Goal: Task Accomplishment & Management: Manage account settings

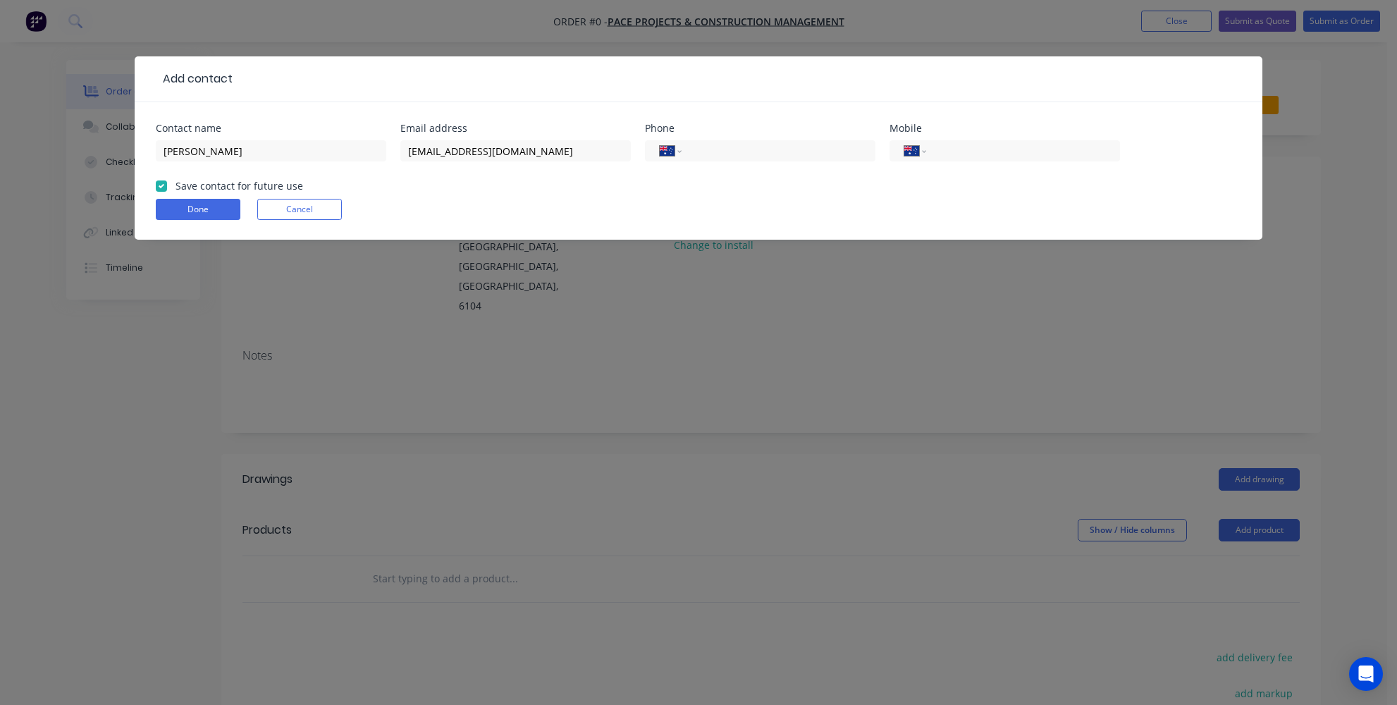
select select "AU"
paste input "(08) 6279 8863"
type input "(08) 6279 8863"
click at [214, 209] on button "Done" at bounding box center [198, 209] width 85 height 21
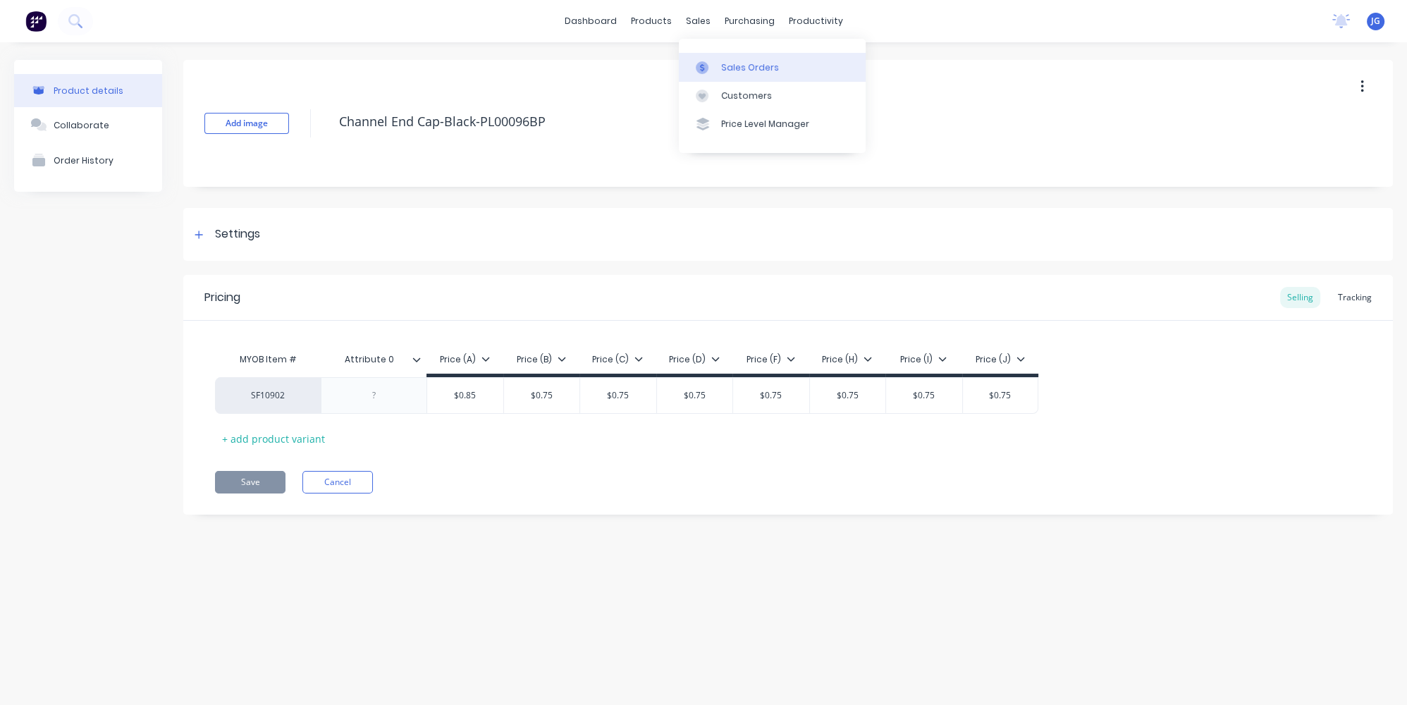
click at [715, 66] on div at bounding box center [706, 67] width 21 height 13
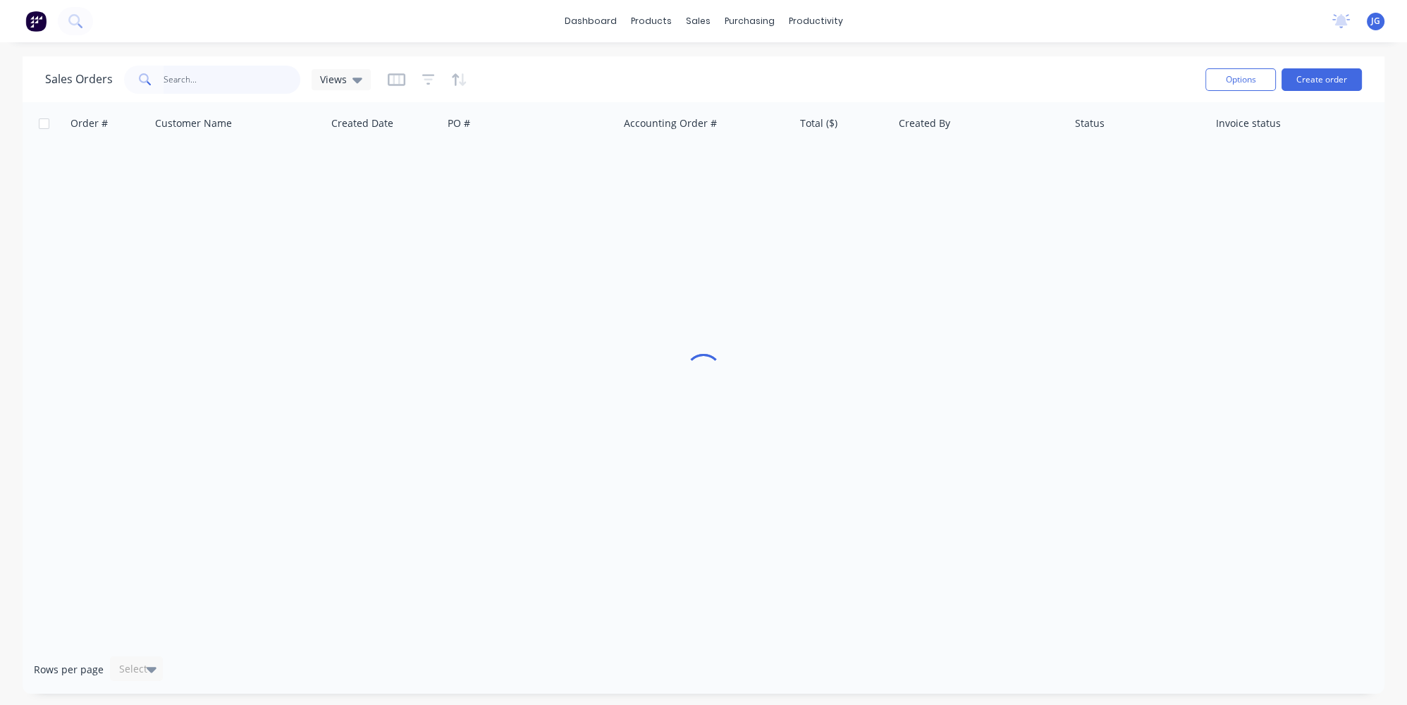
click at [173, 78] on input "text" at bounding box center [232, 80] width 137 height 28
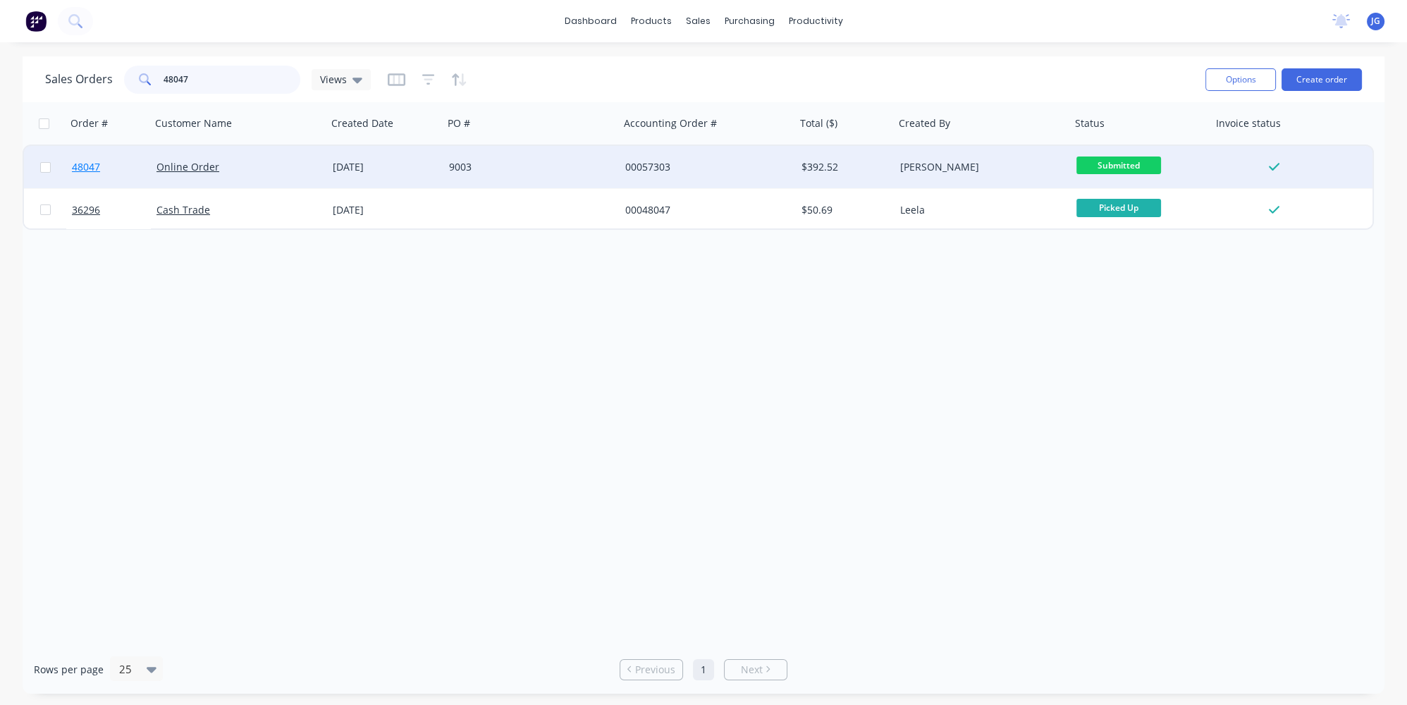
type input "48047"
click at [121, 167] on link "48047" at bounding box center [114, 167] width 85 height 42
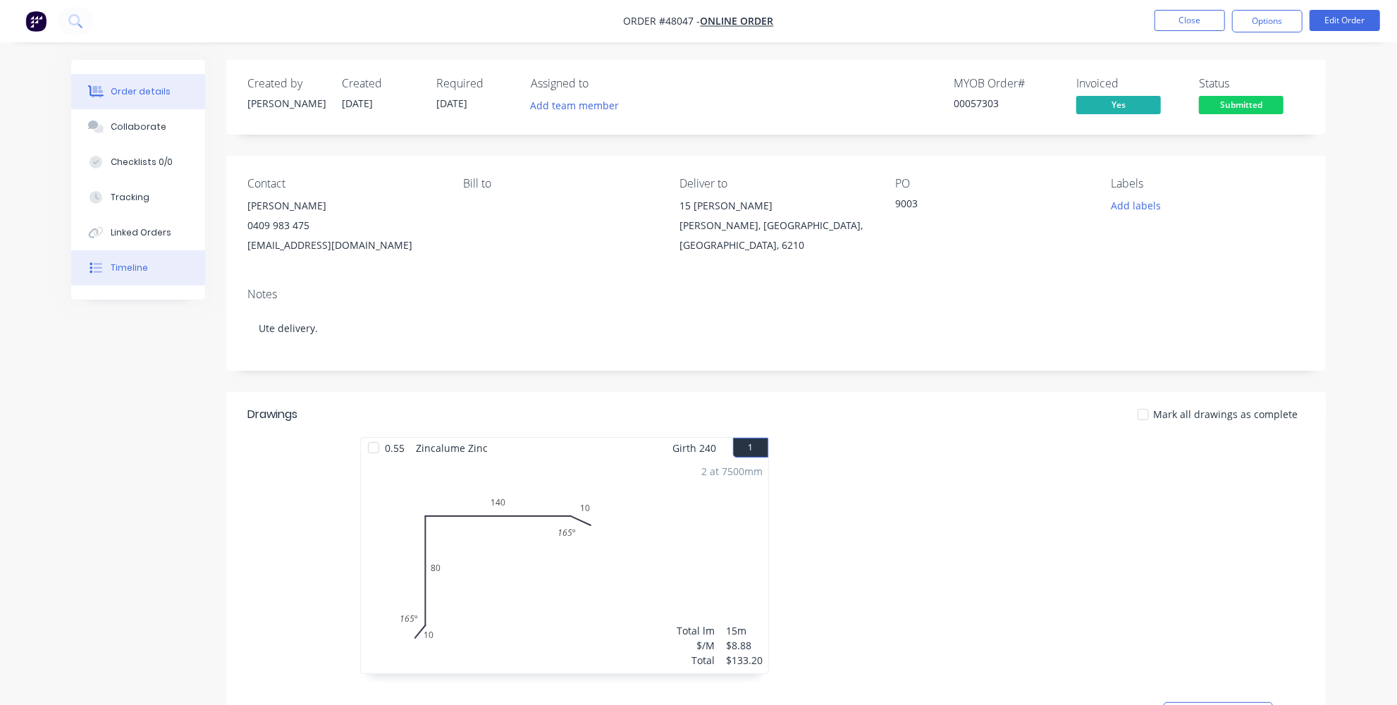
click at [154, 266] on button "Timeline" at bounding box center [138, 267] width 134 height 35
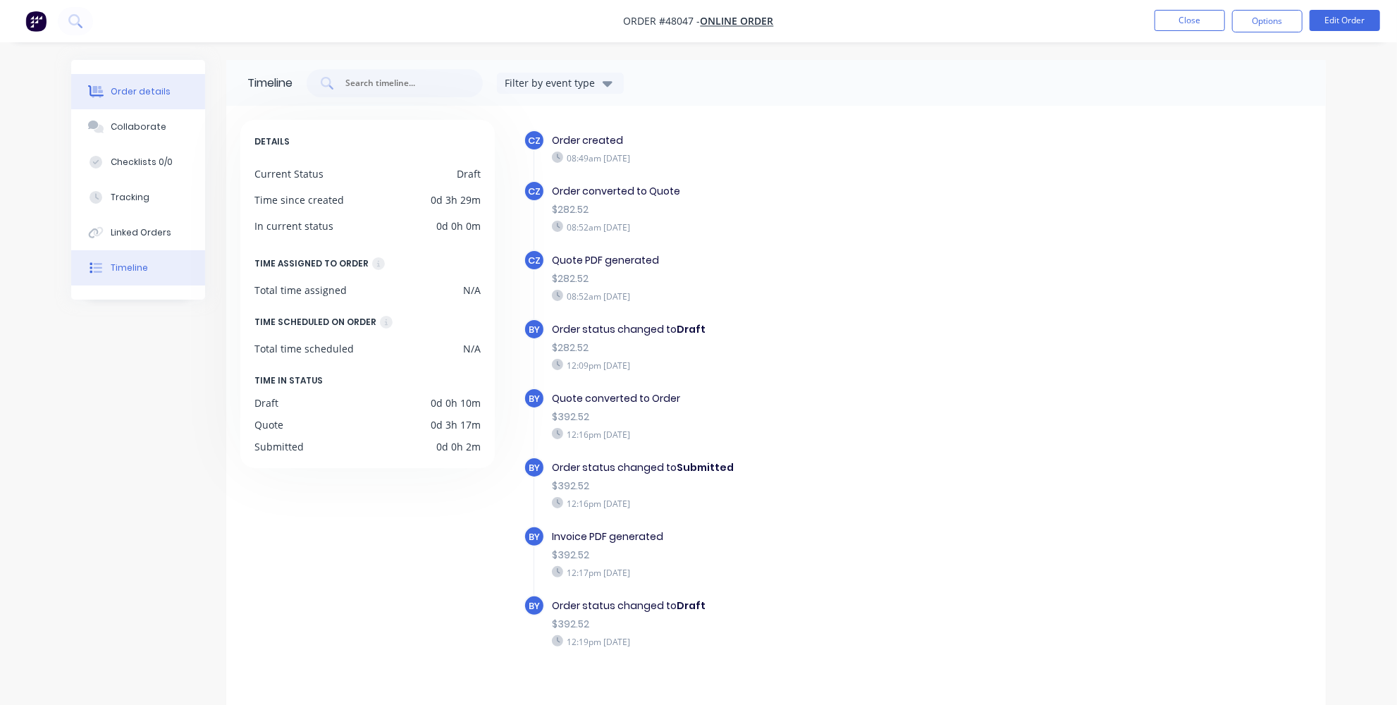
click at [101, 83] on button "Order details" at bounding box center [138, 91] width 134 height 35
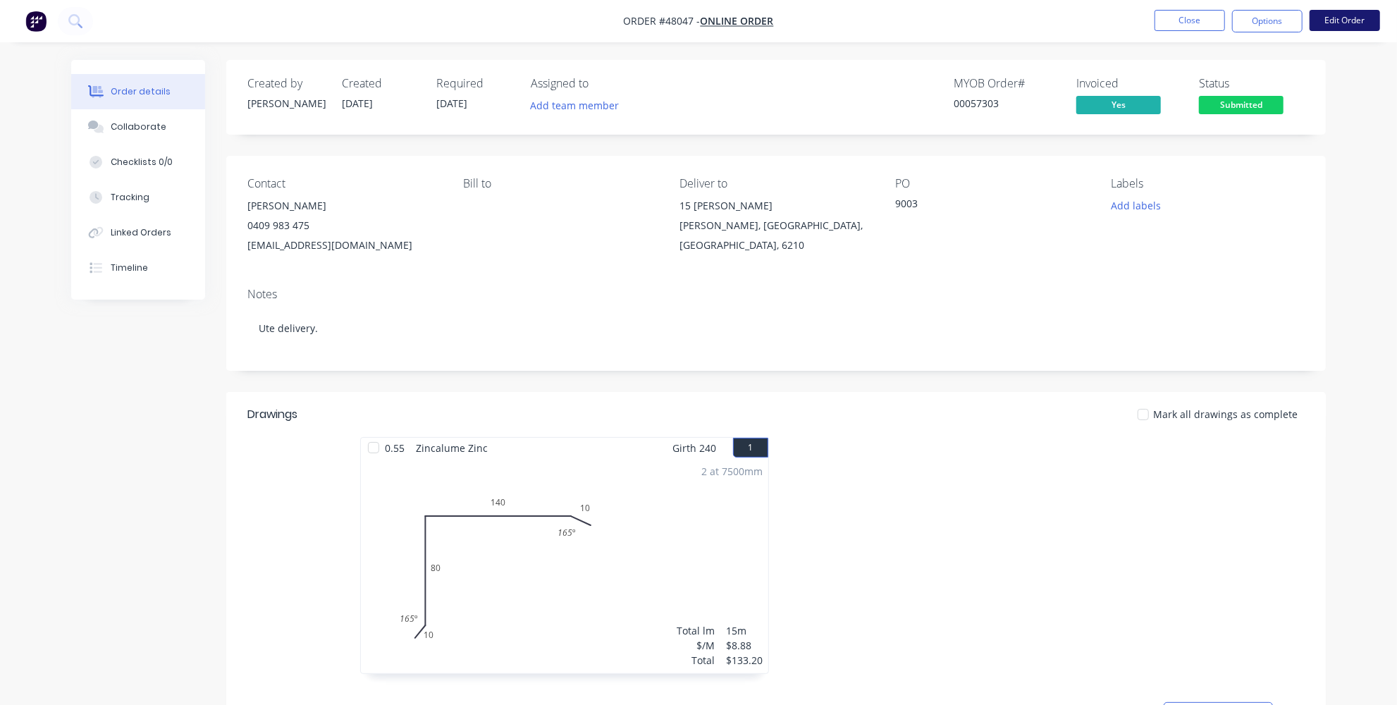
click at [1339, 15] on button "Edit Order" at bounding box center [1345, 20] width 70 height 21
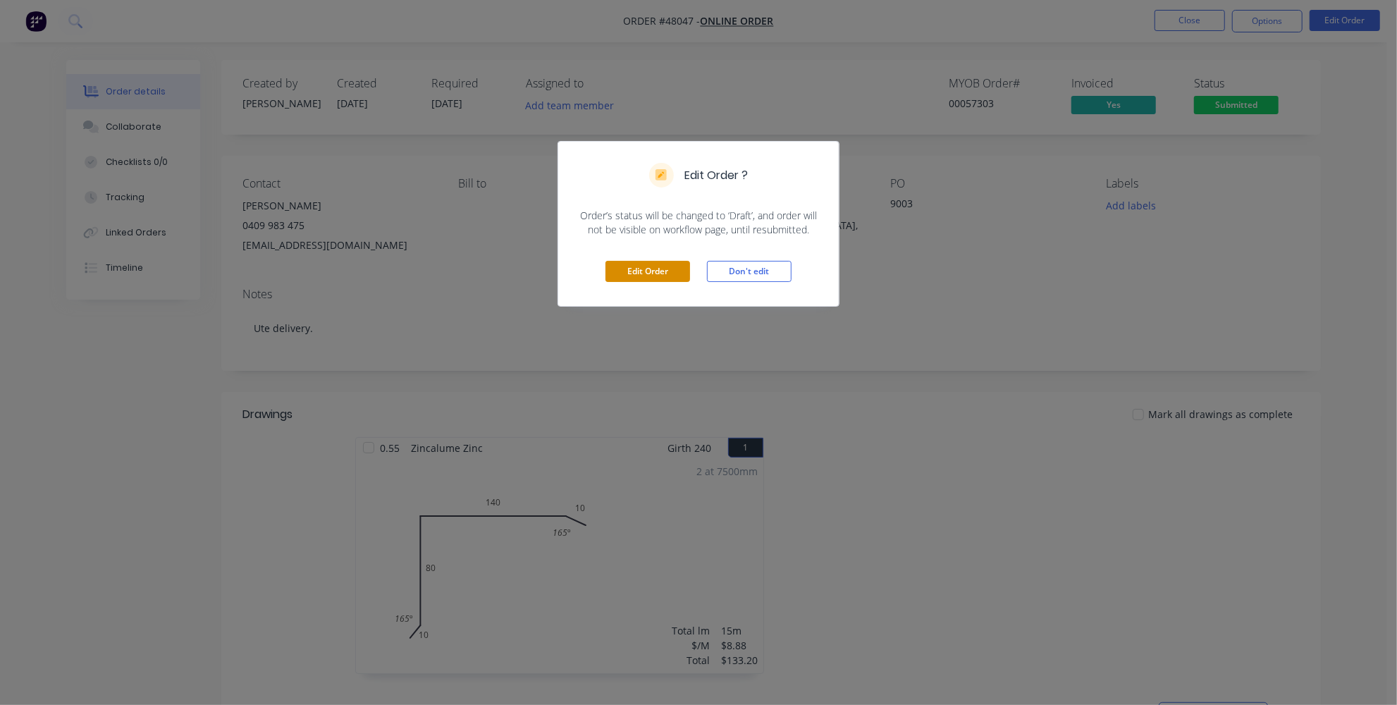
click at [676, 276] on button "Edit Order" at bounding box center [647, 271] width 85 height 21
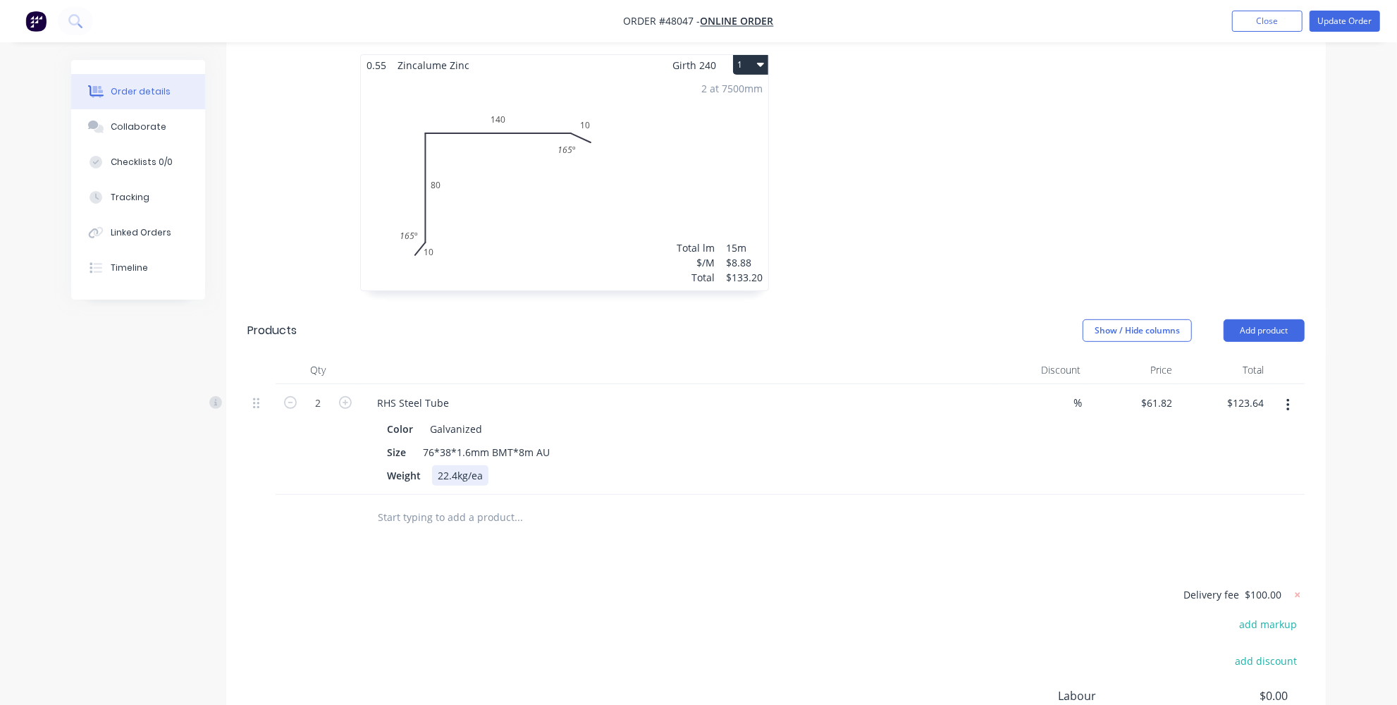
scroll to position [448, 0]
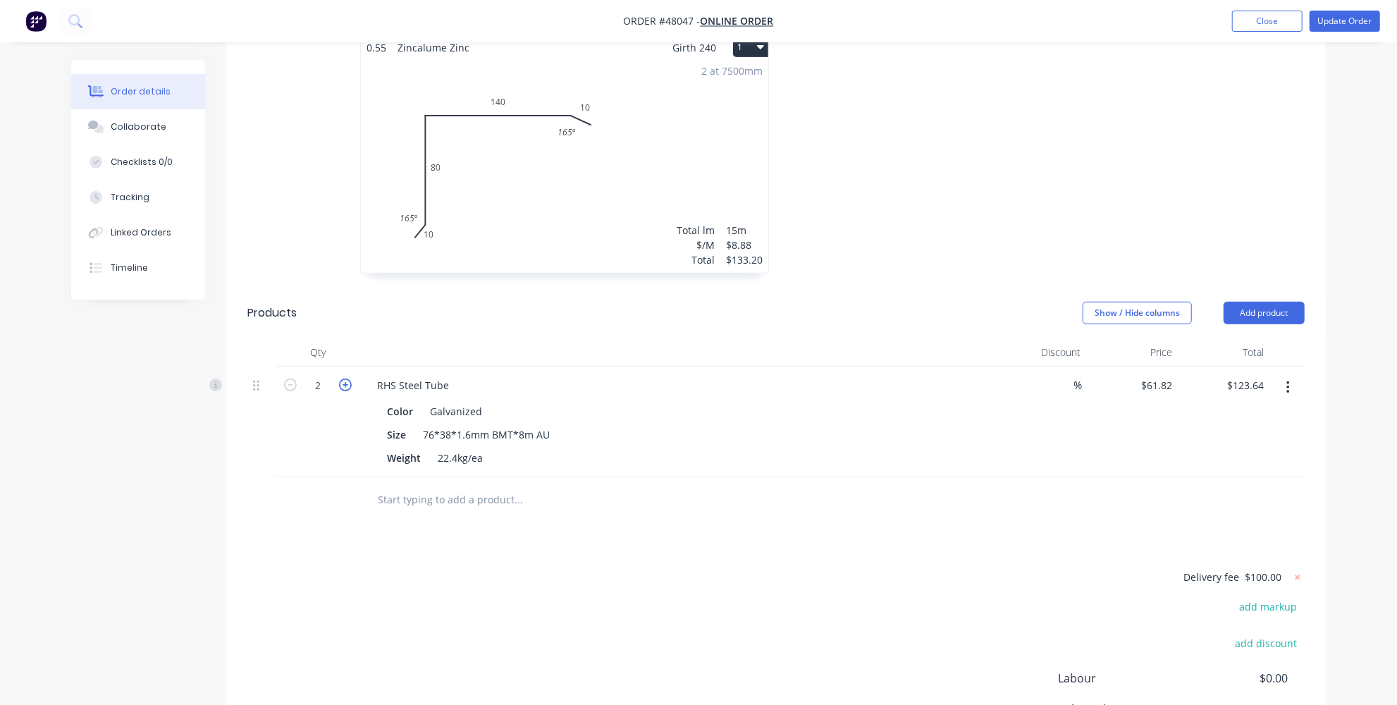
click at [340, 378] on icon "button" at bounding box center [345, 384] width 13 height 13
type input "3"
type input "$185.46"
click at [340, 378] on icon "button" at bounding box center [345, 384] width 13 height 13
type input "4"
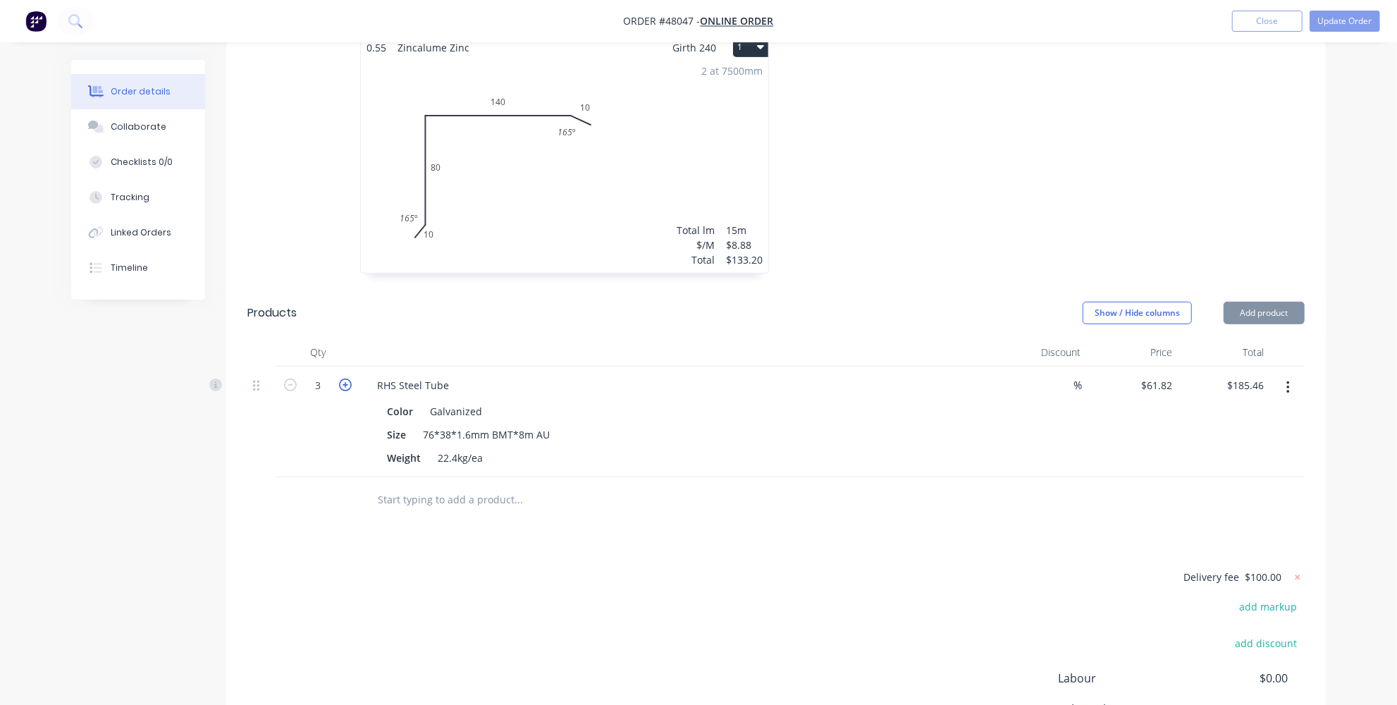
type input "$247.28"
click at [715, 568] on div "Delivery fee $100.00 add markup add discount Labour $0.00 Sub total $480.48 Tax…" at bounding box center [775, 685] width 1057 height 234
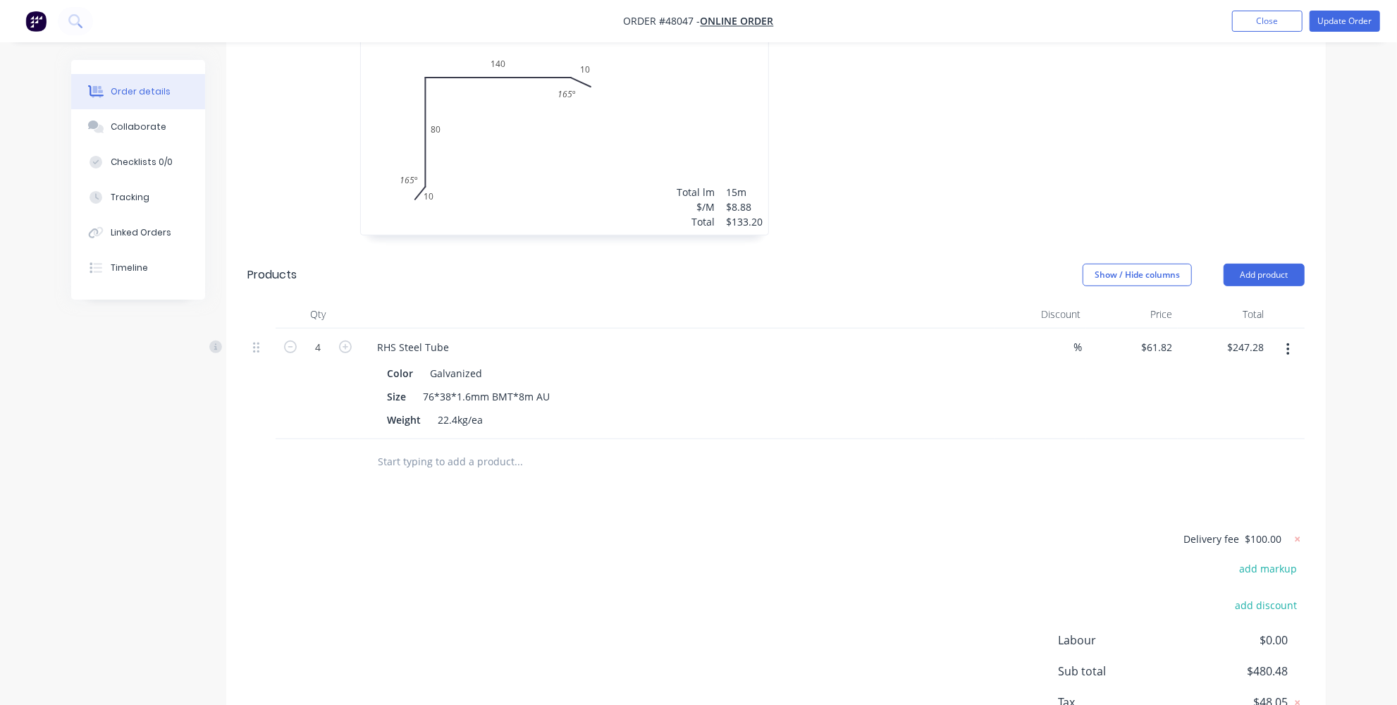
scroll to position [512, 0]
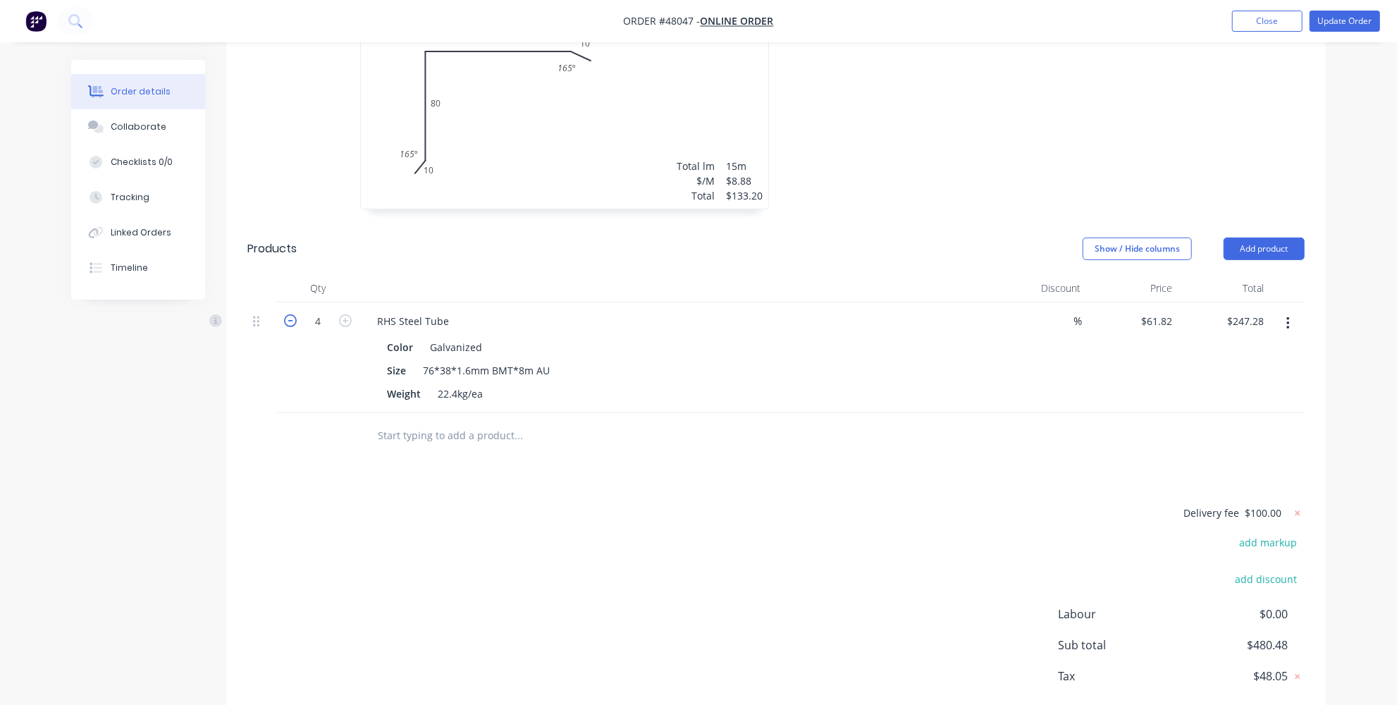
click at [290, 314] on icon "button" at bounding box center [290, 320] width 13 height 13
type input "3"
type input "$185.46"
click at [290, 314] on icon "button" at bounding box center [290, 320] width 13 height 13
type input "2"
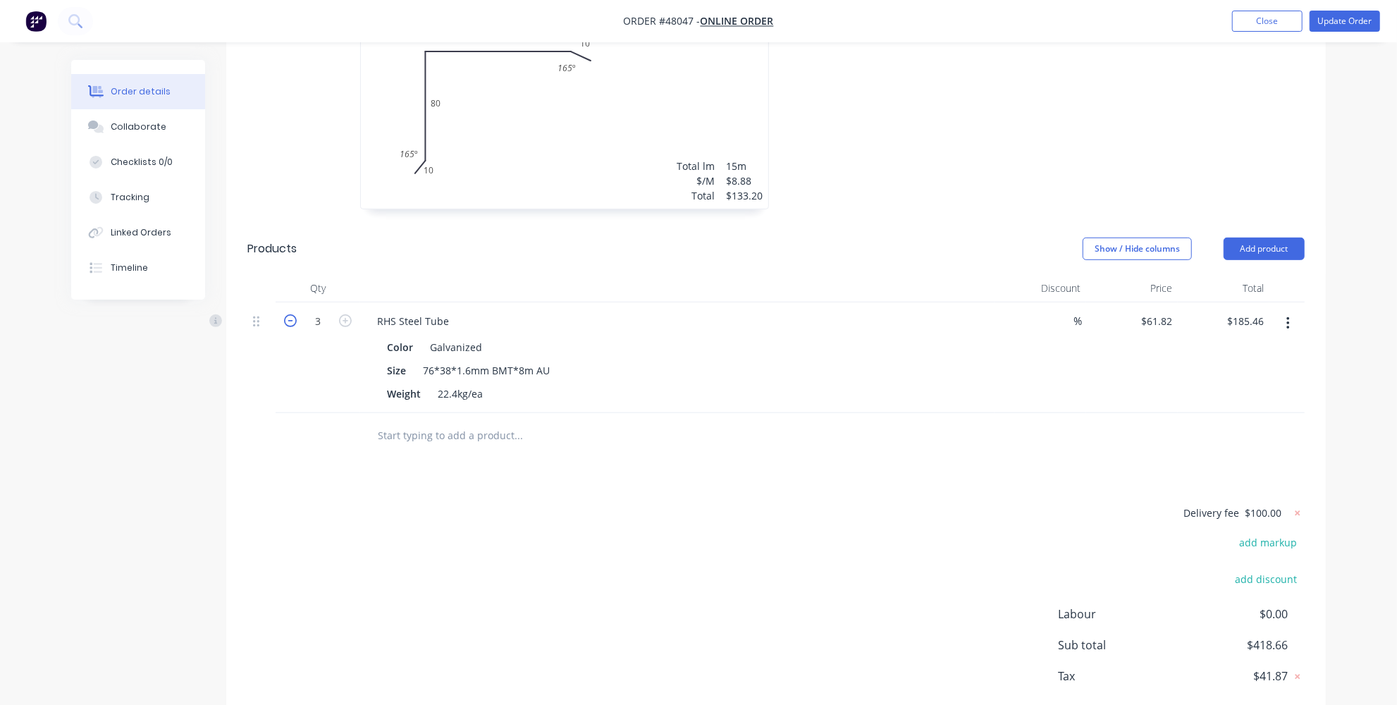
type input "$123.64"
click at [343, 314] on icon "button" at bounding box center [345, 320] width 13 height 13
type input "3"
type input "$185.46"
click at [343, 314] on icon "button" at bounding box center [345, 320] width 13 height 13
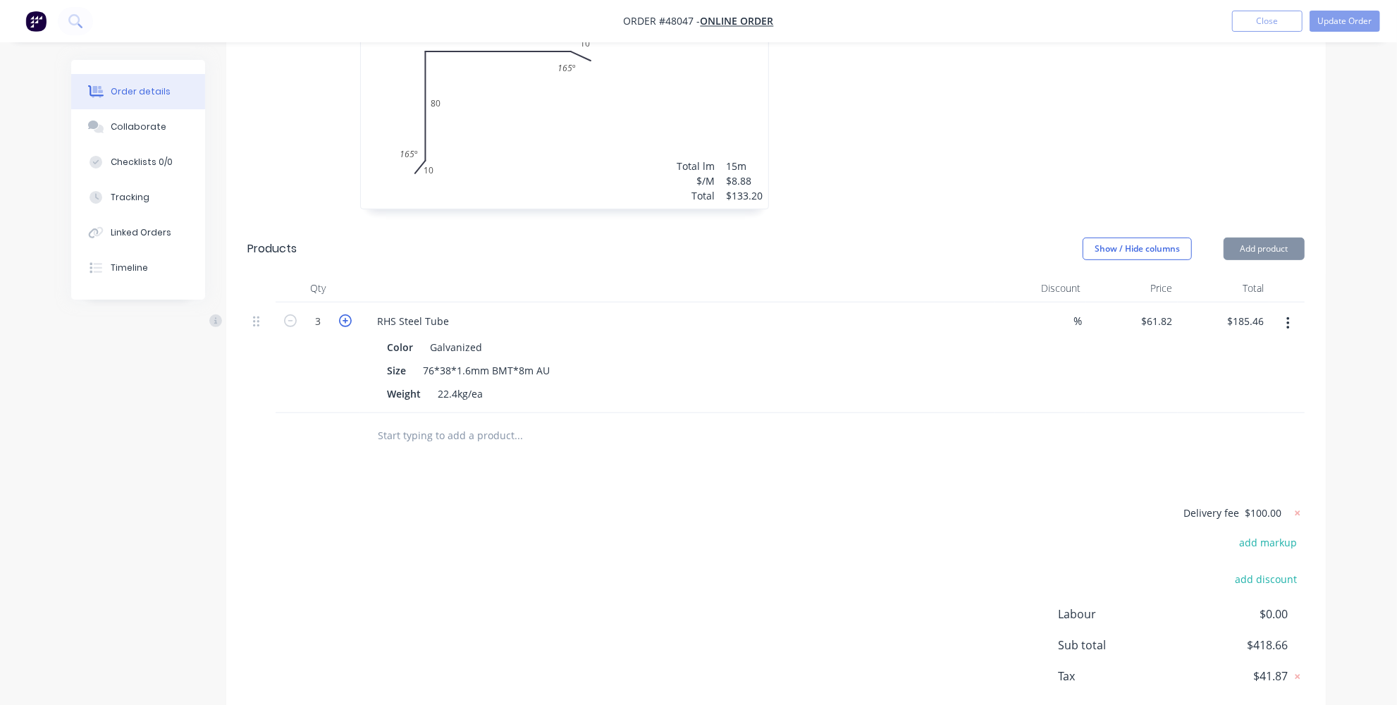
type input "4"
type input "$247.28"
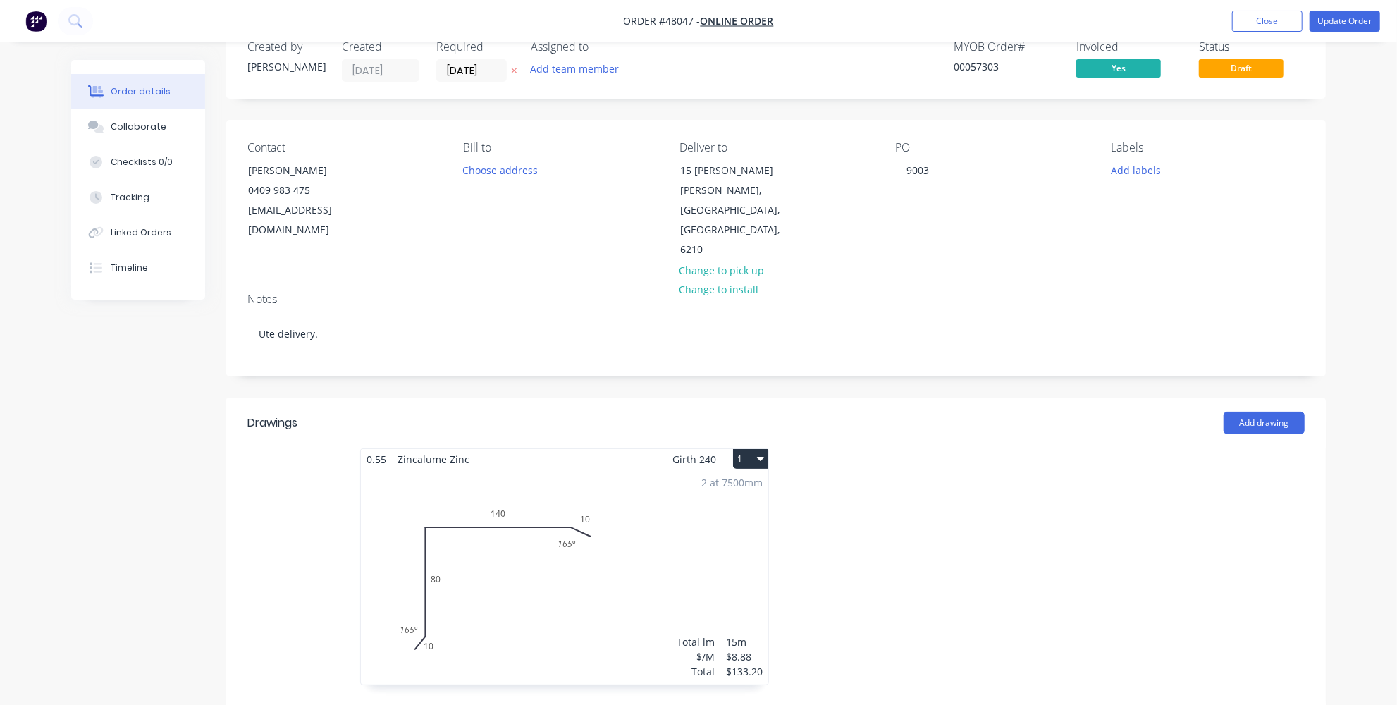
scroll to position [0, 0]
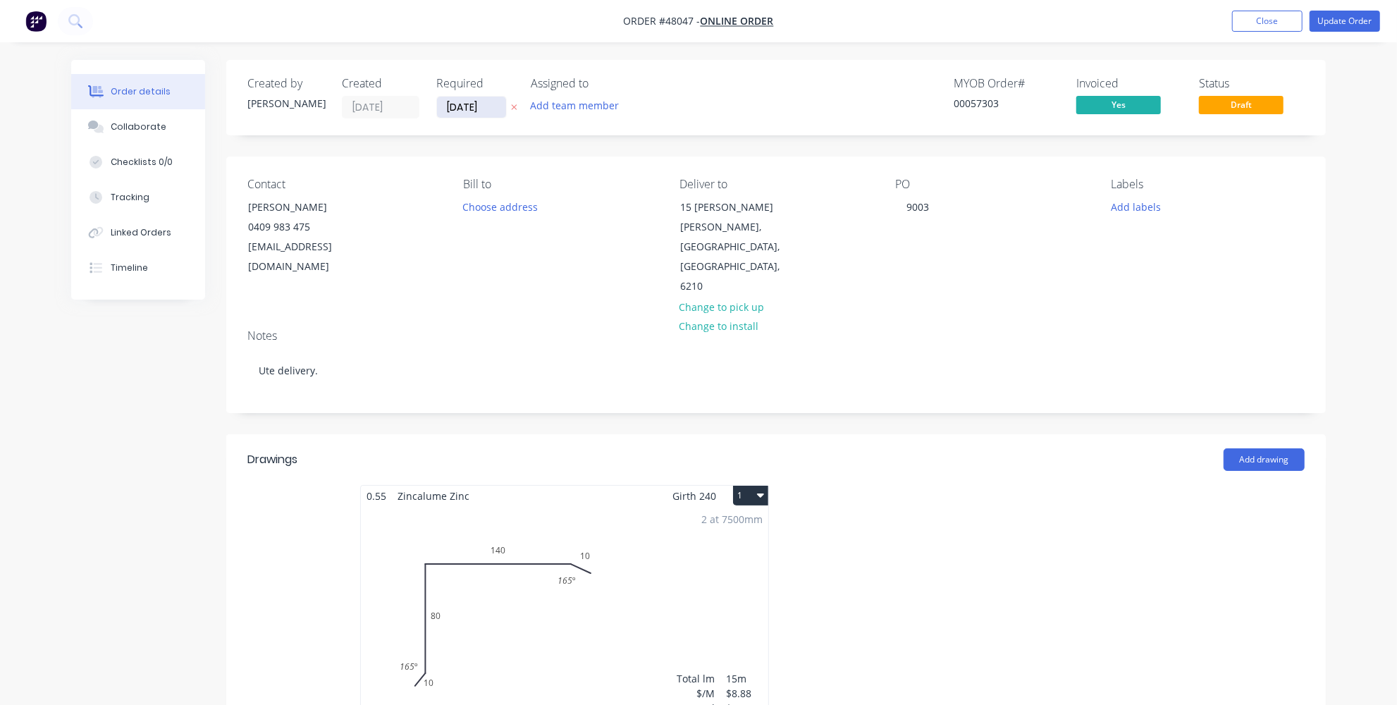
click at [468, 101] on input "[DATE]" at bounding box center [471, 107] width 69 height 21
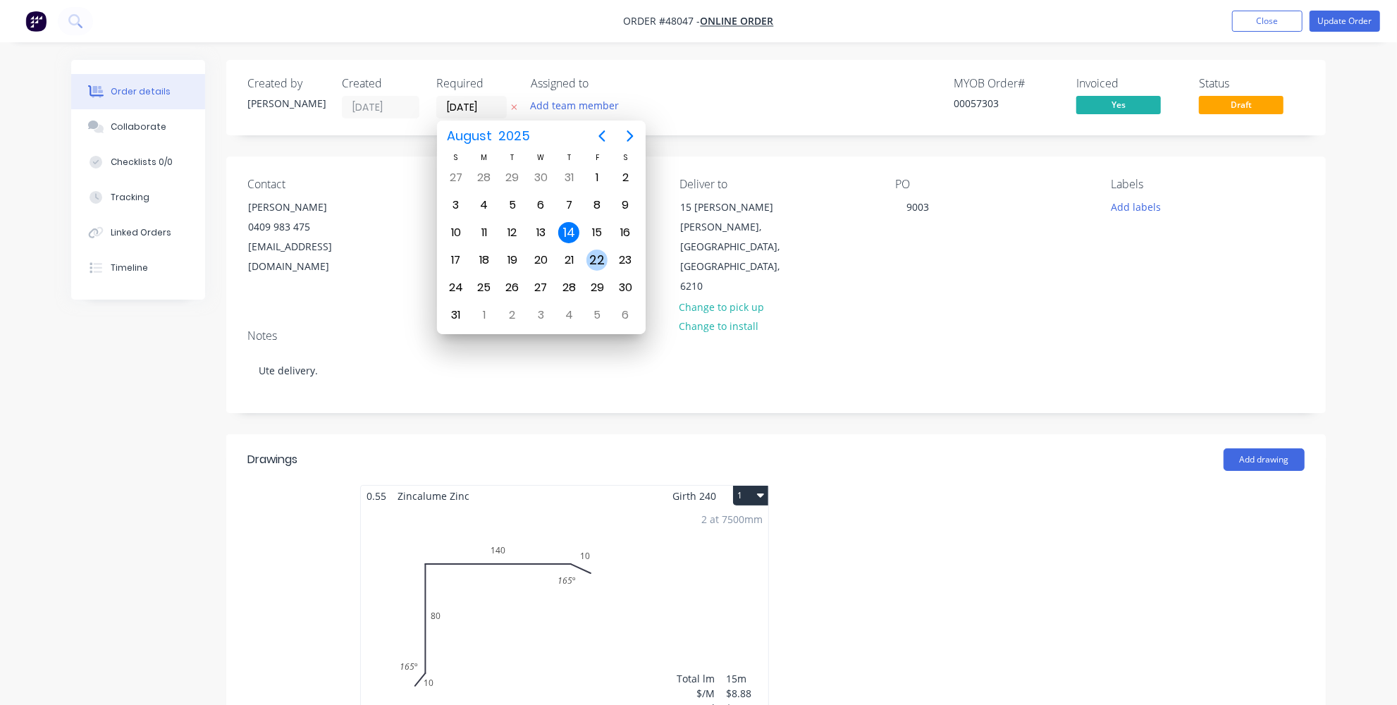
click at [594, 251] on div "22" at bounding box center [596, 259] width 21 height 21
type input "[DATE]"
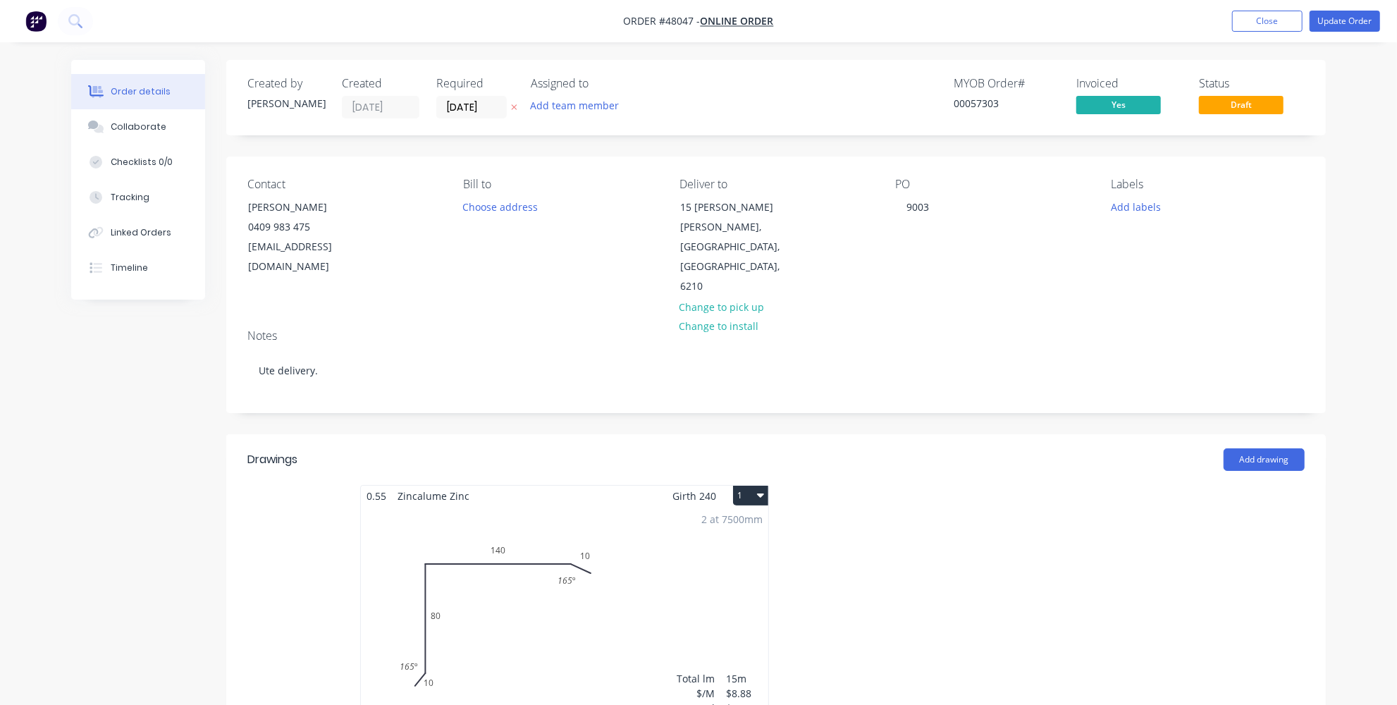
click at [987, 434] on header "Drawings Add drawing" at bounding box center [775, 459] width 1099 height 51
click at [1372, 19] on button "Update Order" at bounding box center [1345, 21] width 70 height 21
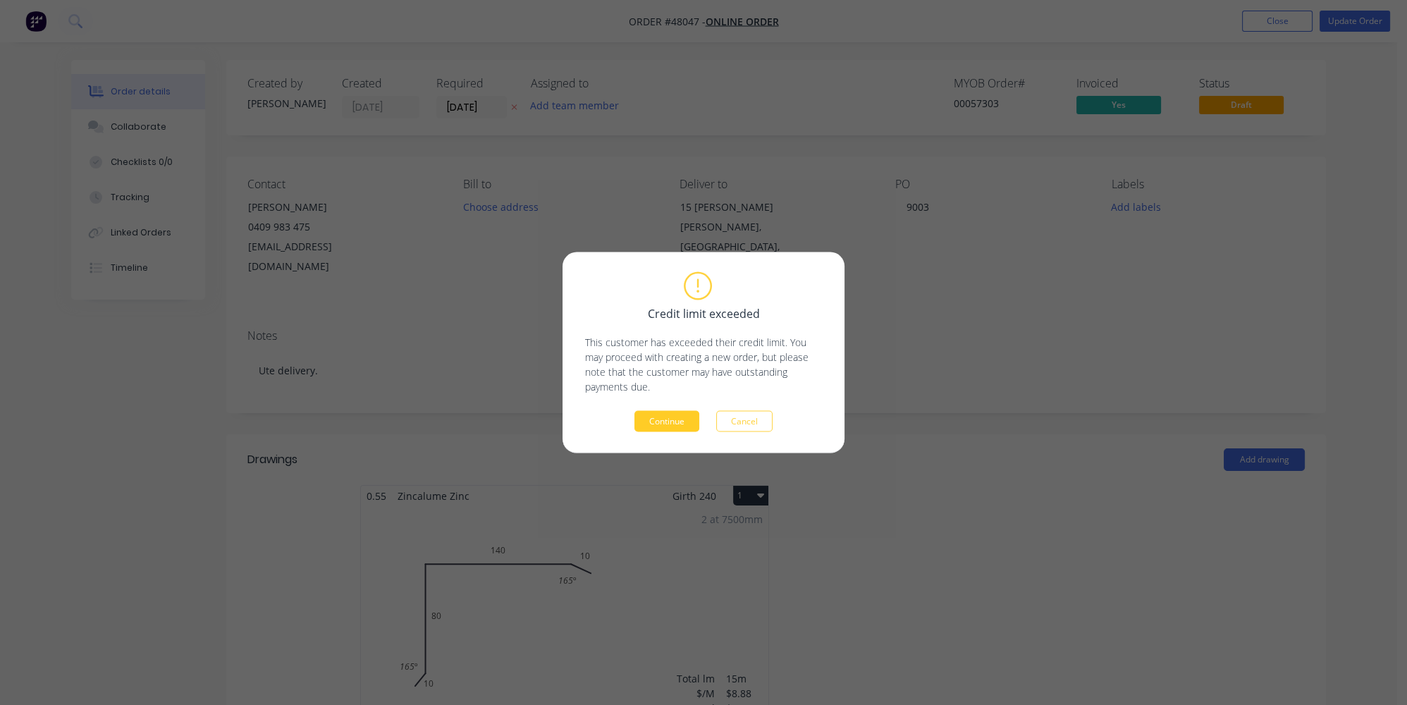
click at [673, 416] on button "Continue" at bounding box center [666, 421] width 65 height 21
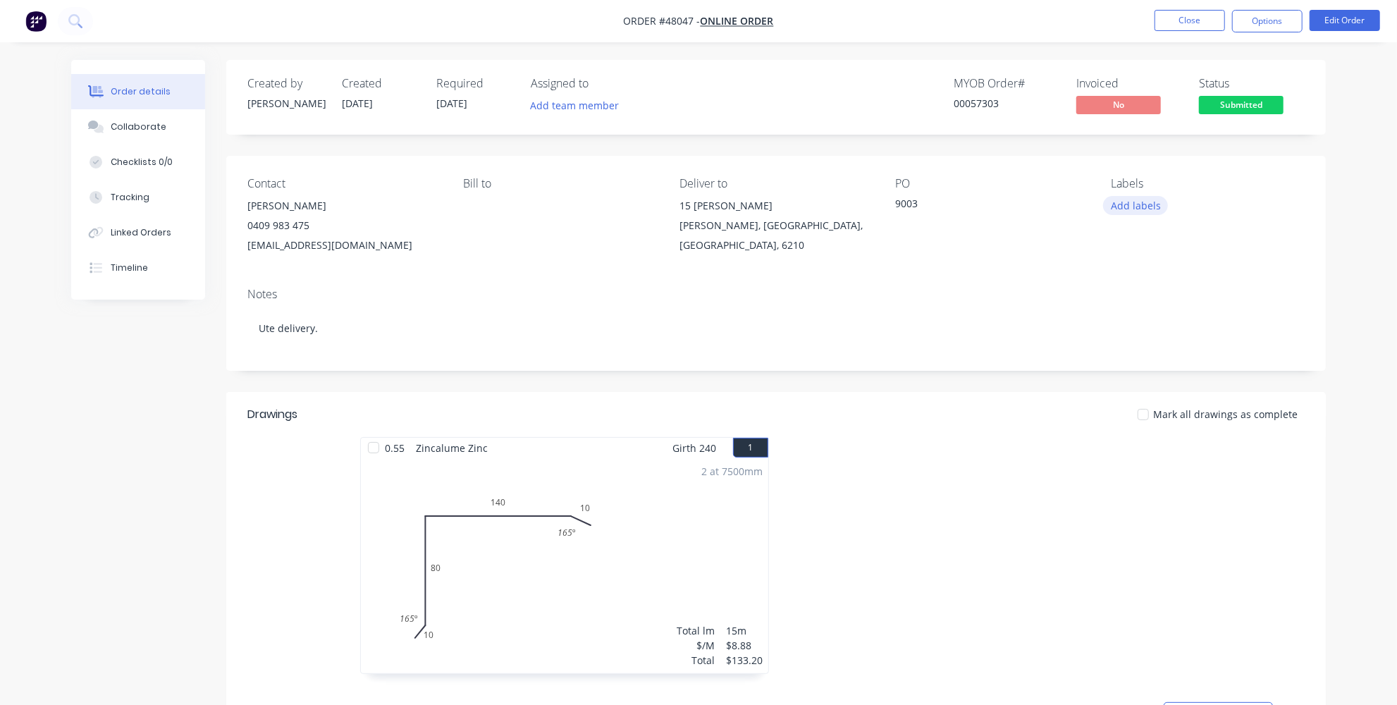
click at [1154, 203] on button "Add labels" at bounding box center [1135, 205] width 65 height 19
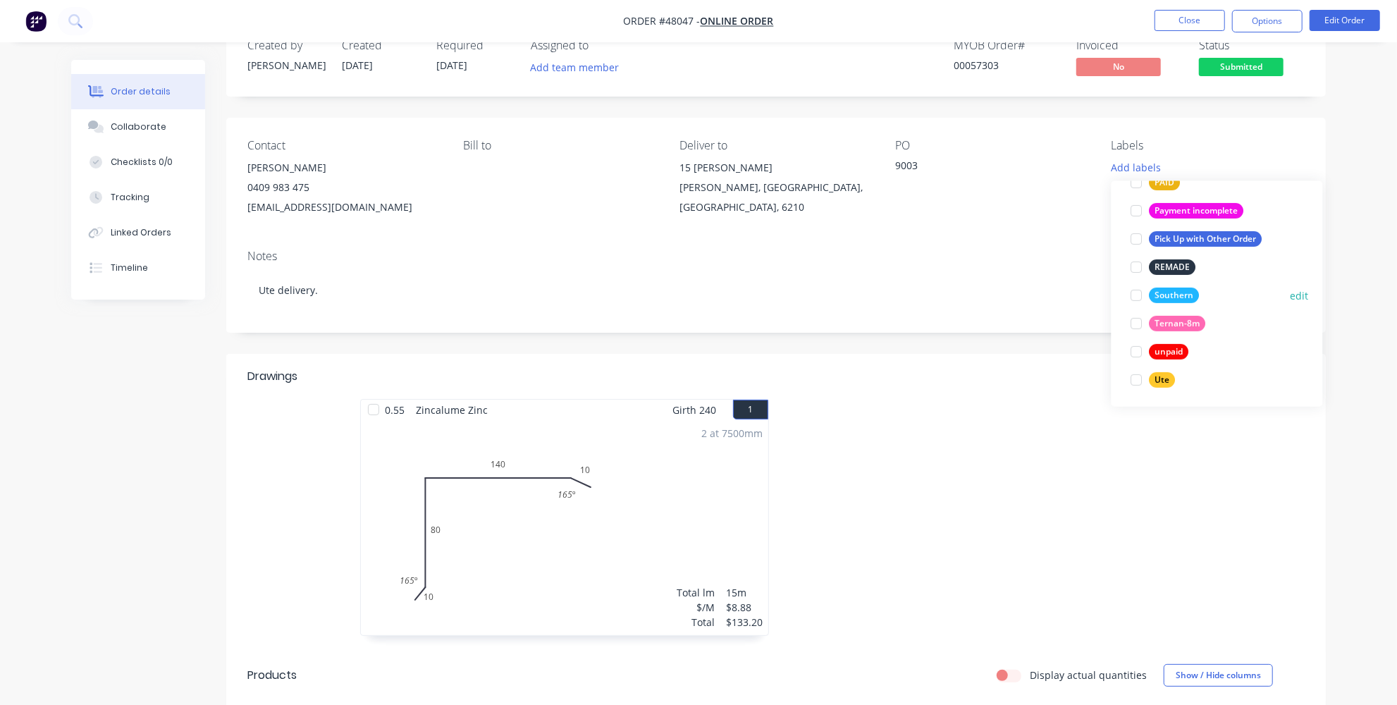
scroll to position [63, 0]
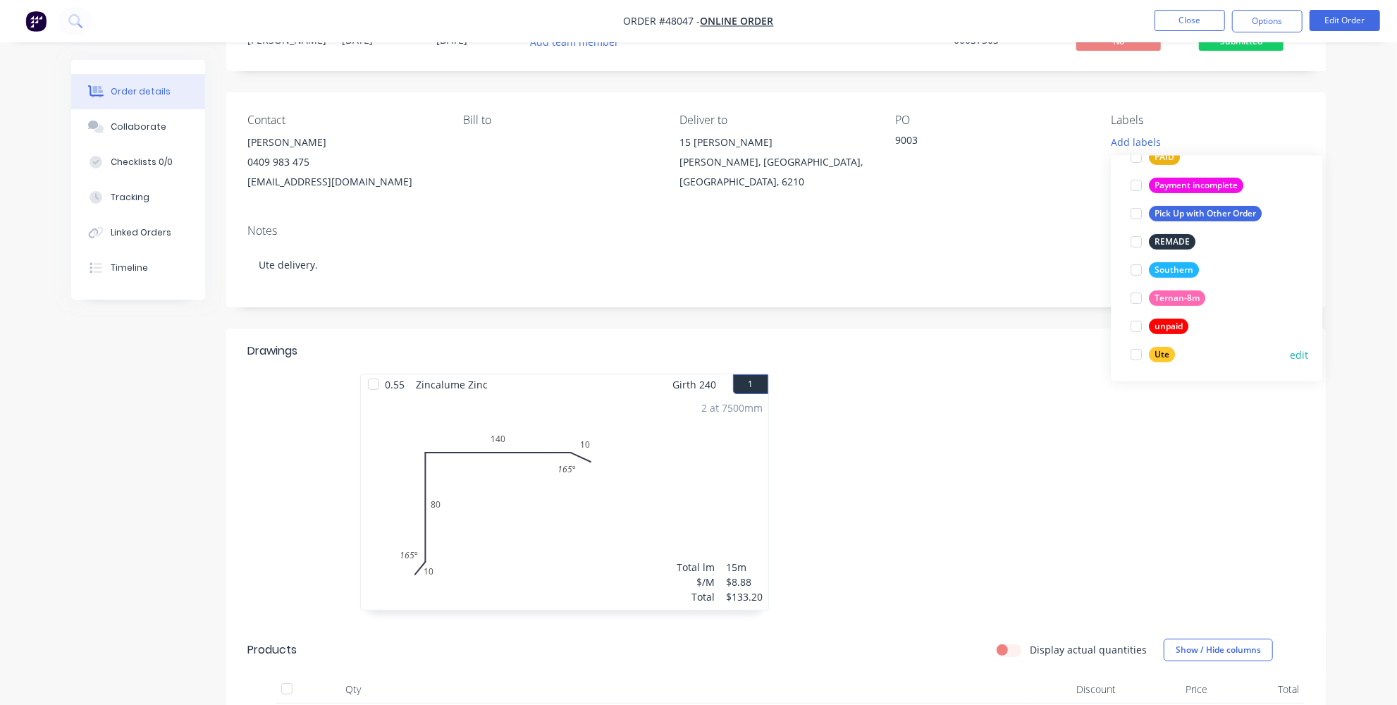
click at [1136, 353] on div at bounding box center [1137, 354] width 28 height 28
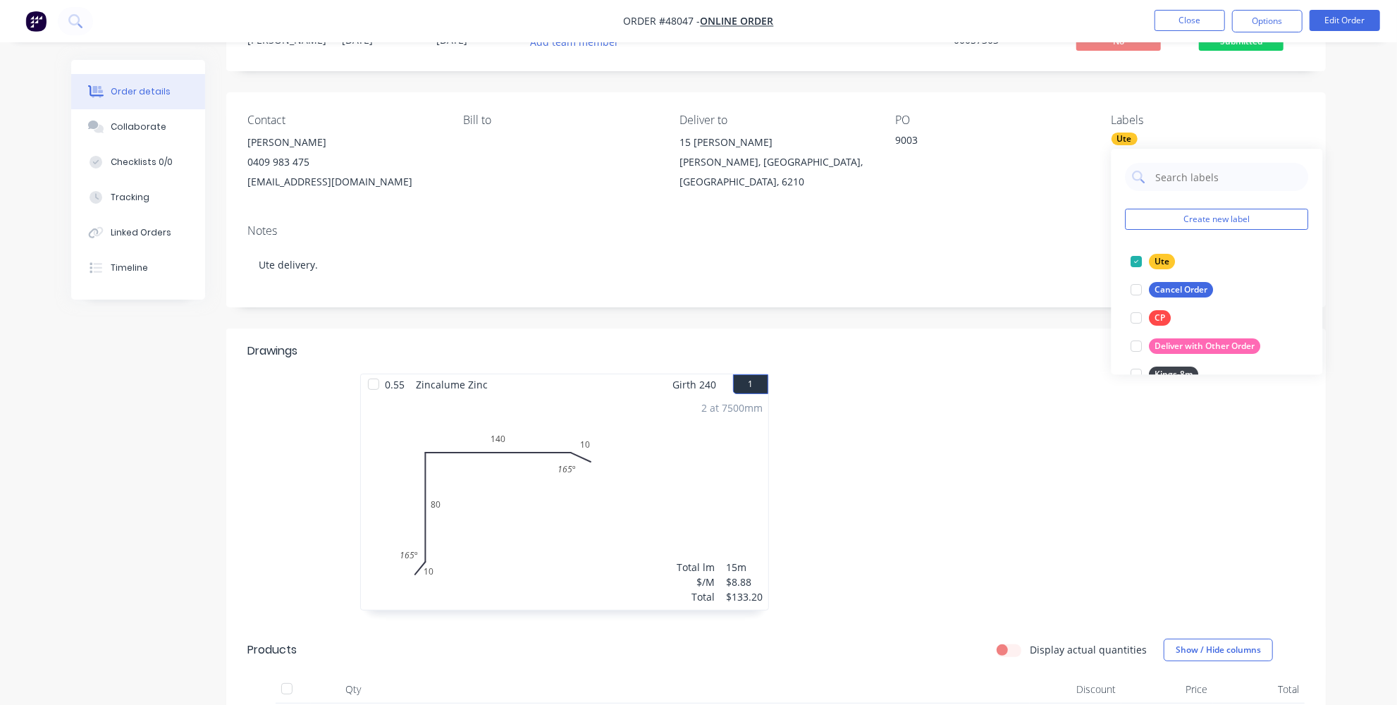
click at [1075, 361] on header "Drawings Mark all drawings as complete" at bounding box center [775, 350] width 1099 height 45
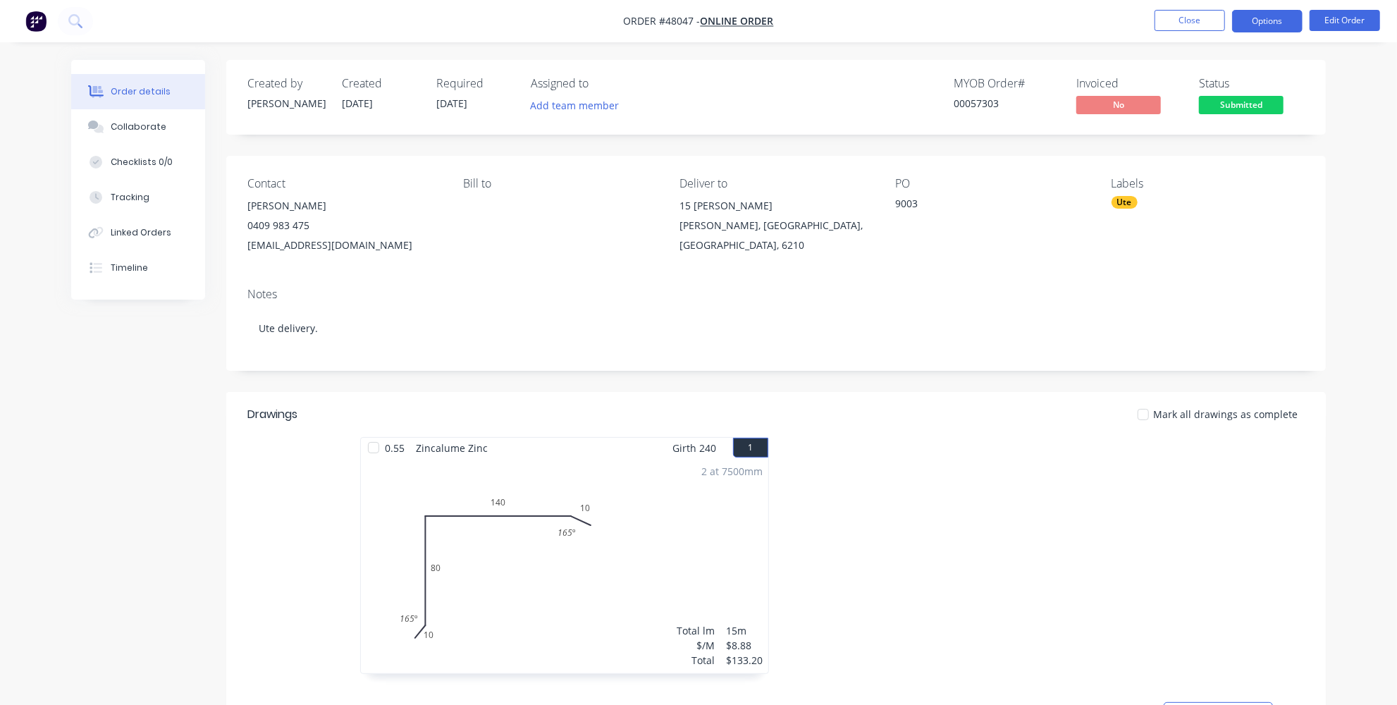
click at [1266, 16] on button "Options" at bounding box center [1267, 21] width 70 height 23
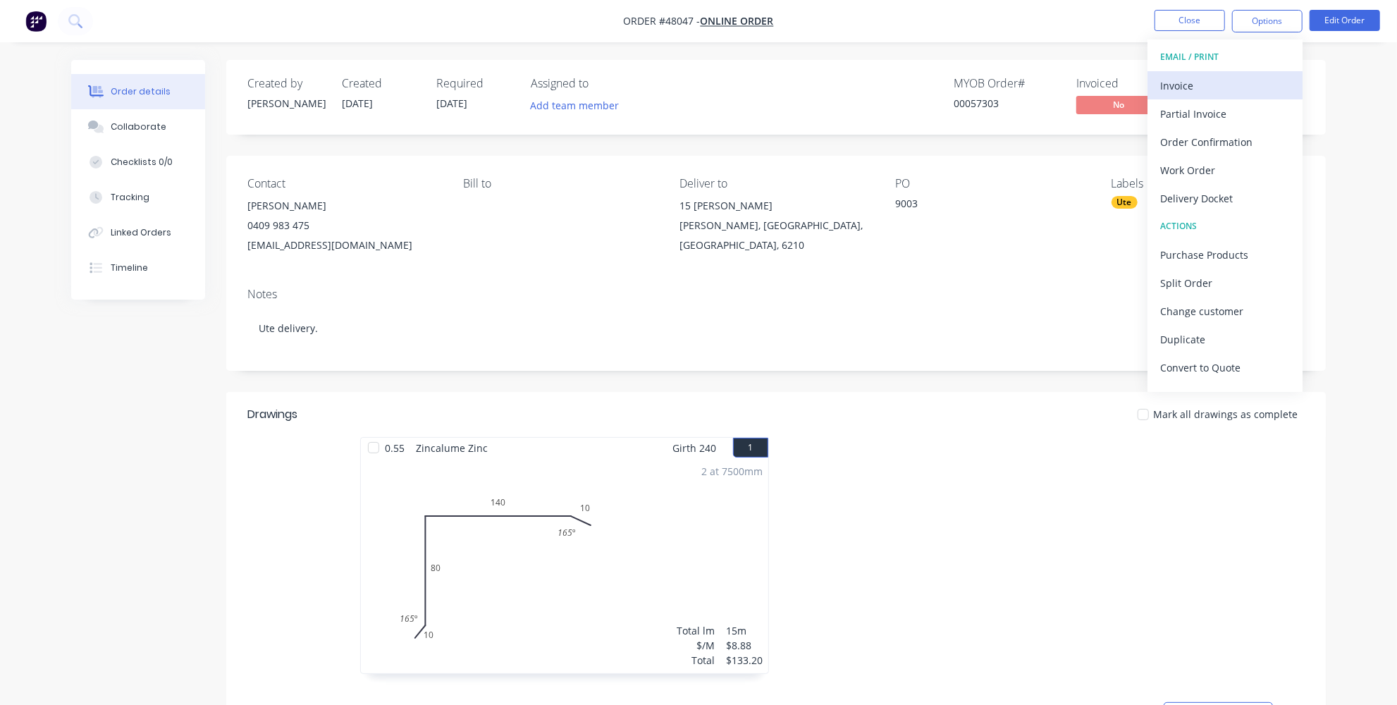
click at [1187, 85] on div "Invoice" at bounding box center [1225, 85] width 130 height 20
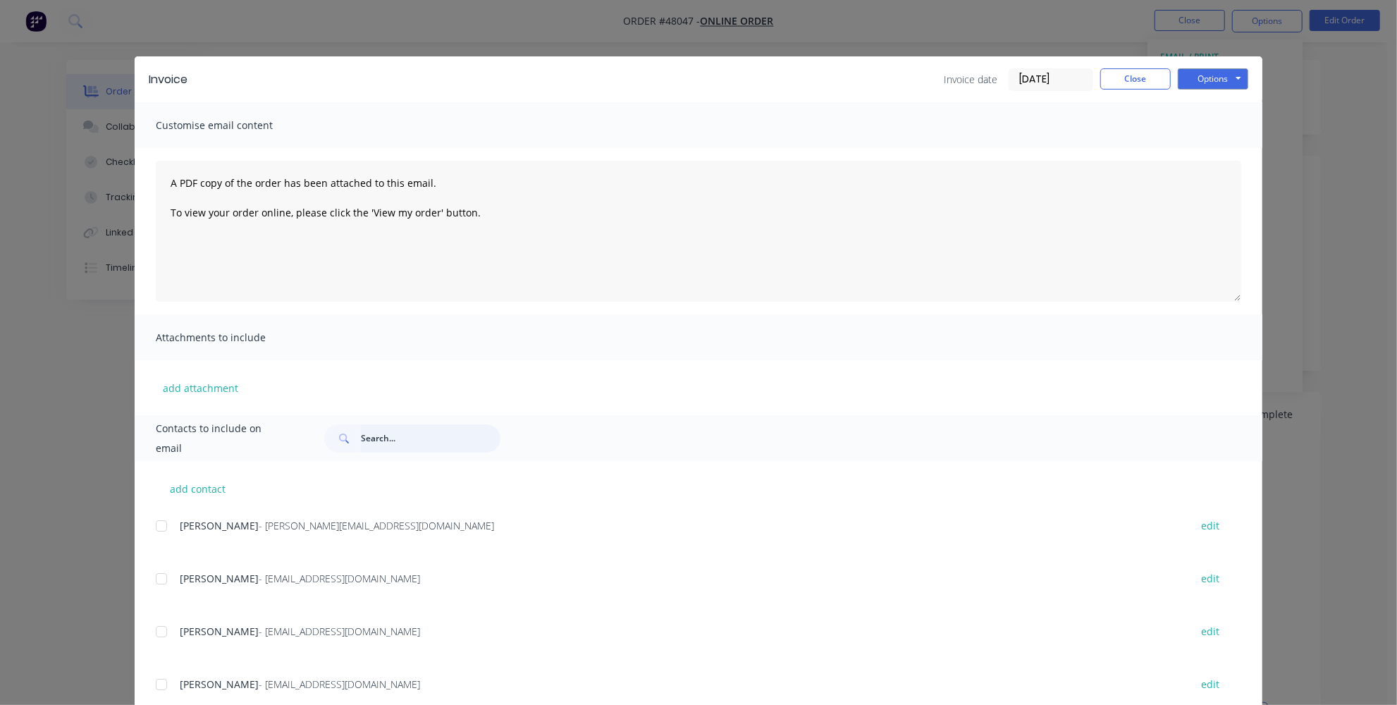
click at [385, 441] on input "text" at bounding box center [431, 438] width 140 height 28
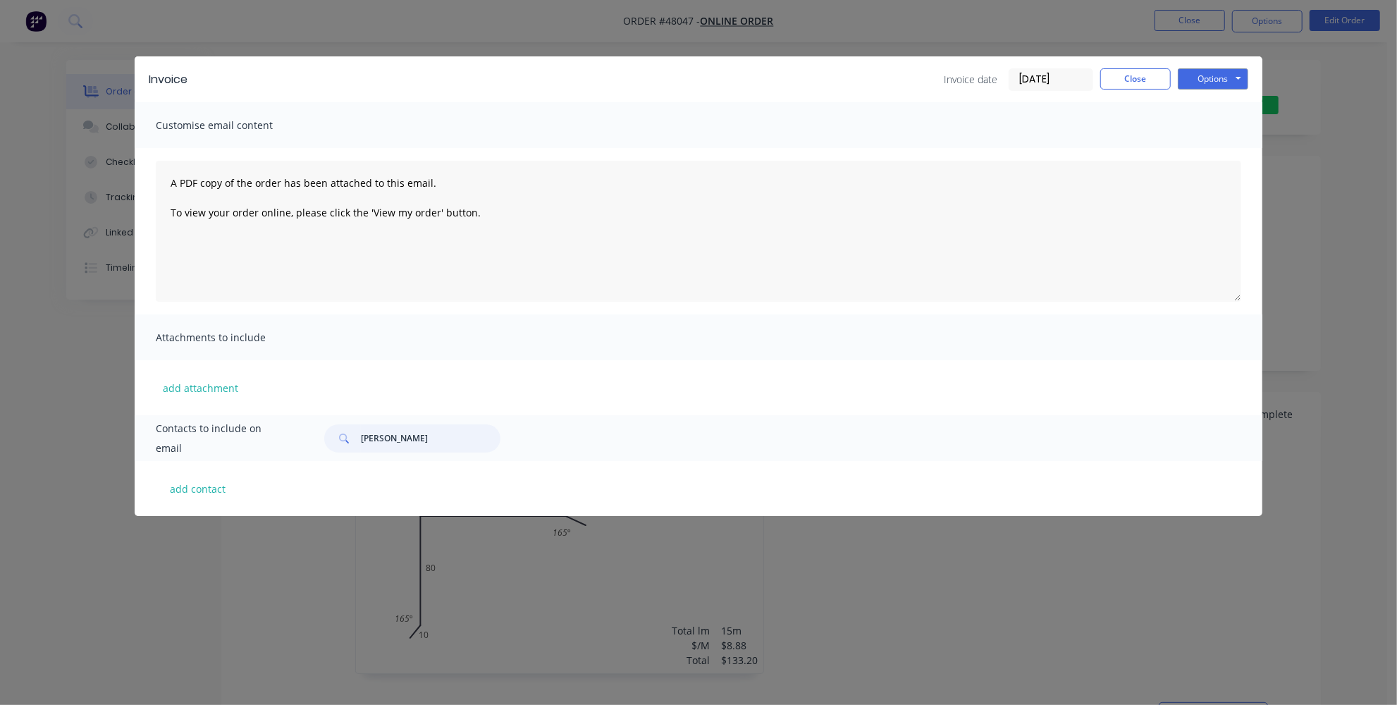
drag, startPoint x: 407, startPoint y: 437, endPoint x: 297, endPoint y: 395, distance: 116.9
click at [363, 437] on input "[PERSON_NAME]" at bounding box center [431, 438] width 140 height 28
click at [372, 441] on input "[PERSON_NAME]" at bounding box center [431, 438] width 140 height 28
type input "[PERSON_NAME]"
click at [1123, 83] on button "Close" at bounding box center [1135, 78] width 70 height 21
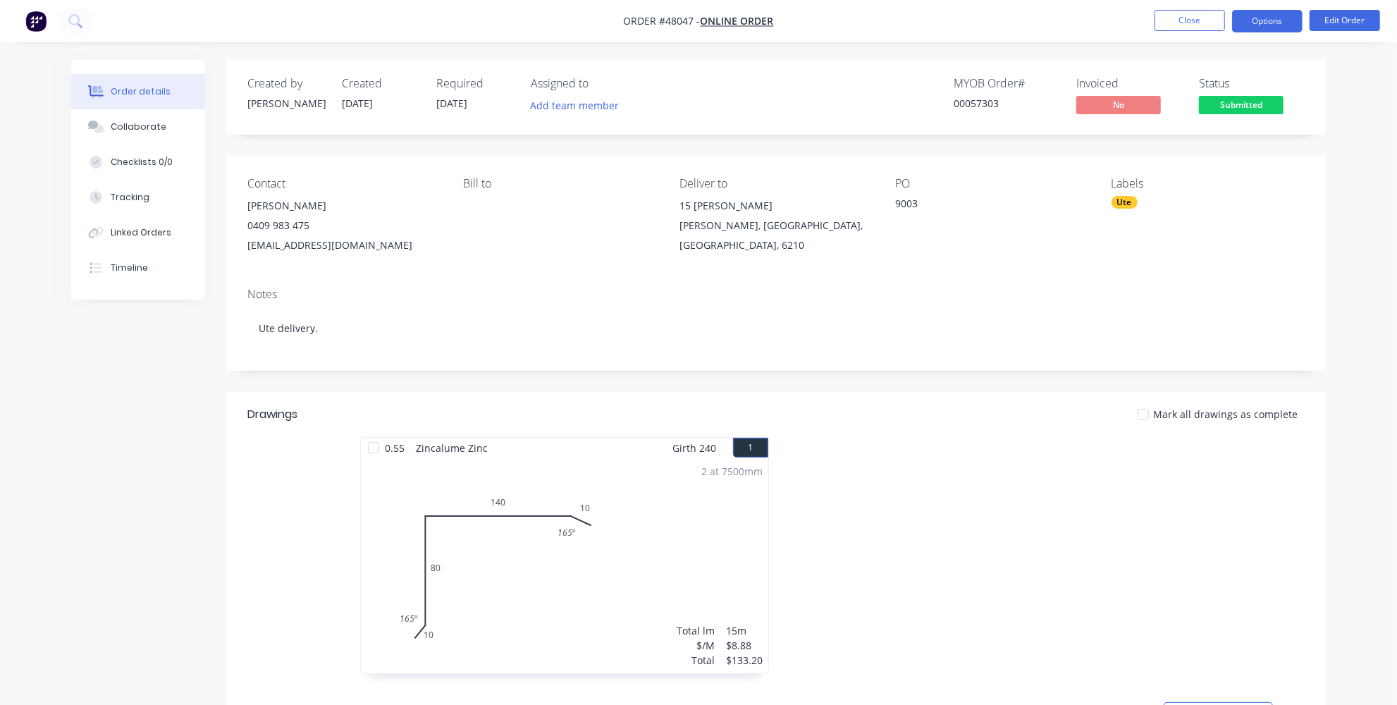
click at [1282, 18] on button "Options" at bounding box center [1267, 21] width 70 height 23
drag, startPoint x: 423, startPoint y: 246, endPoint x: 235, endPoint y: 251, distance: 187.5
click at [235, 251] on div "Contact [PERSON_NAME] [PHONE_NUMBER] [EMAIL_ADDRESS][DOMAIN_NAME] [PERSON_NAME]…" at bounding box center [775, 216] width 1099 height 121
copy div "[EMAIL_ADDRESS][DOMAIN_NAME]"
click at [1284, 26] on button "Options" at bounding box center [1267, 21] width 70 height 23
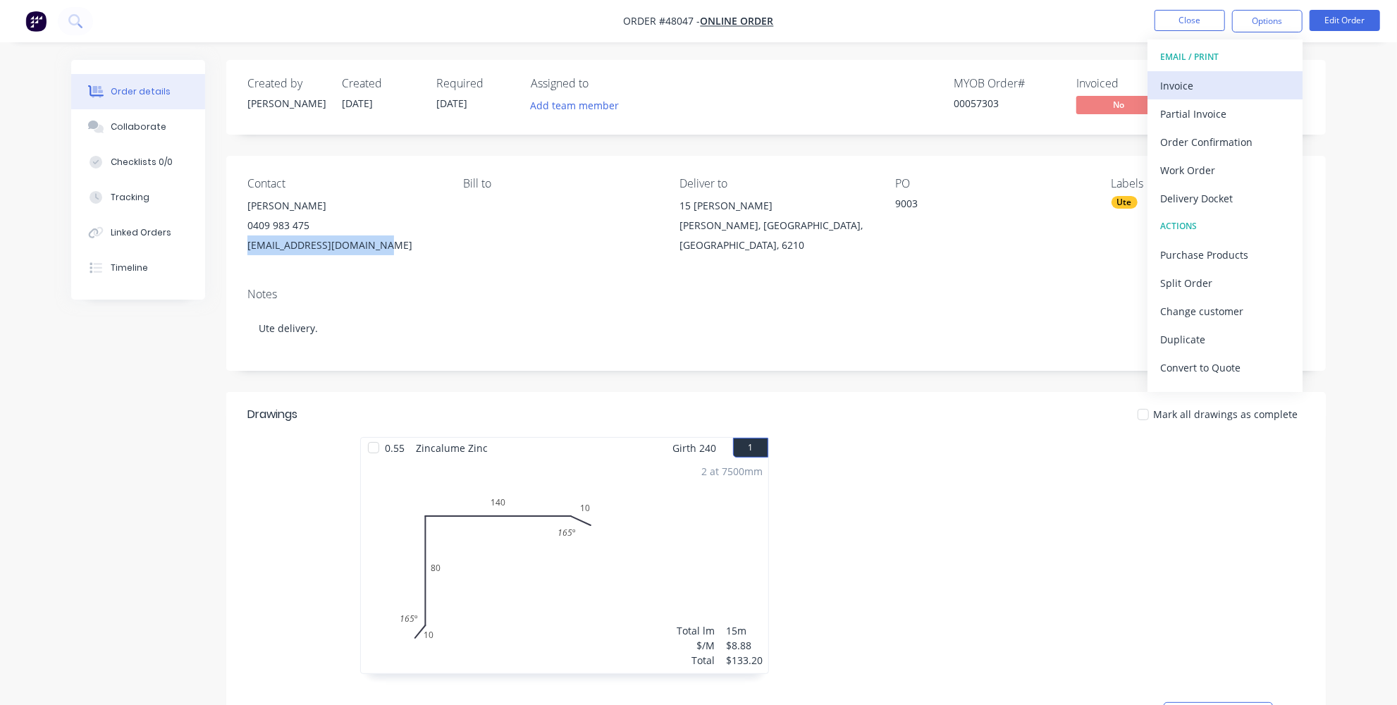
click at [1216, 83] on div "Invoice" at bounding box center [1225, 85] width 130 height 20
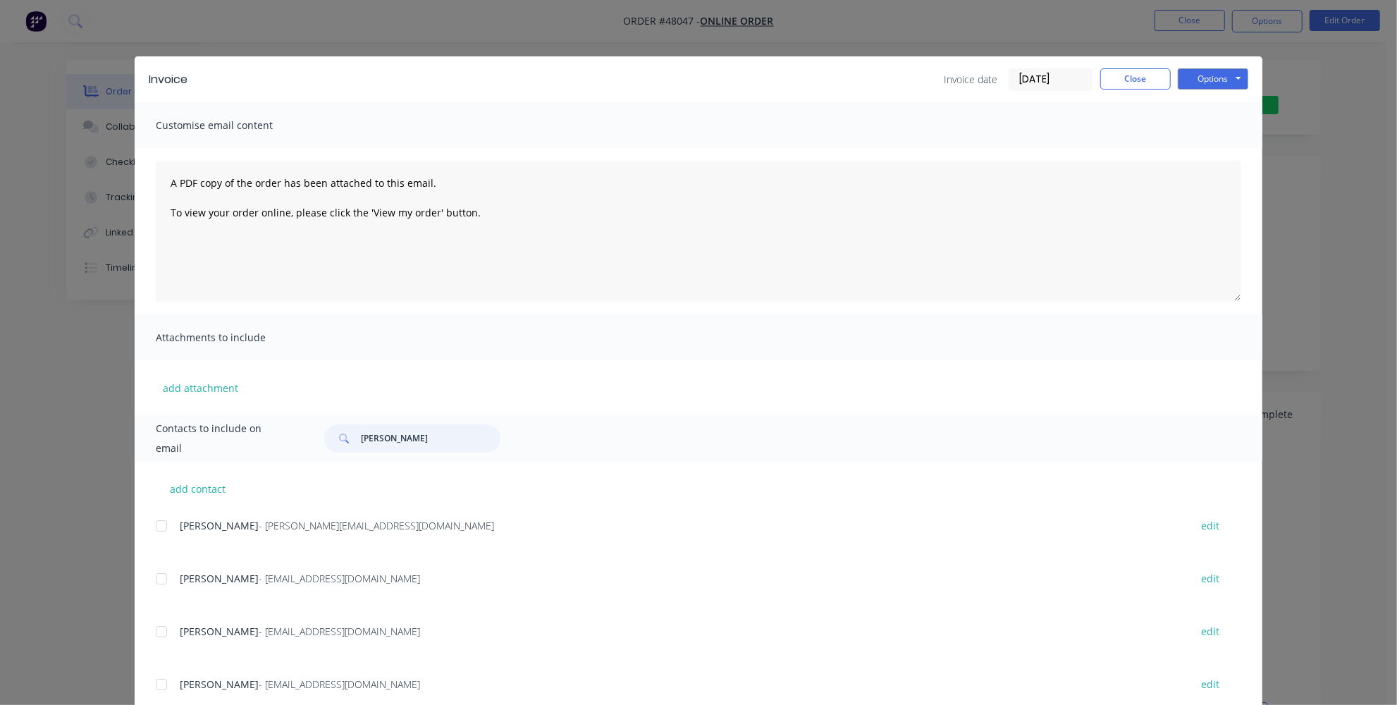
click at [403, 436] on input "[PERSON_NAME]" at bounding box center [431, 438] width 140 height 28
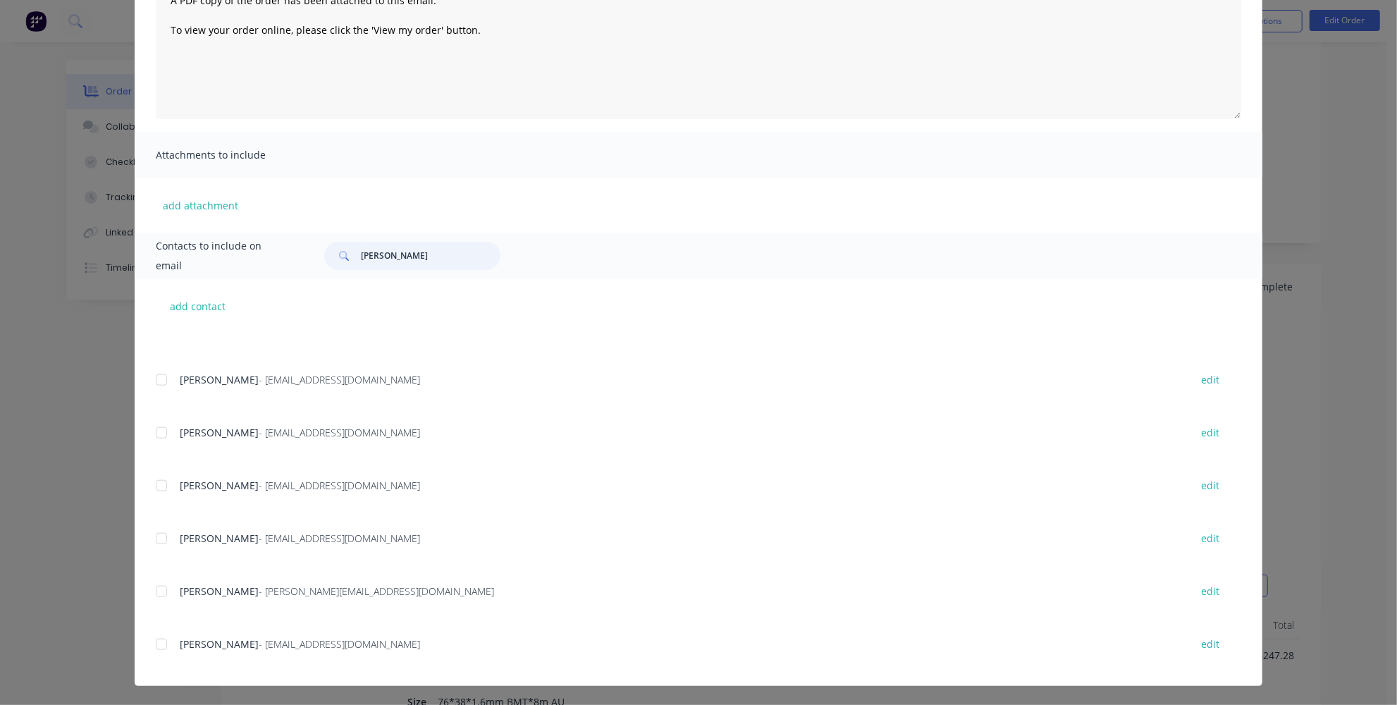
scroll to position [1409, 0]
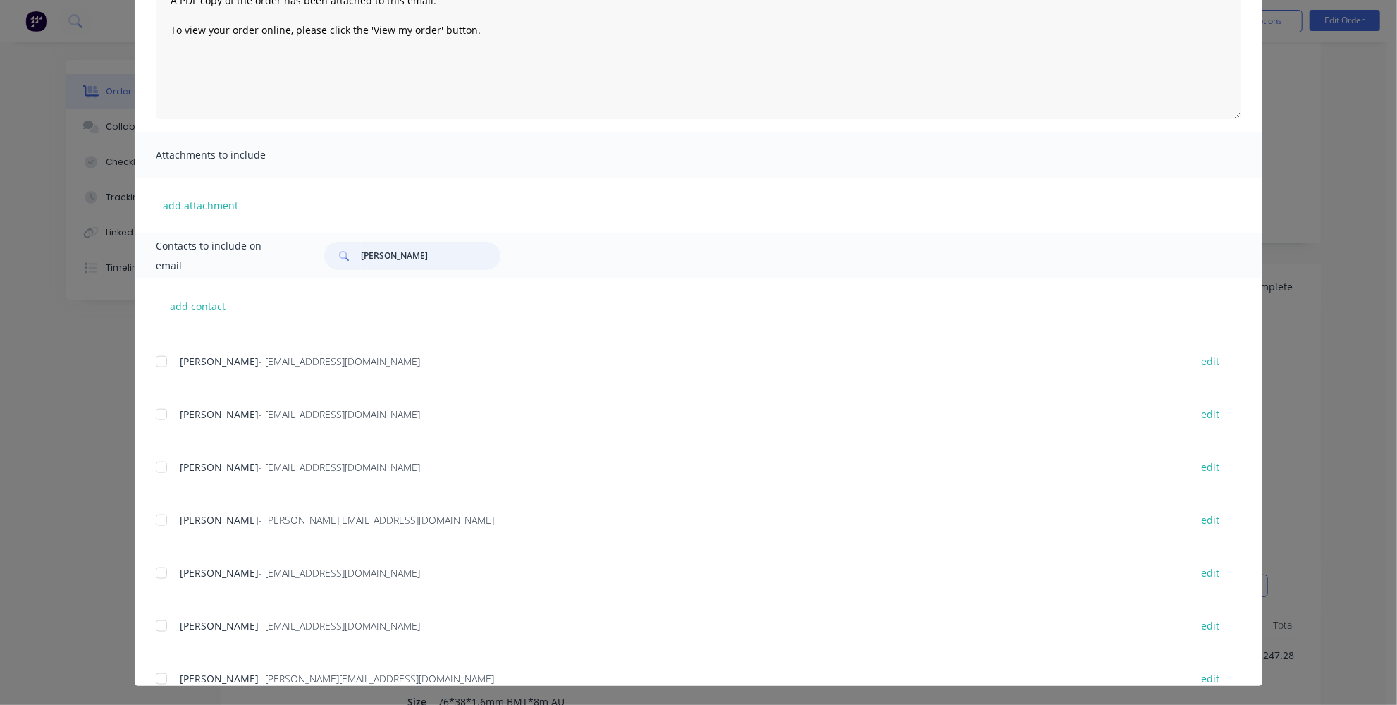
click at [411, 247] on input "[PERSON_NAME]" at bounding box center [431, 256] width 140 height 28
type input "[PERSON_NAME]"
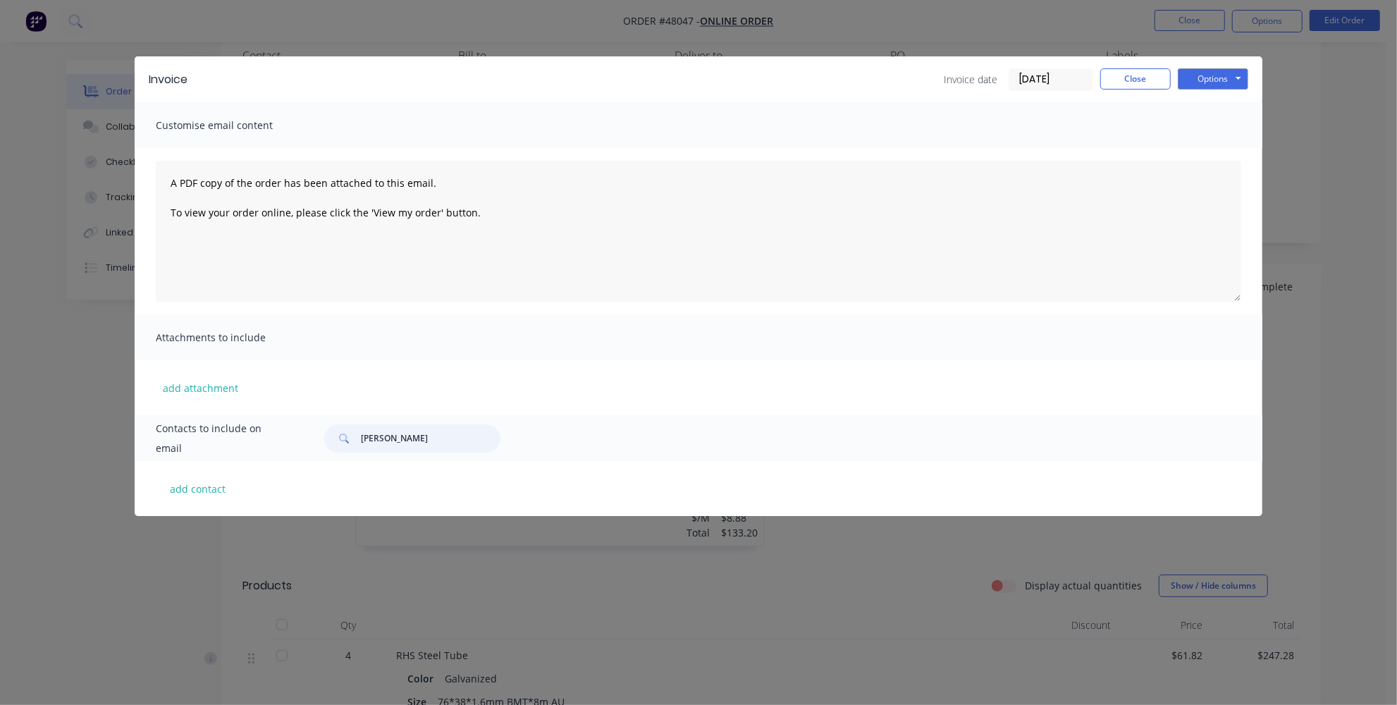
drag, startPoint x: 401, startPoint y: 435, endPoint x: 320, endPoint y: 435, distance: 81.1
click at [320, 435] on div "[PERSON_NAME]" at bounding box center [775, 438] width 931 height 28
click at [192, 487] on button "add contact" at bounding box center [198, 488] width 85 height 21
select select "AU"
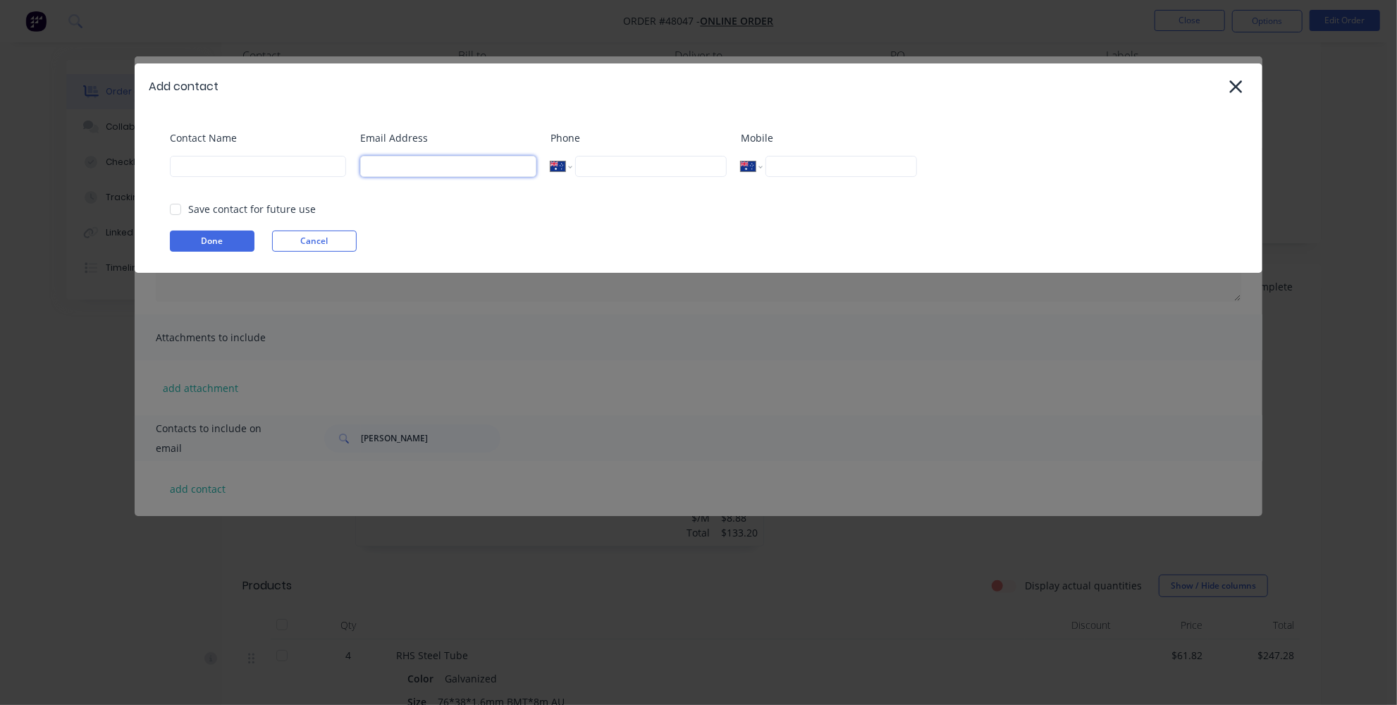
click at [410, 171] on input at bounding box center [448, 166] width 176 height 21
paste input "[EMAIL_ADDRESS][DOMAIN_NAME]"
type input "[EMAIL_ADDRESS][DOMAIN_NAME]"
click at [465, 187] on div "Email Address [EMAIL_ADDRESS][DOMAIN_NAME]" at bounding box center [448, 158] width 176 height 57
click at [234, 158] on input at bounding box center [258, 166] width 176 height 21
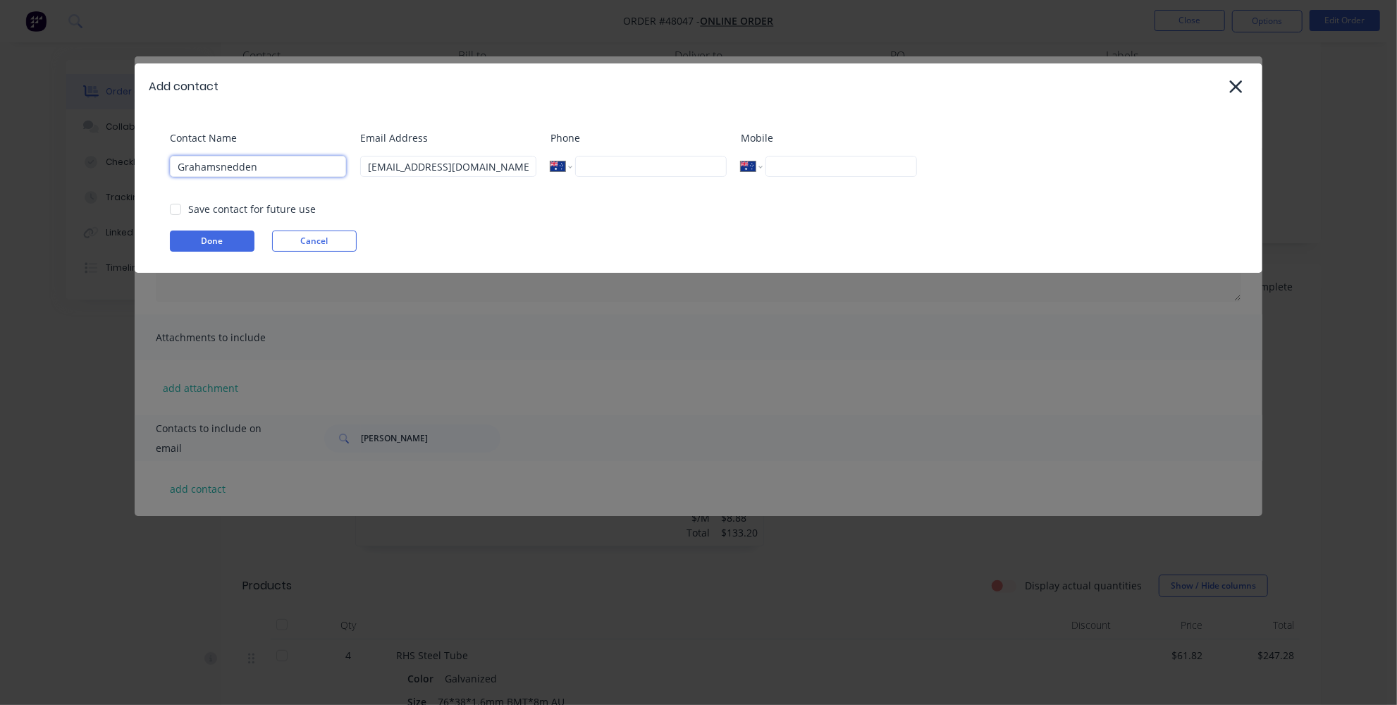
click at [216, 166] on input "Grahamsnedden" at bounding box center [258, 166] width 176 height 21
click at [174, 207] on div at bounding box center [175, 209] width 28 height 28
type input "[PERSON_NAME]"
click at [192, 242] on button "Done" at bounding box center [212, 240] width 85 height 21
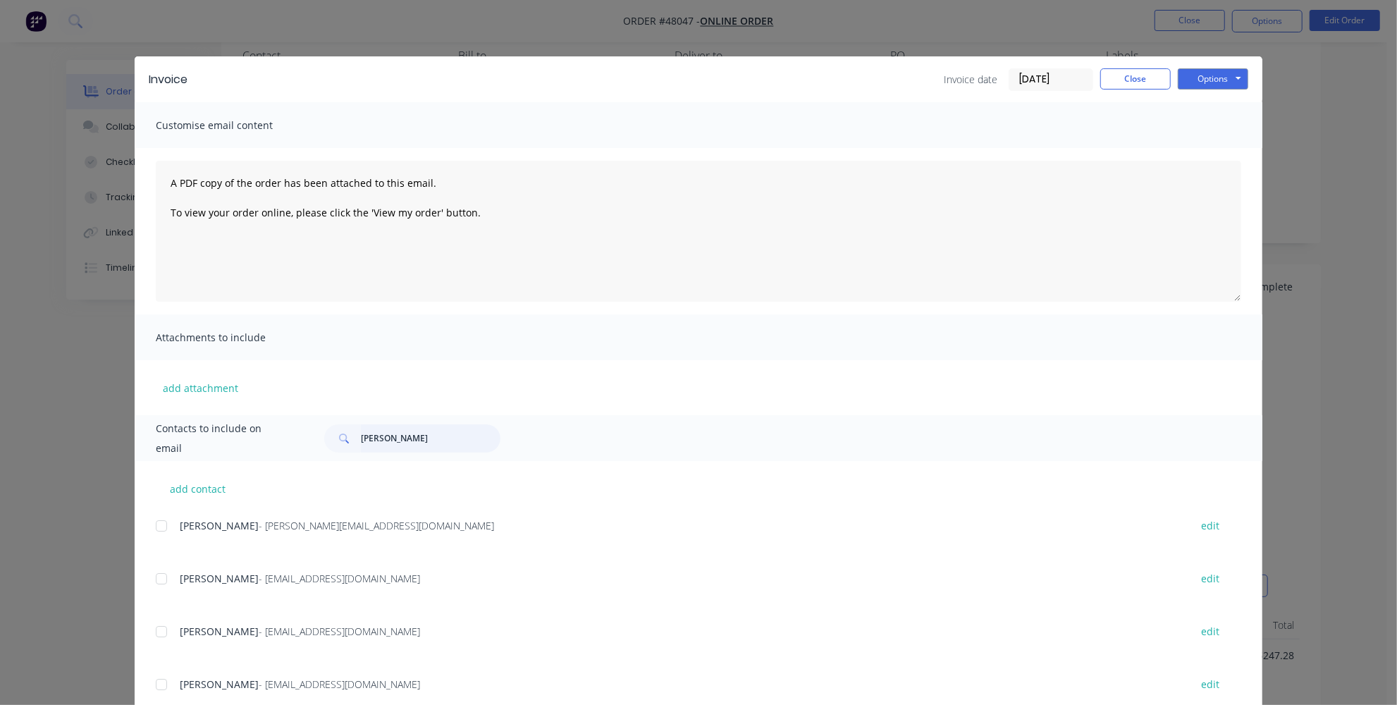
click at [412, 438] on input "[PERSON_NAME]" at bounding box center [431, 438] width 140 height 28
type input "g"
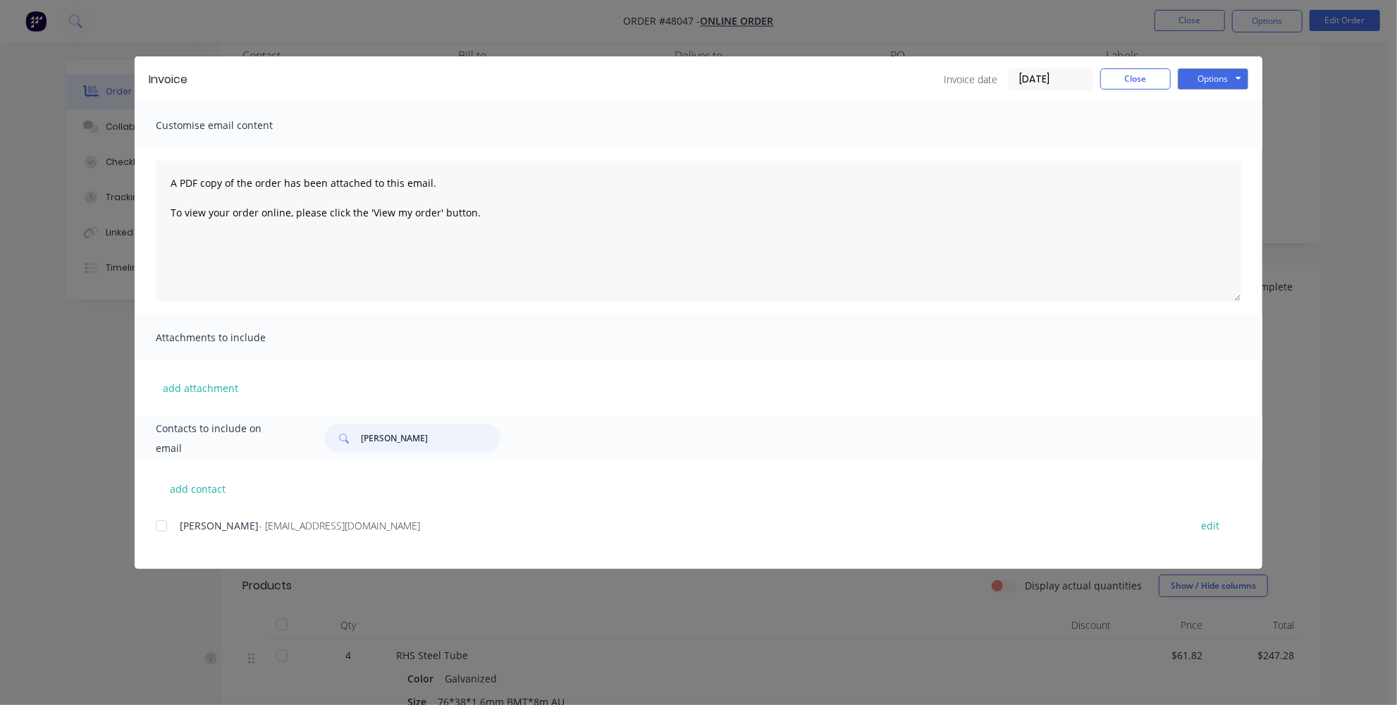
type input "[PERSON_NAME]"
click at [316, 517] on div "[PERSON_NAME] - [EMAIL_ADDRESS][DOMAIN_NAME] edit" at bounding box center [709, 525] width 1107 height 19
click at [315, 524] on span "- [EMAIL_ADDRESS][DOMAIN_NAME]" at bounding box center [339, 525] width 161 height 13
click at [164, 524] on div at bounding box center [161, 526] width 28 height 28
click at [1201, 78] on button "Options" at bounding box center [1213, 78] width 70 height 21
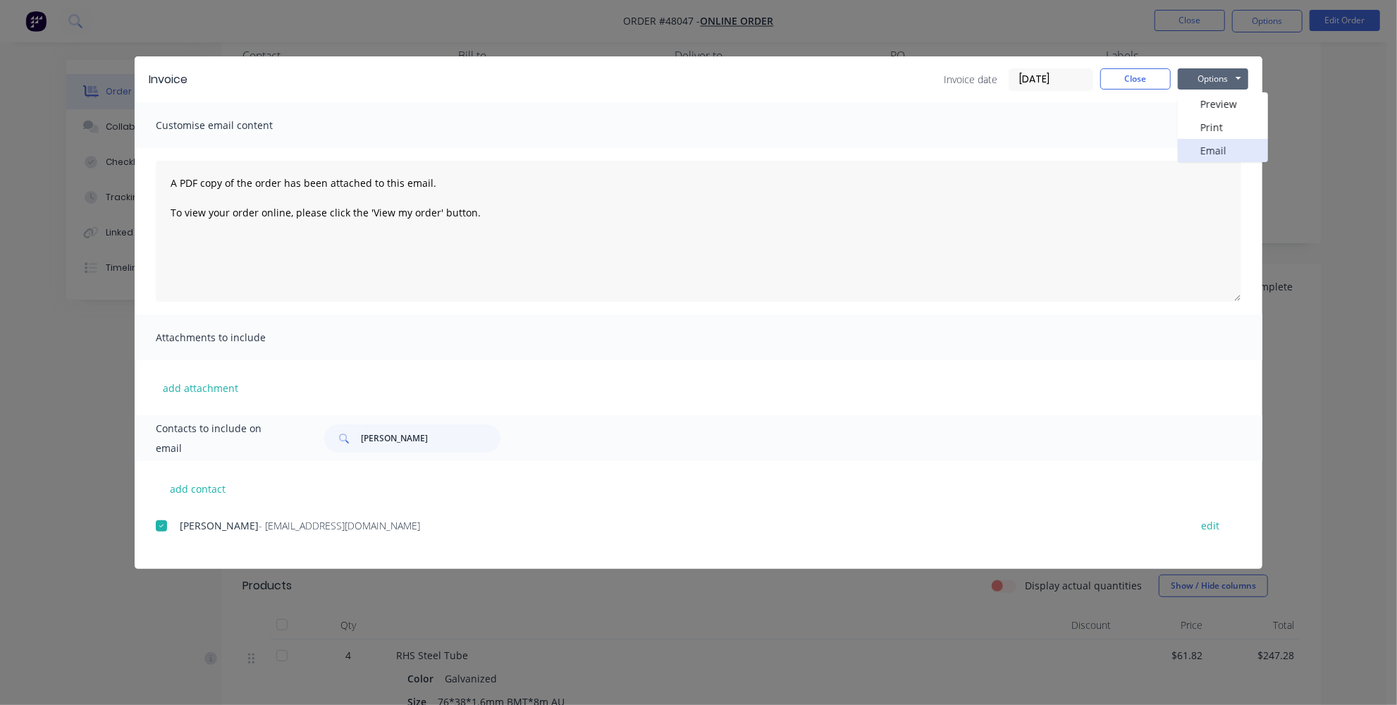
click at [1206, 151] on button "Email" at bounding box center [1223, 150] width 90 height 23
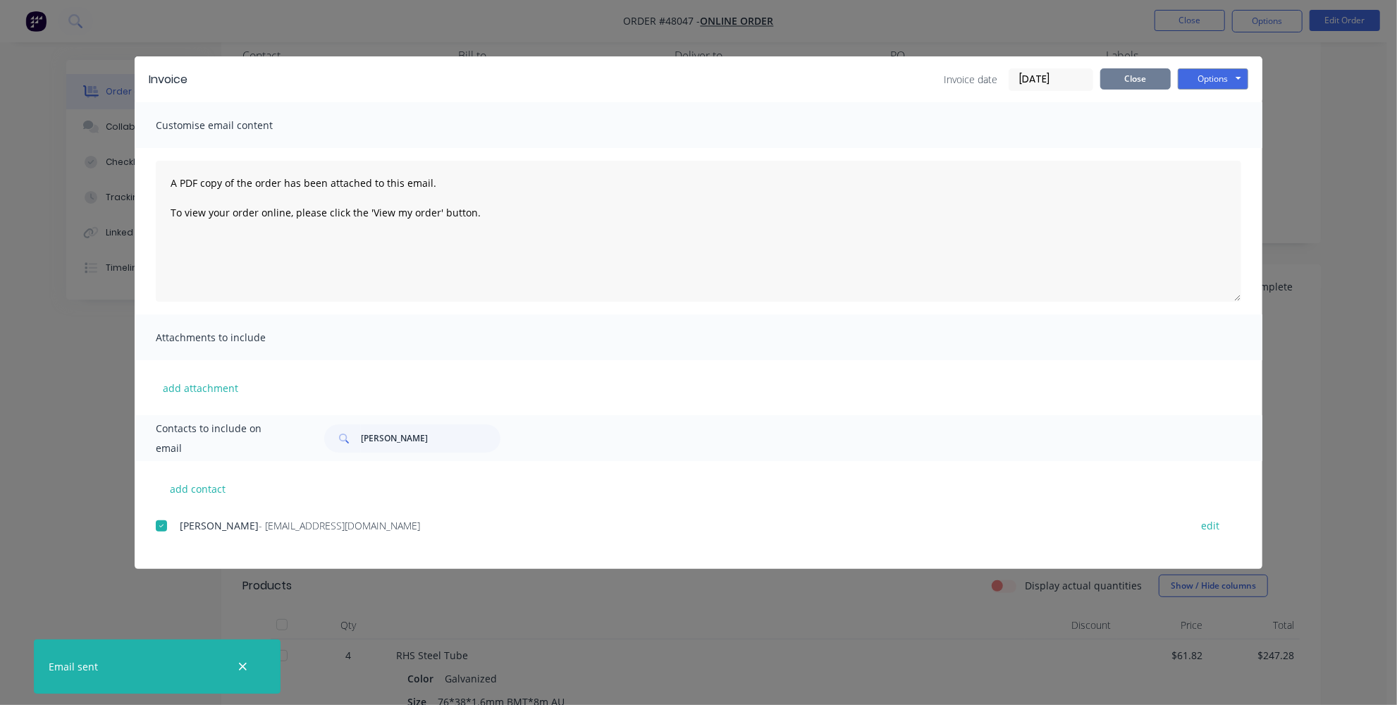
click at [1140, 81] on button "Close" at bounding box center [1135, 78] width 70 height 21
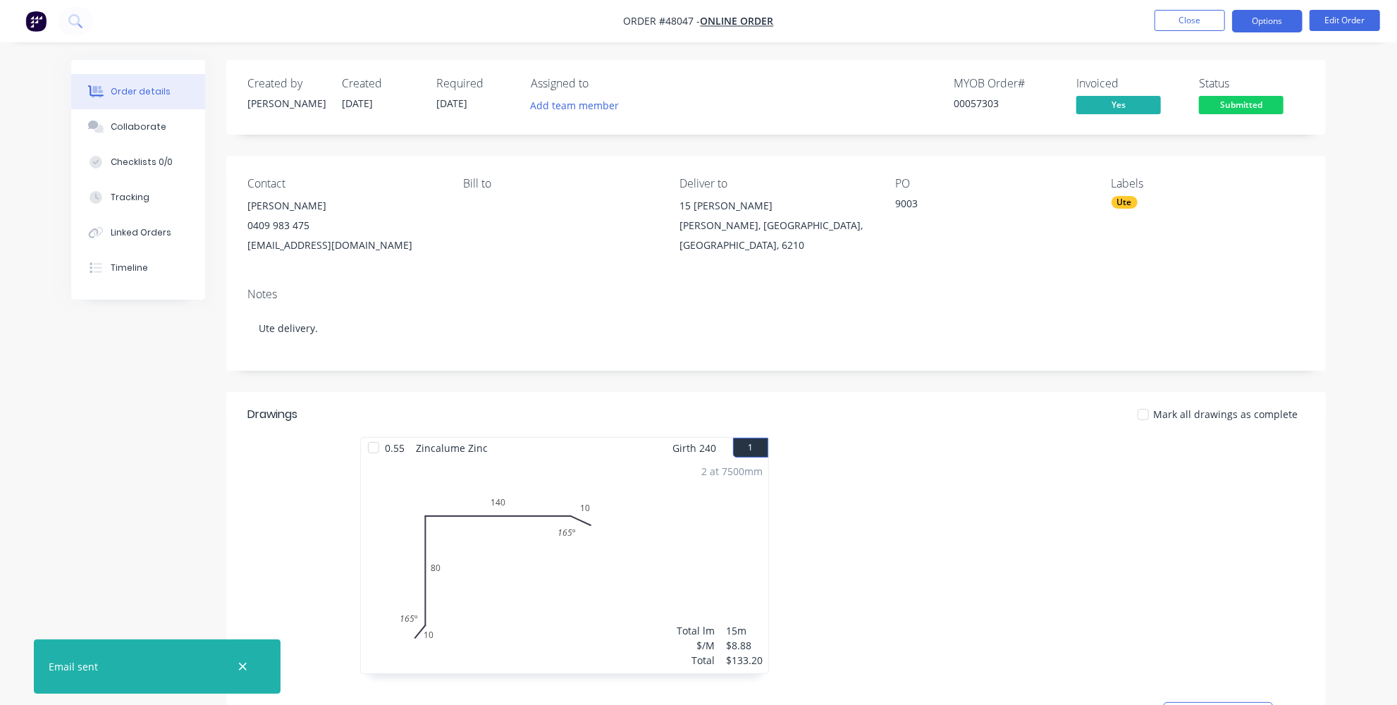
click at [1262, 23] on button "Options" at bounding box center [1267, 21] width 70 height 23
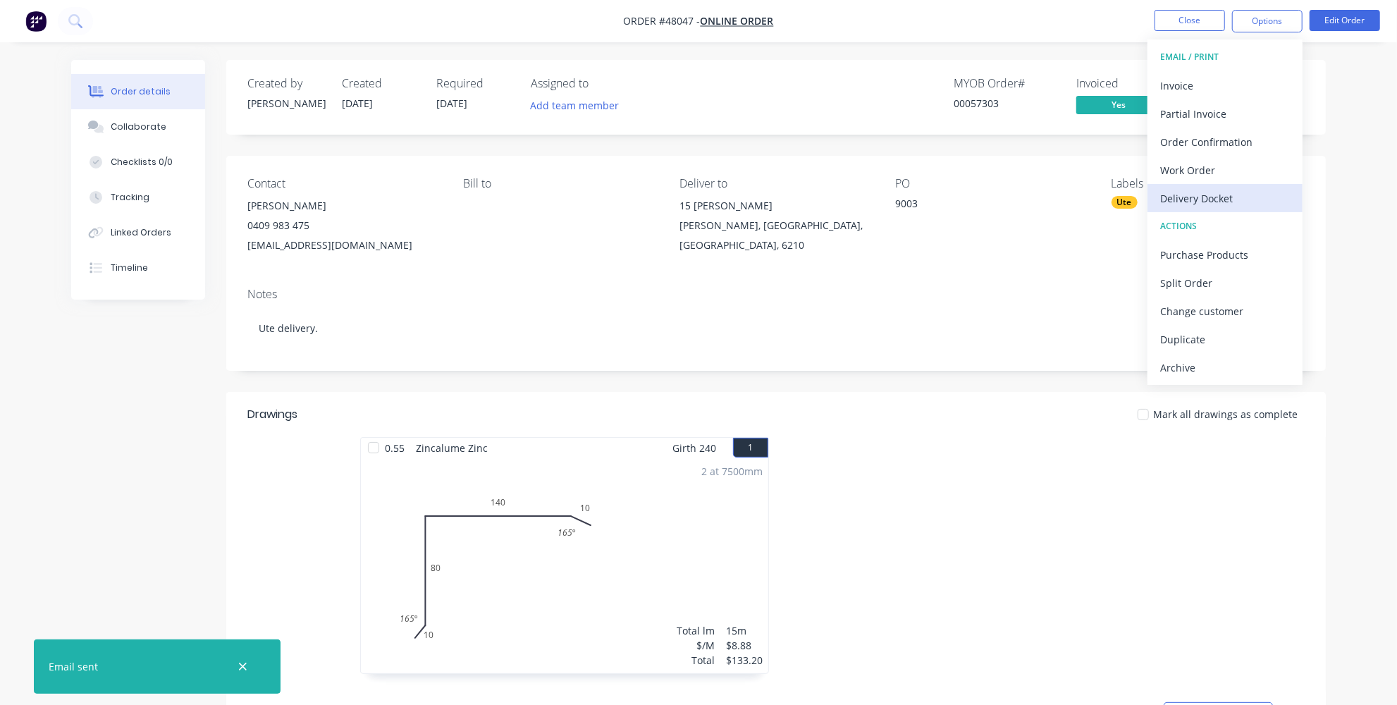
click at [1193, 207] on div "Delivery Docket" at bounding box center [1225, 198] width 130 height 20
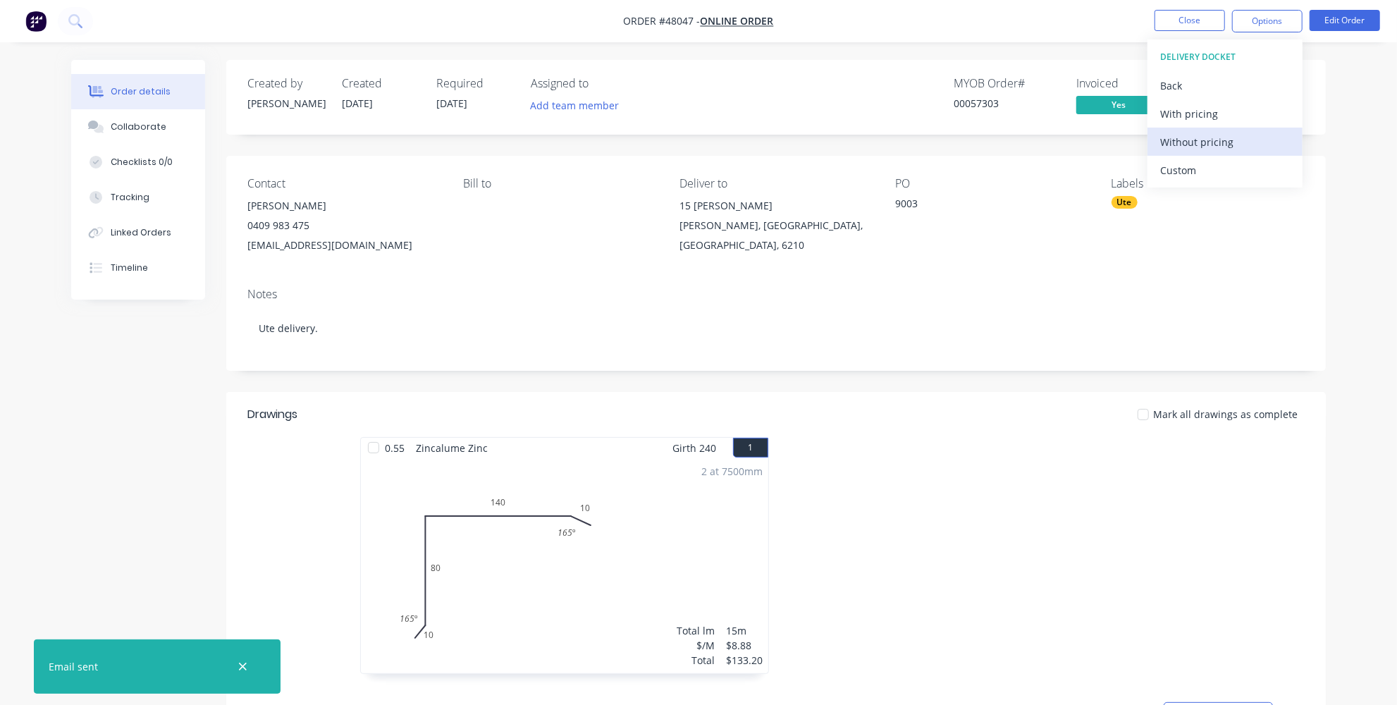
click at [1185, 147] on div "Without pricing" at bounding box center [1225, 142] width 130 height 20
click at [1011, 495] on div at bounding box center [987, 562] width 423 height 251
click at [41, 16] on img "button" at bounding box center [35, 21] width 21 height 21
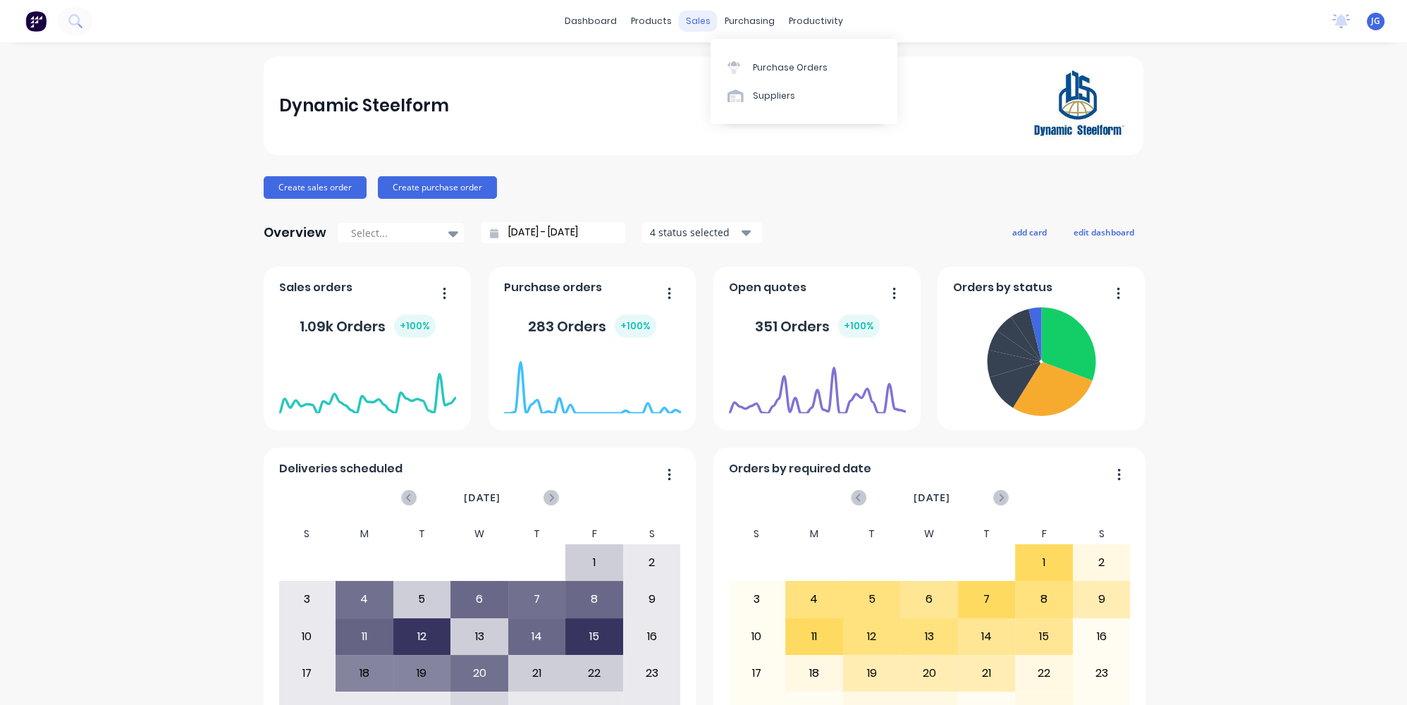
click at [684, 12] on div "sales" at bounding box center [698, 21] width 39 height 21
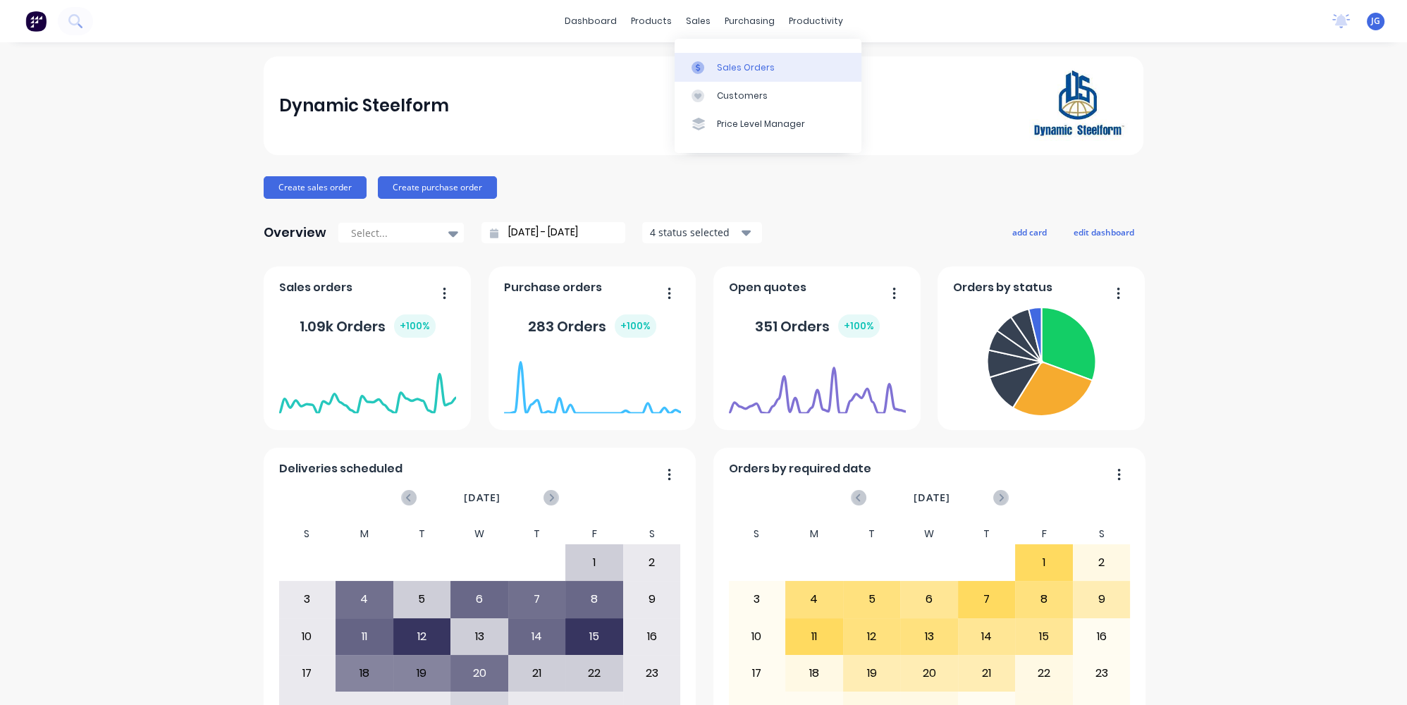
click at [709, 78] on link "Sales Orders" at bounding box center [767, 67] width 187 height 28
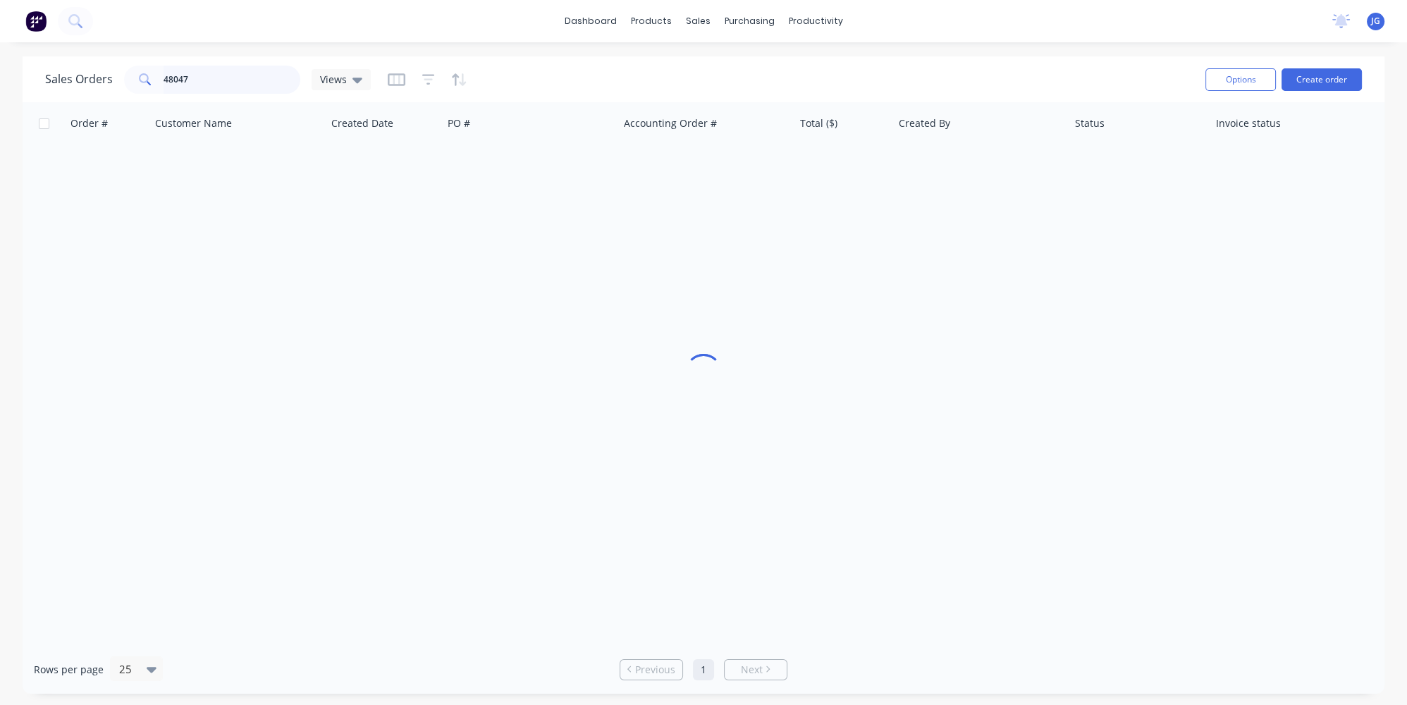
click at [247, 78] on input "48047" at bounding box center [232, 80] width 137 height 28
drag, startPoint x: 247, startPoint y: 78, endPoint x: 109, endPoint y: 71, distance: 139.0
click at [110, 78] on div "Sales Orders 48047 Views" at bounding box center [208, 80] width 326 height 28
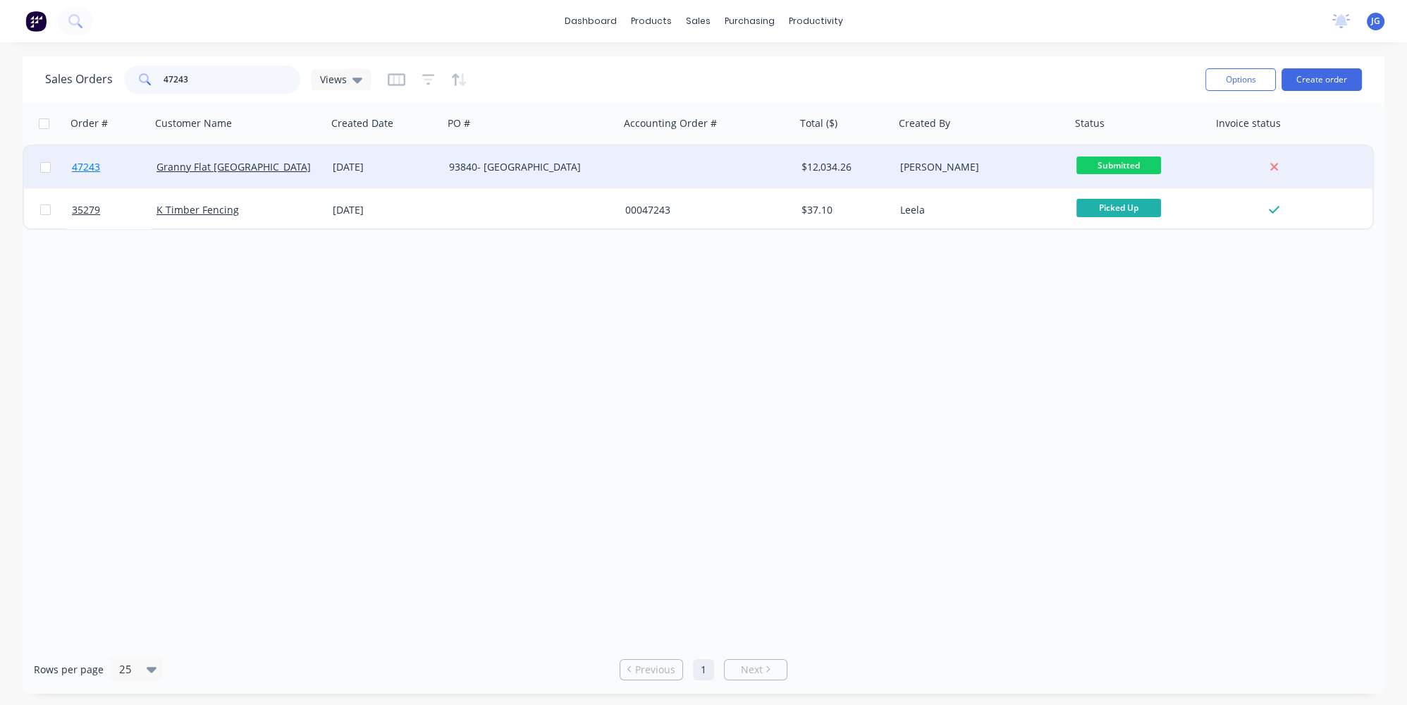
type input "47243"
click at [125, 164] on link "47243" at bounding box center [114, 167] width 85 height 42
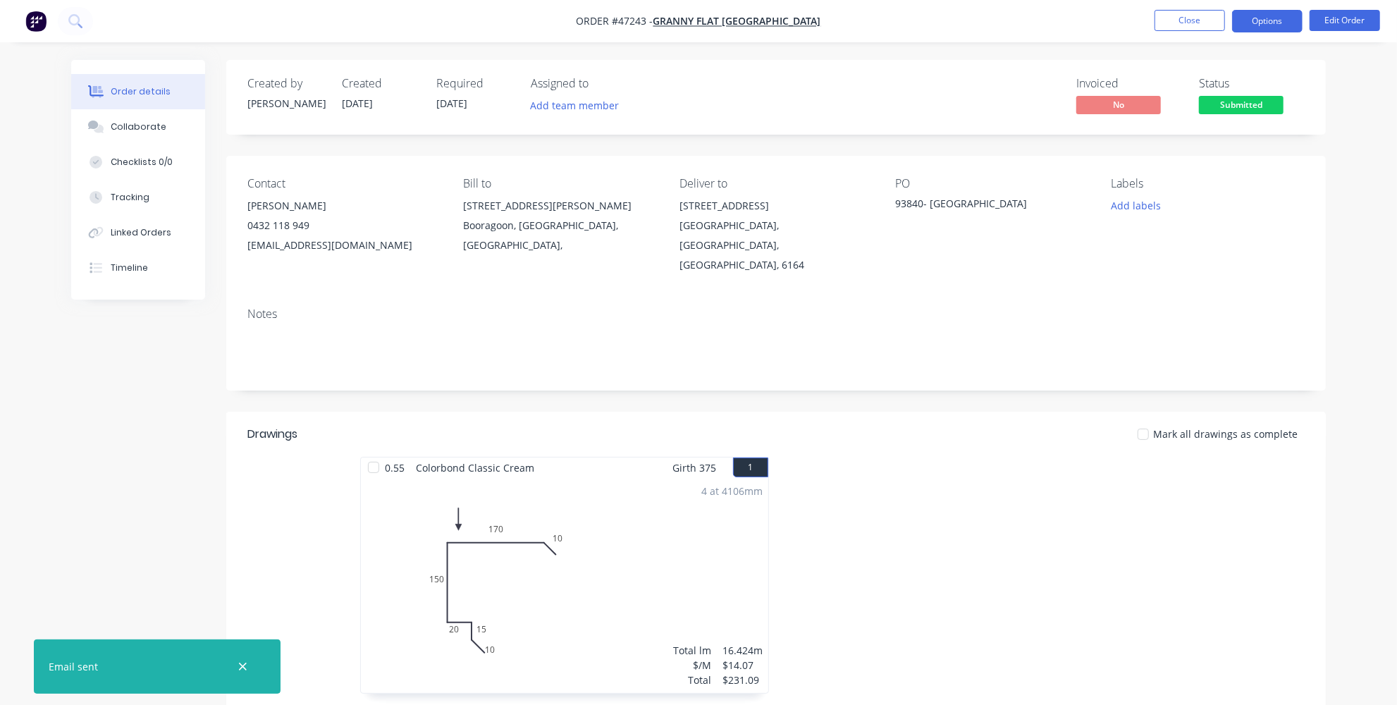
click at [1269, 17] on button "Options" at bounding box center [1267, 21] width 70 height 23
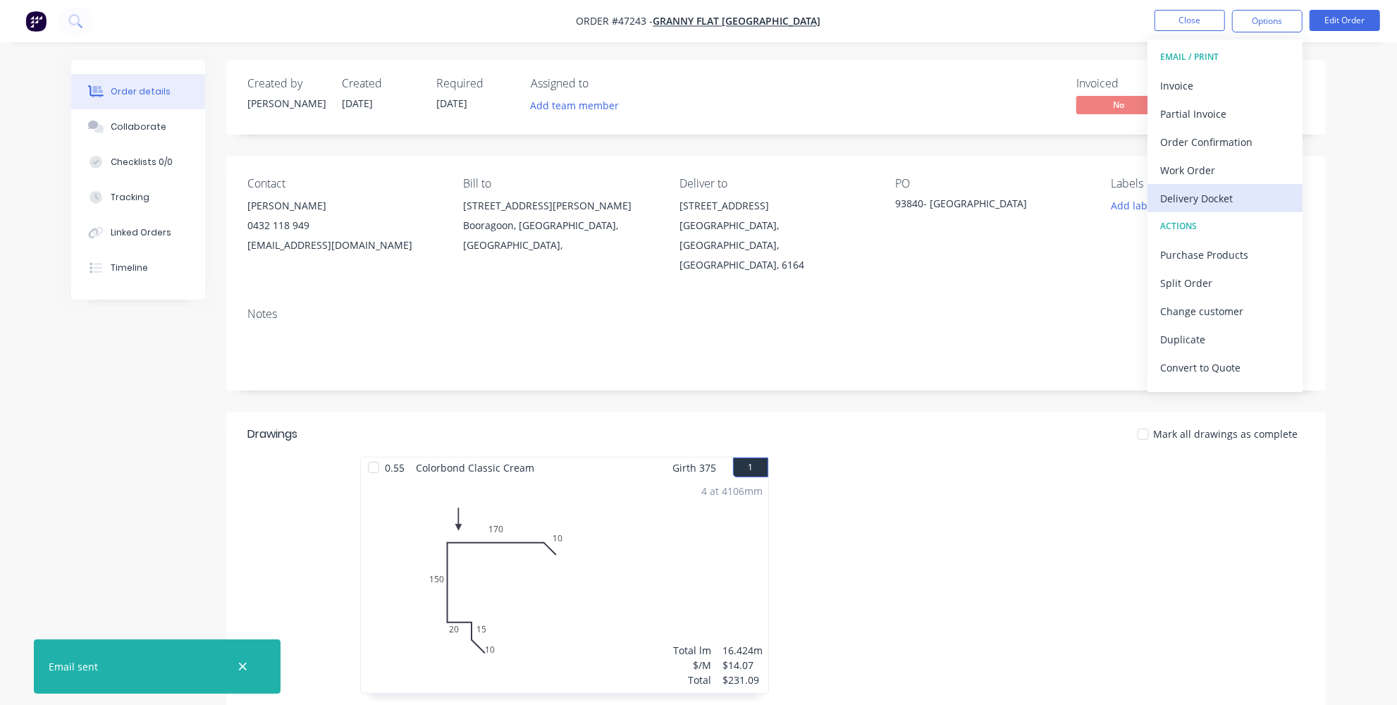
click at [1196, 200] on div "Delivery Docket" at bounding box center [1225, 198] width 130 height 20
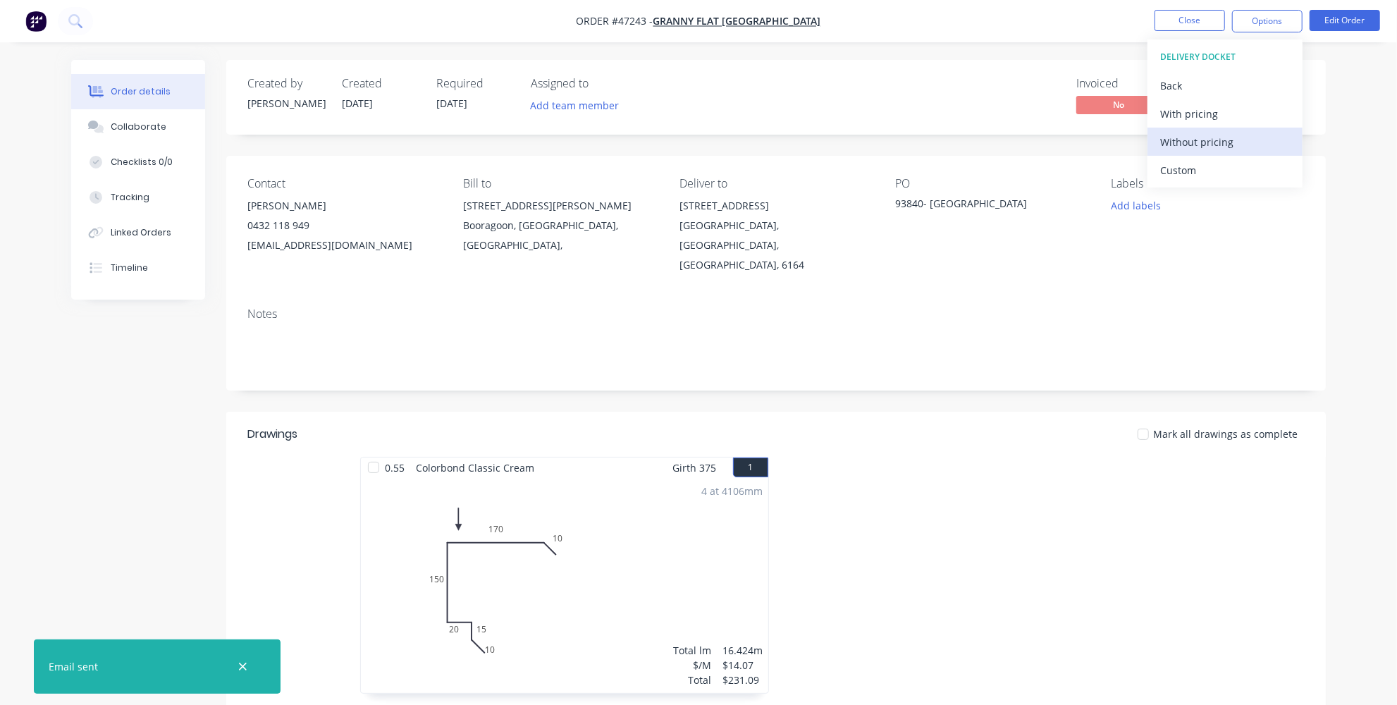
click at [1178, 142] on div "Without pricing" at bounding box center [1225, 142] width 130 height 20
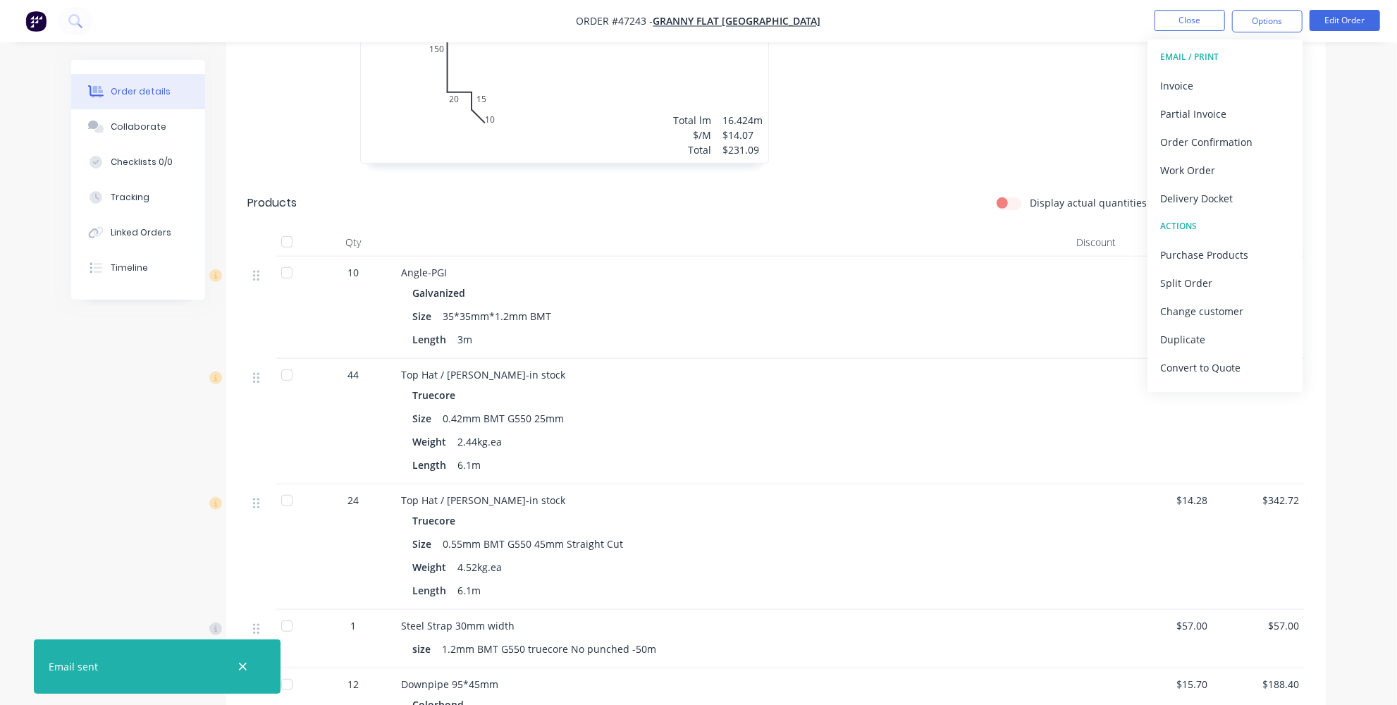
scroll to position [512, 0]
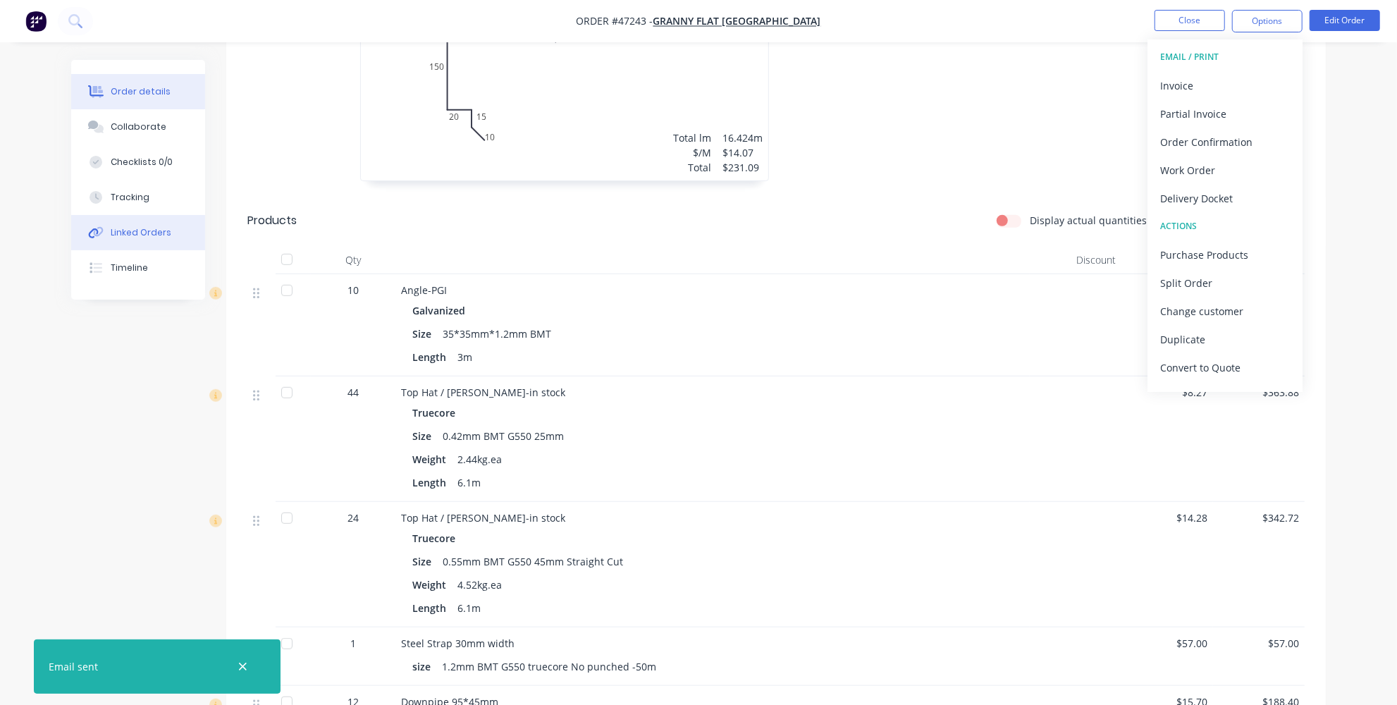
click at [144, 235] on div "Linked Orders" at bounding box center [141, 232] width 61 height 13
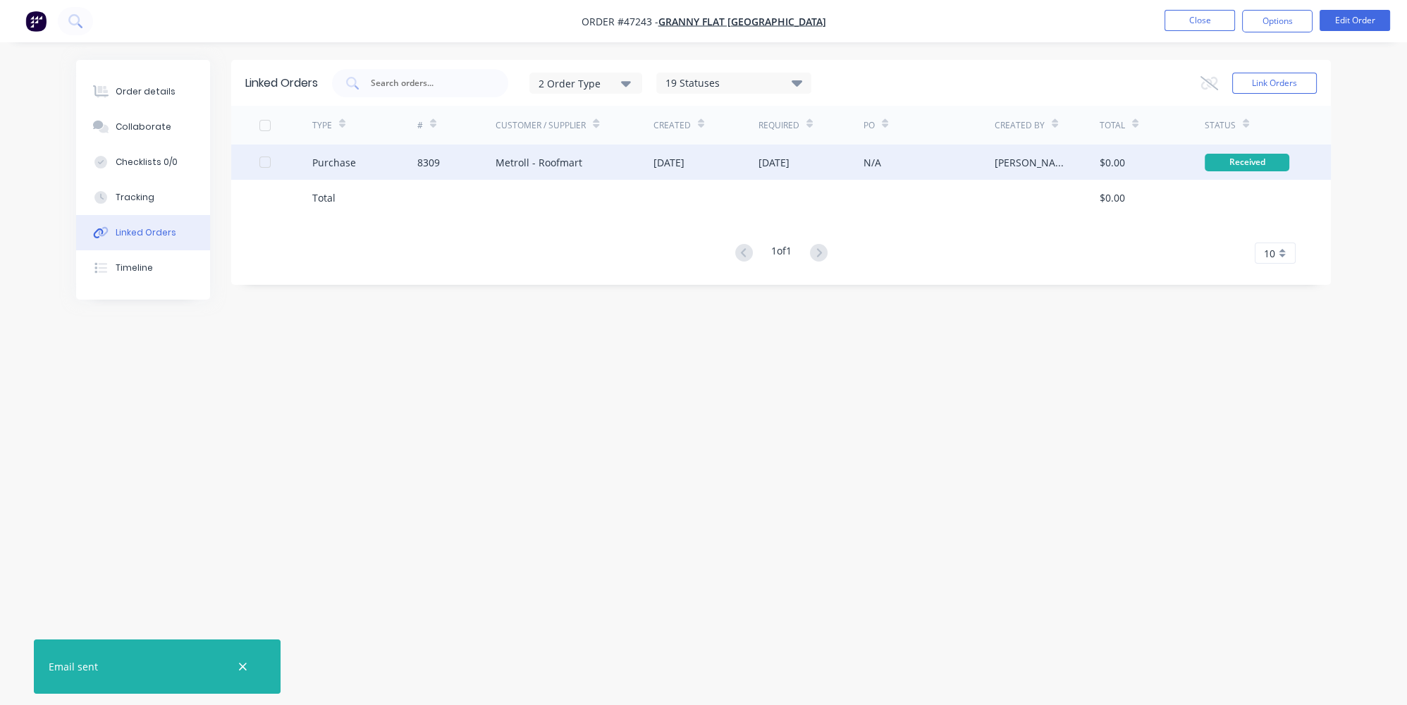
click at [383, 166] on div "Purchase" at bounding box center [364, 161] width 105 height 35
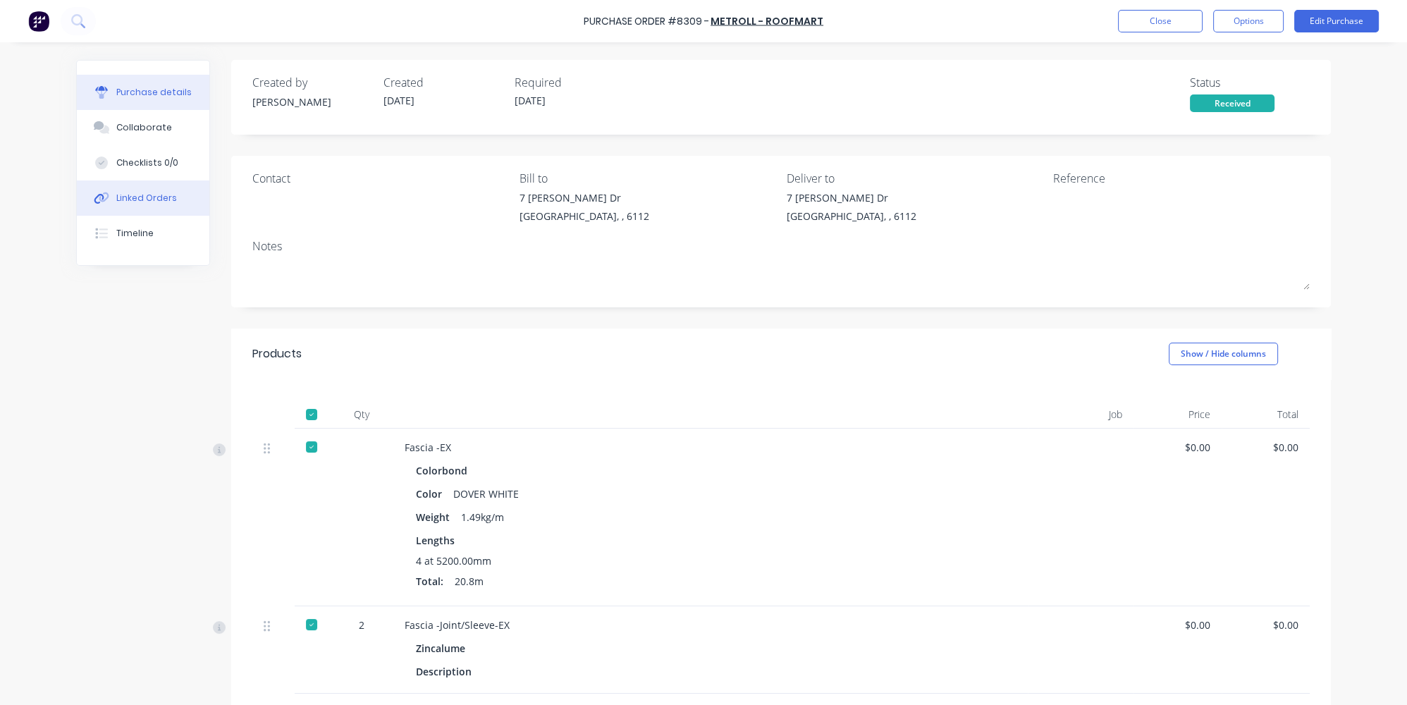
click at [128, 209] on button "Linked Orders" at bounding box center [143, 197] width 133 height 35
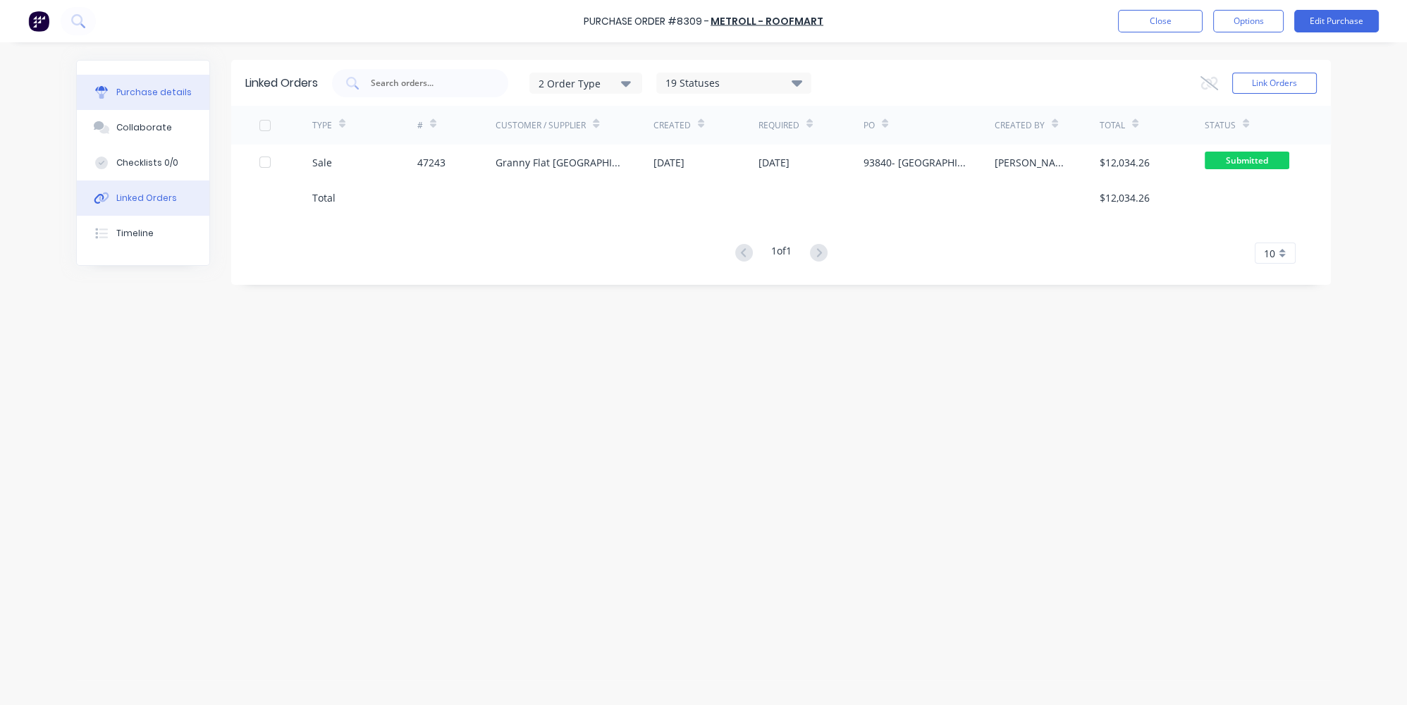
click at [170, 95] on div "Purchase details" at bounding box center [153, 92] width 75 height 13
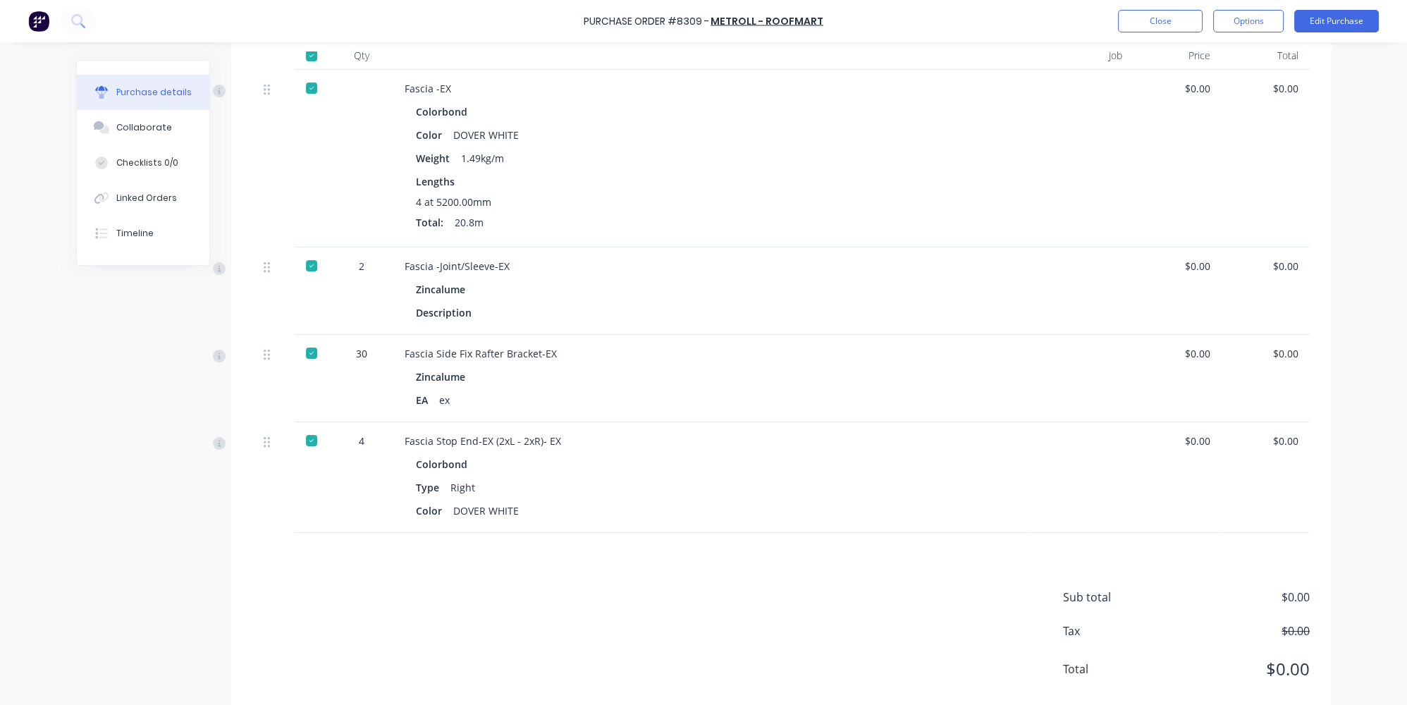
scroll to position [386, 0]
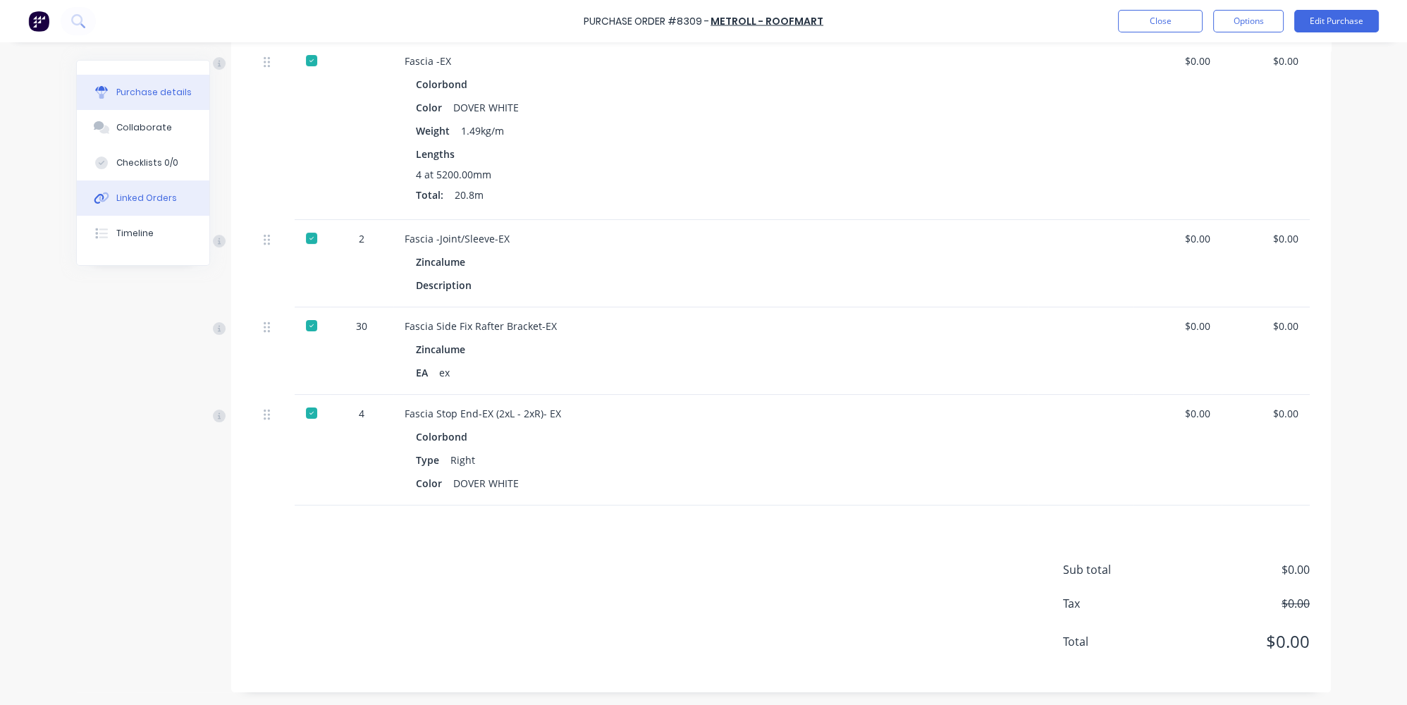
click at [137, 190] on button "Linked Orders" at bounding box center [143, 197] width 133 height 35
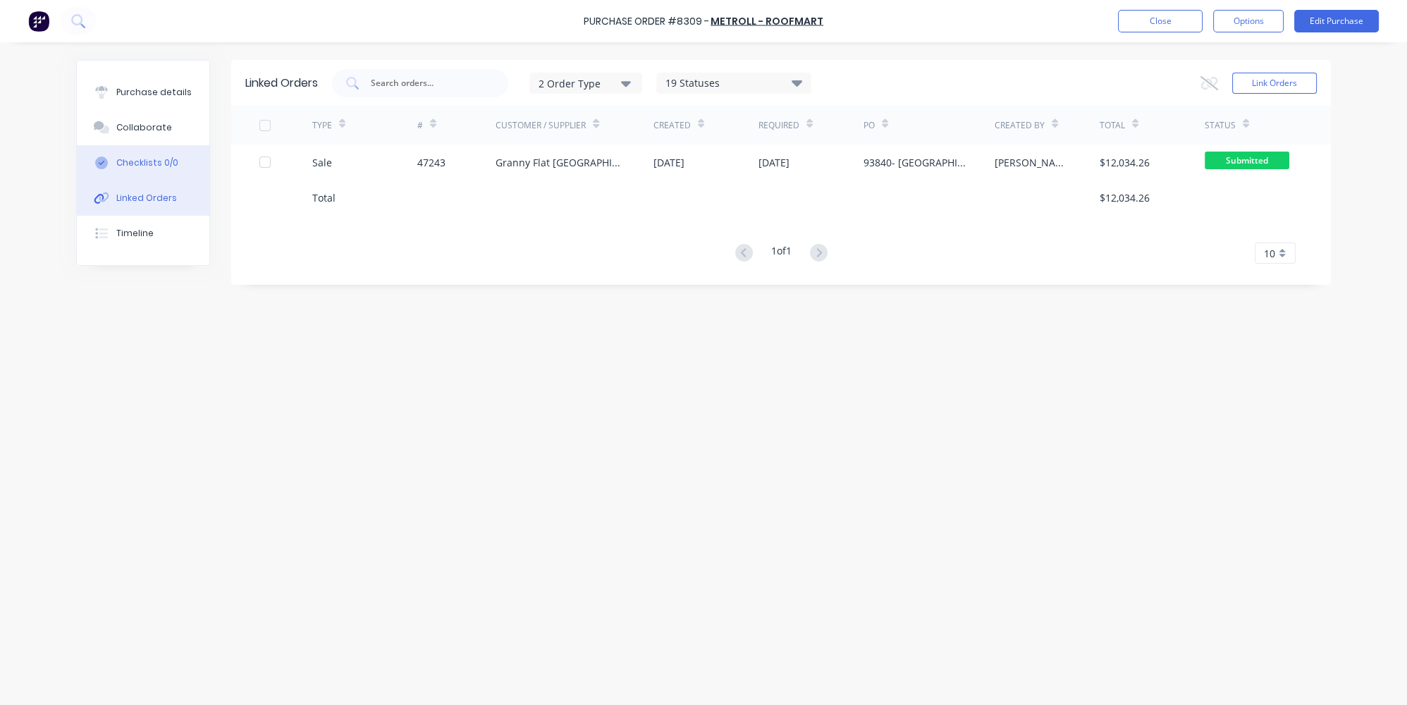
click at [143, 172] on button "Checklists 0/0" at bounding box center [143, 162] width 133 height 35
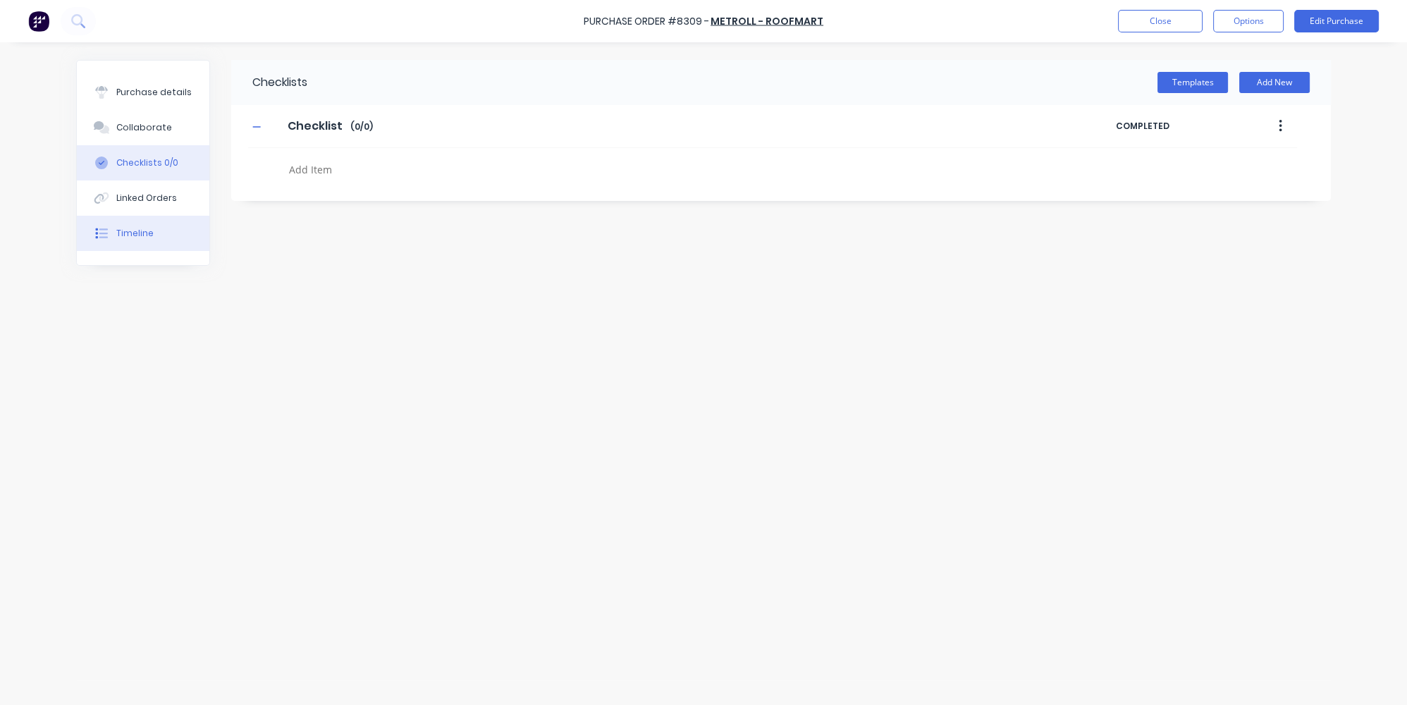
click at [121, 246] on button "Timeline" at bounding box center [143, 233] width 133 height 35
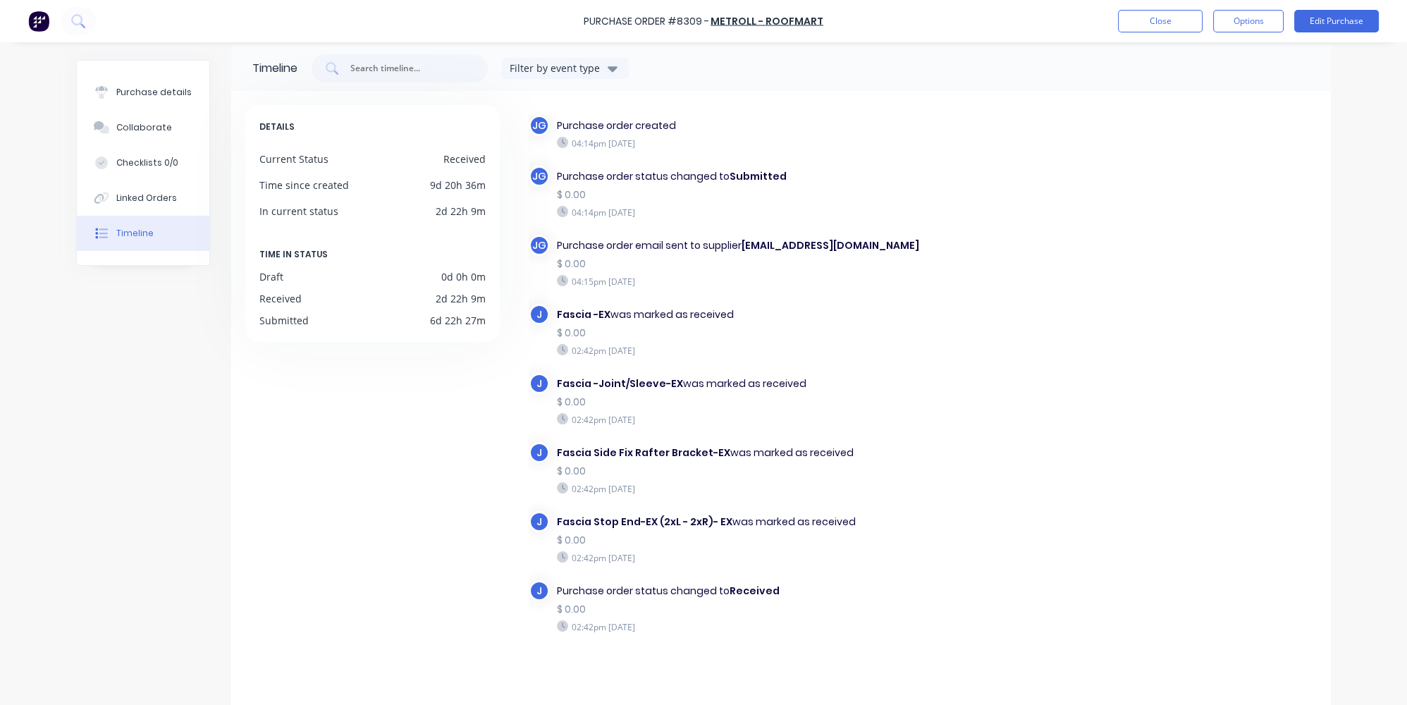
scroll to position [30, 0]
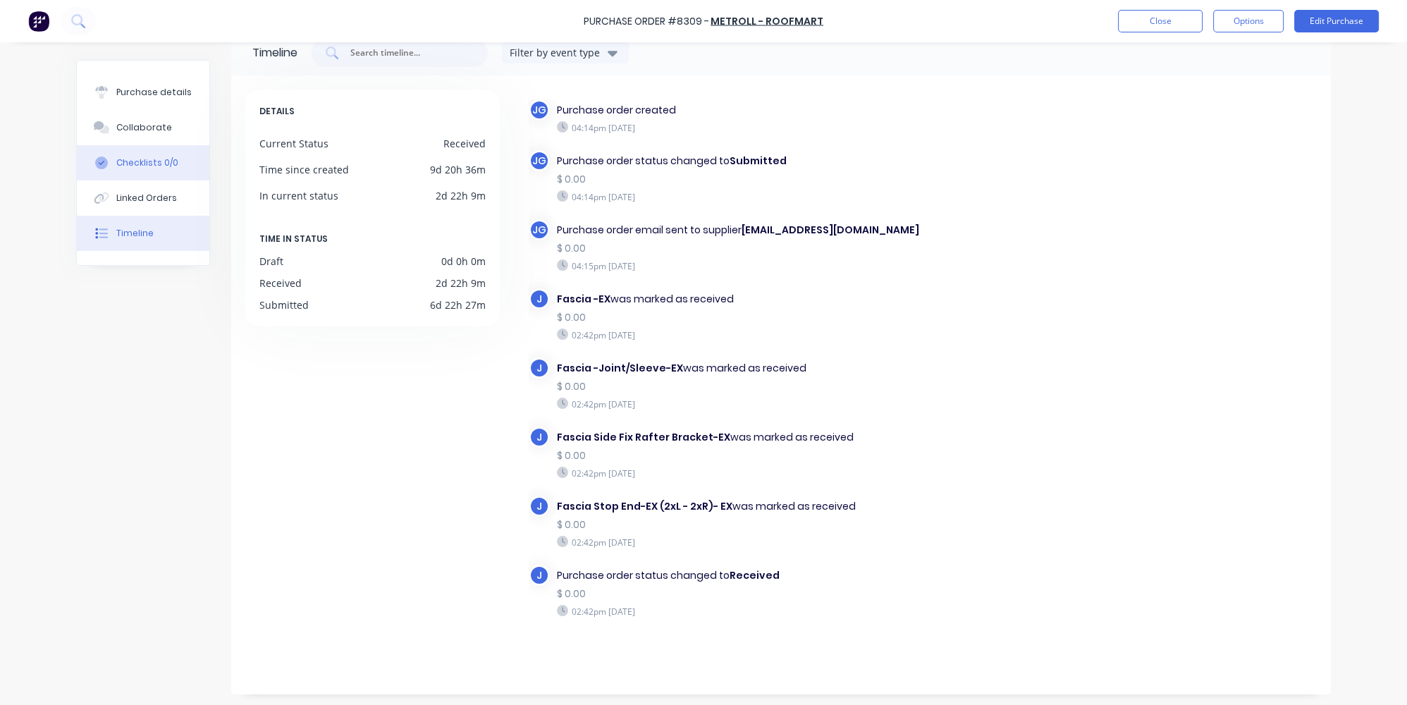
click at [125, 173] on button "Checklists 0/0" at bounding box center [143, 162] width 133 height 35
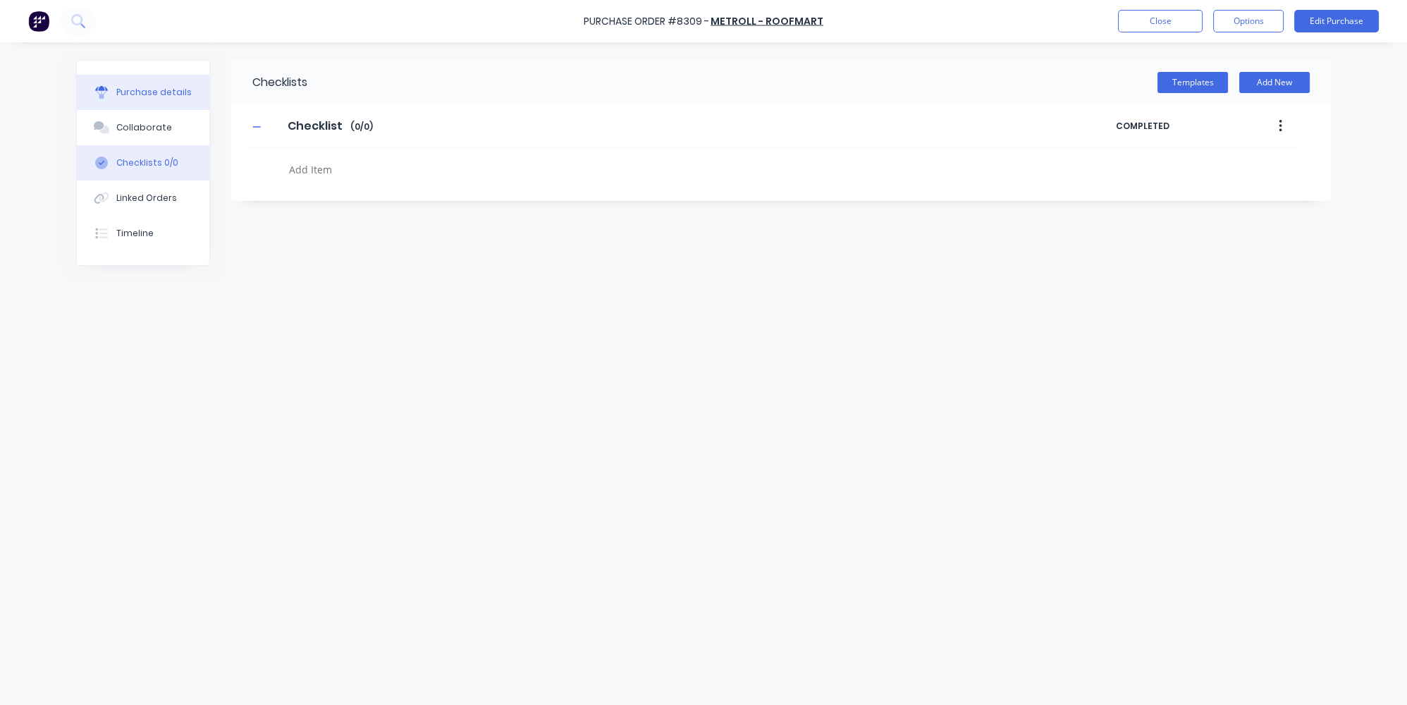
click at [127, 87] on div "Purchase details" at bounding box center [153, 92] width 75 height 13
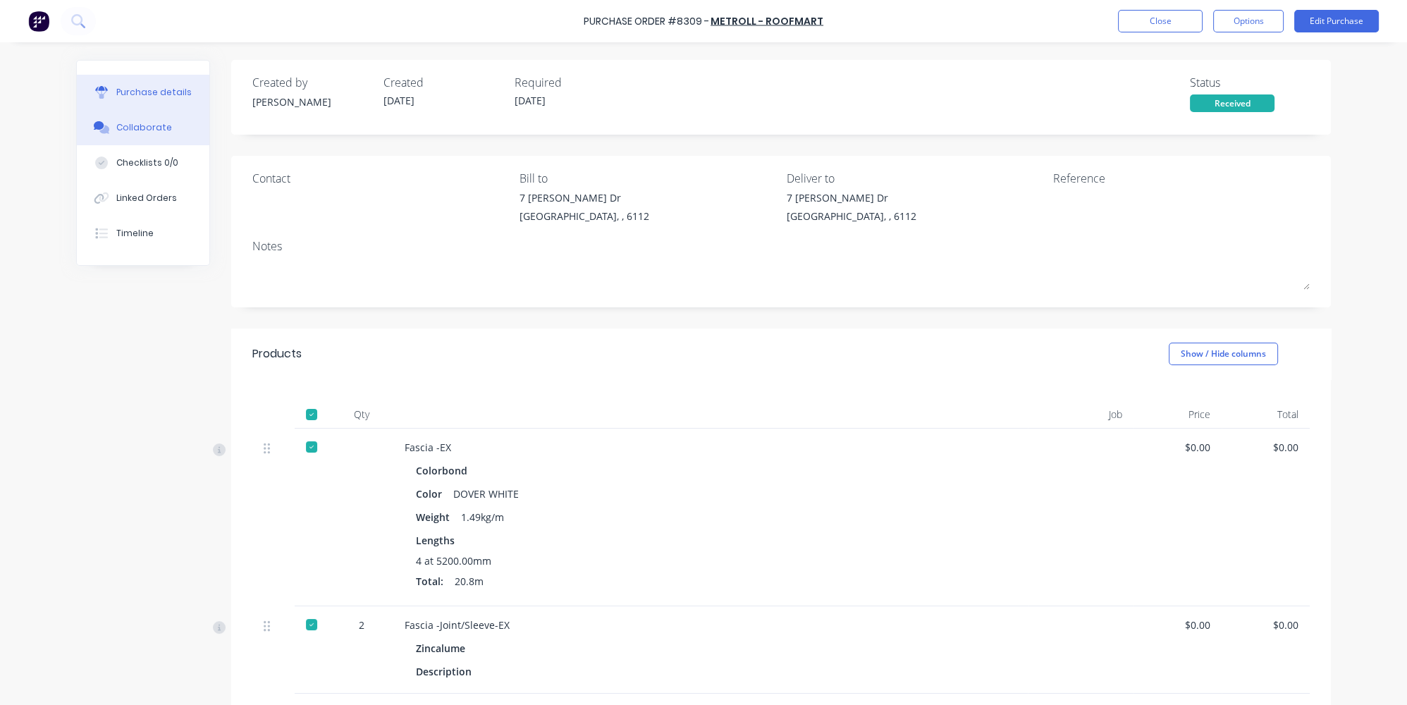
click at [149, 134] on button "Collaborate" at bounding box center [143, 127] width 133 height 35
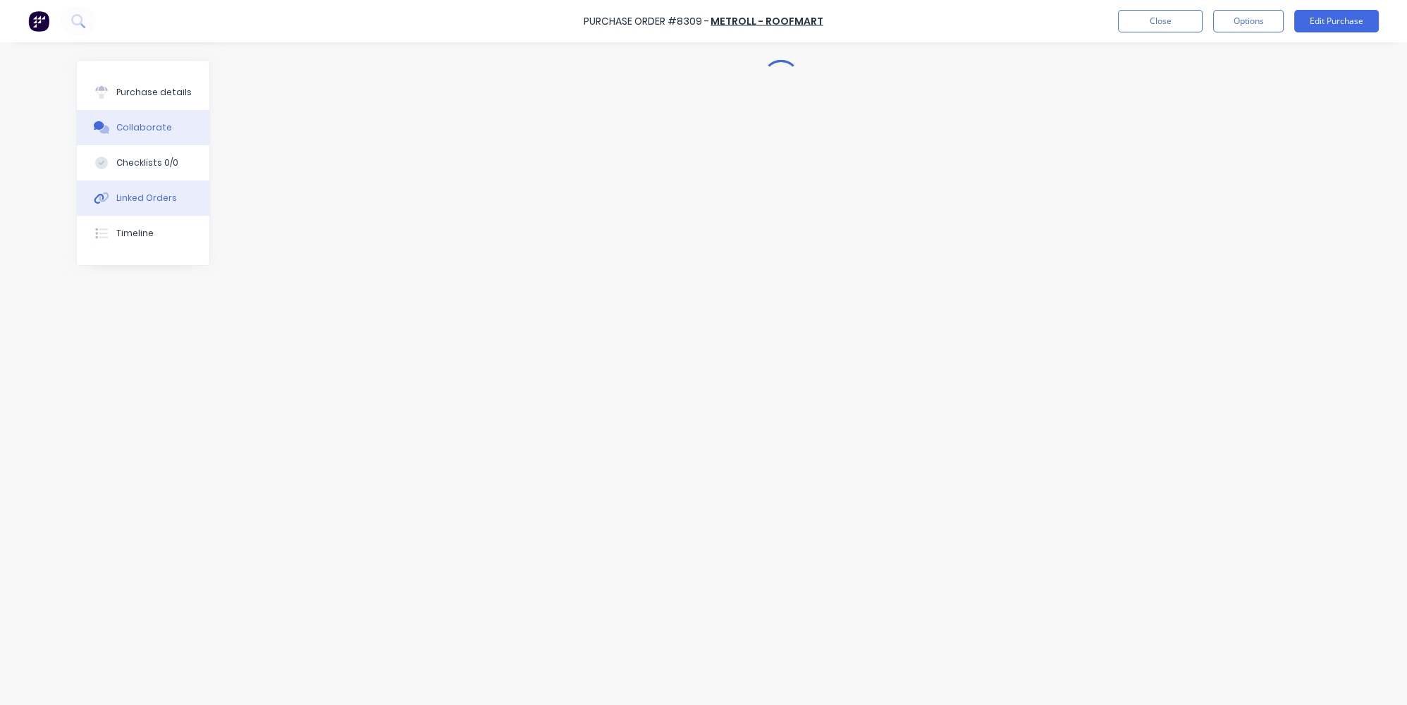
click at [120, 201] on div "Linked Orders" at bounding box center [146, 198] width 61 height 13
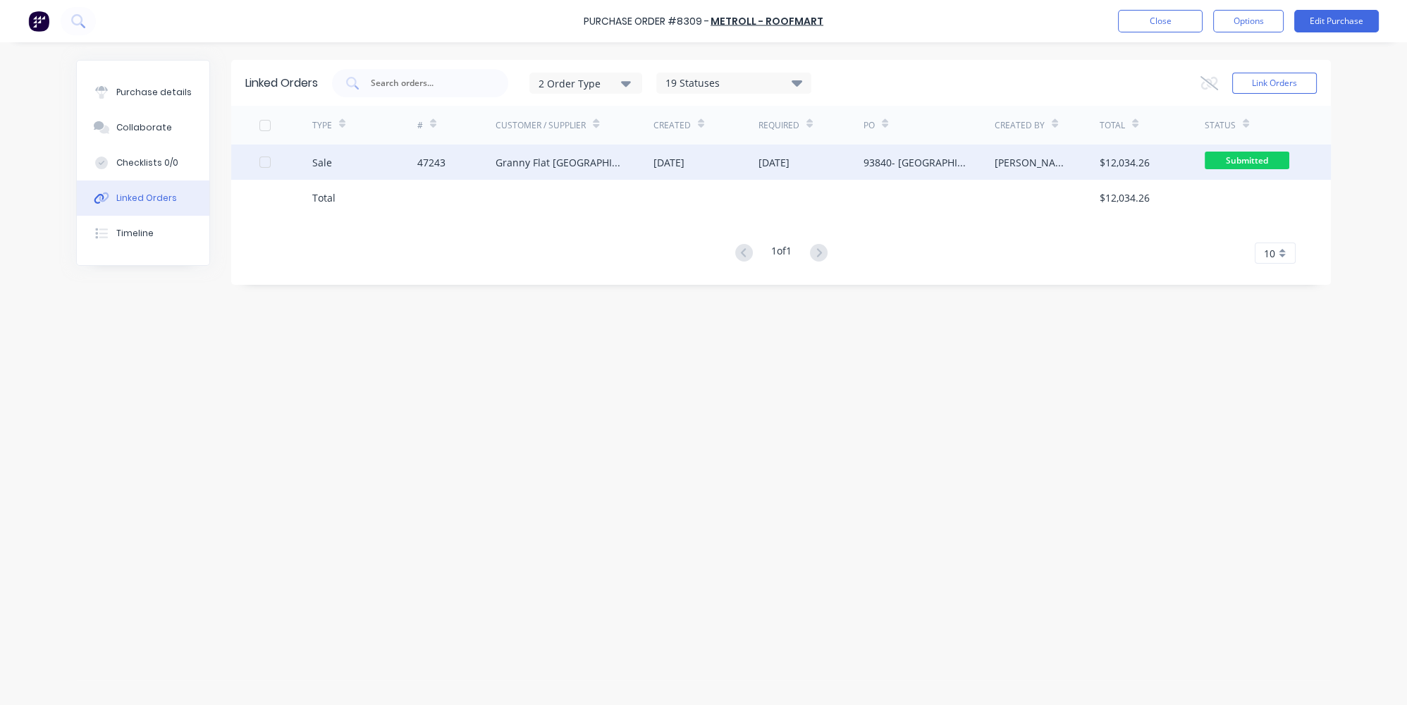
click at [390, 160] on div "Sale" at bounding box center [364, 161] width 105 height 35
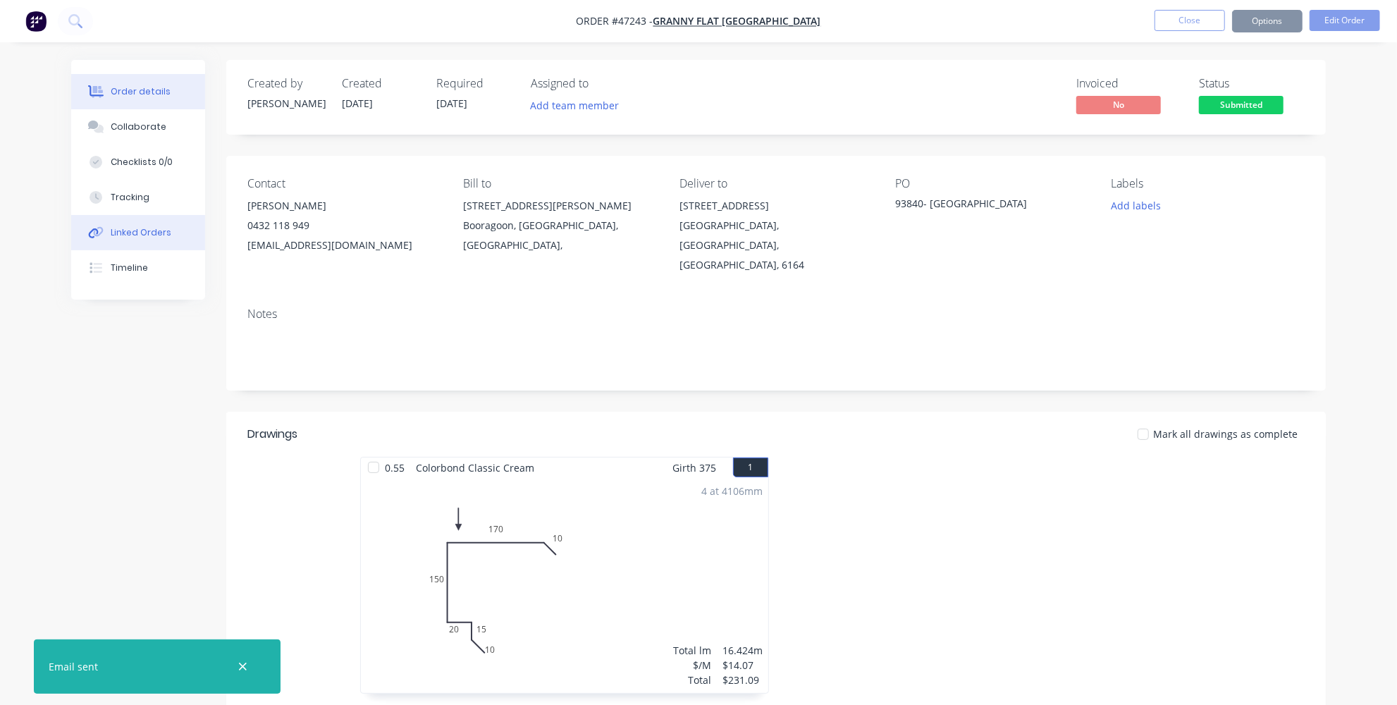
click at [164, 224] on button "Linked Orders" at bounding box center [138, 232] width 134 height 35
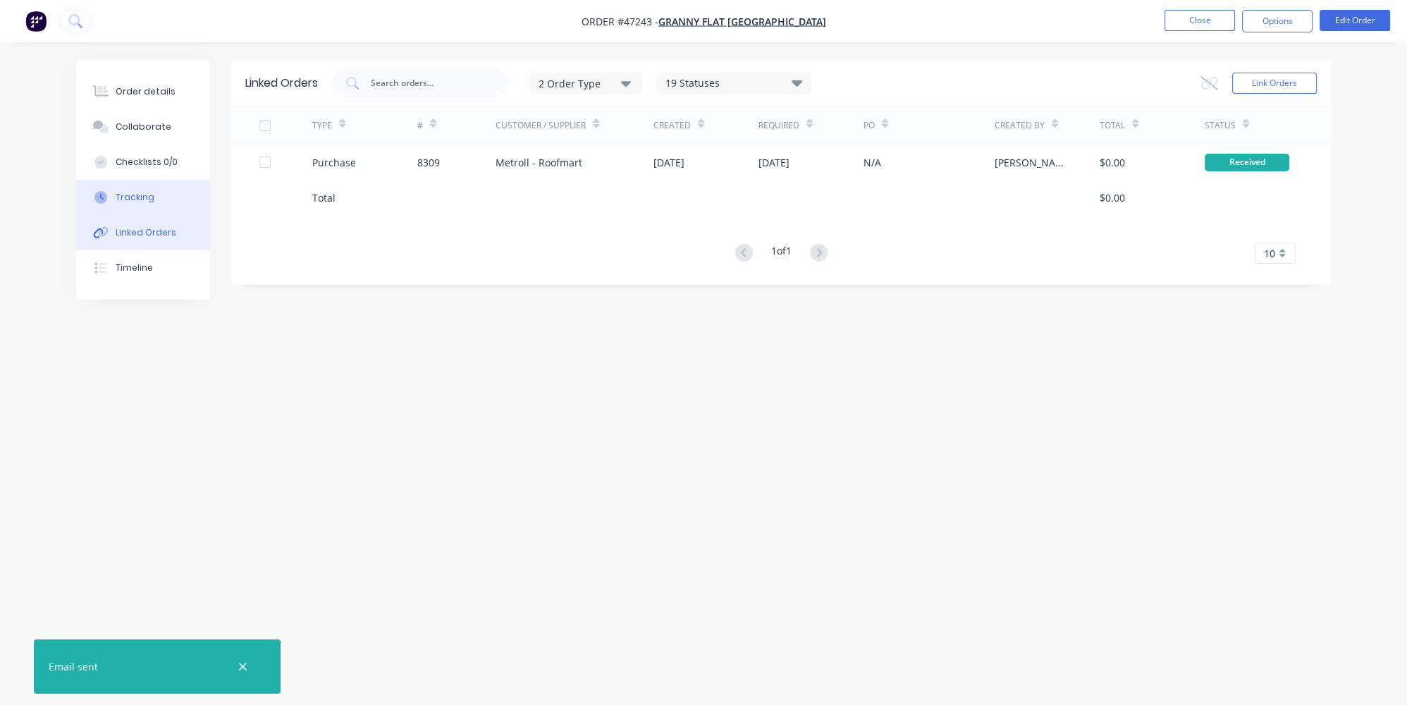
click at [144, 195] on div "Tracking" at bounding box center [135, 197] width 39 height 13
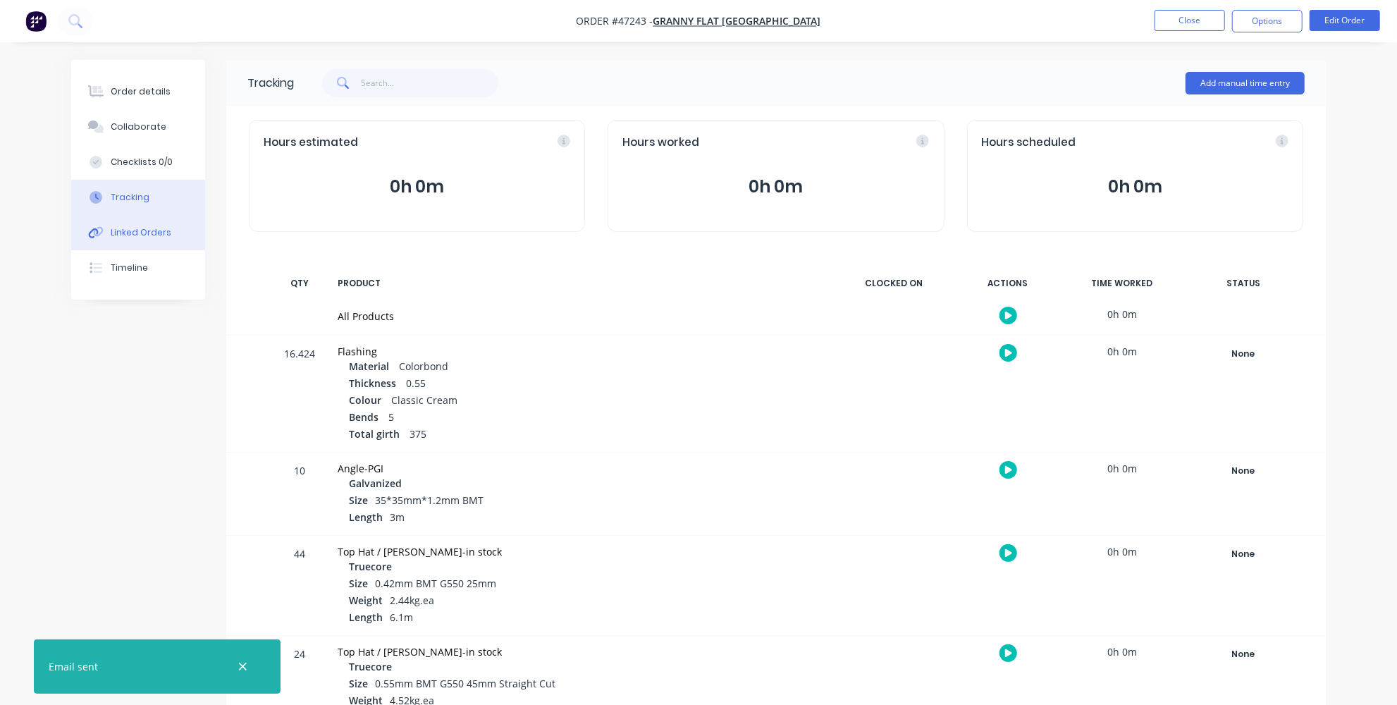
click at [156, 243] on button "Linked Orders" at bounding box center [138, 232] width 134 height 35
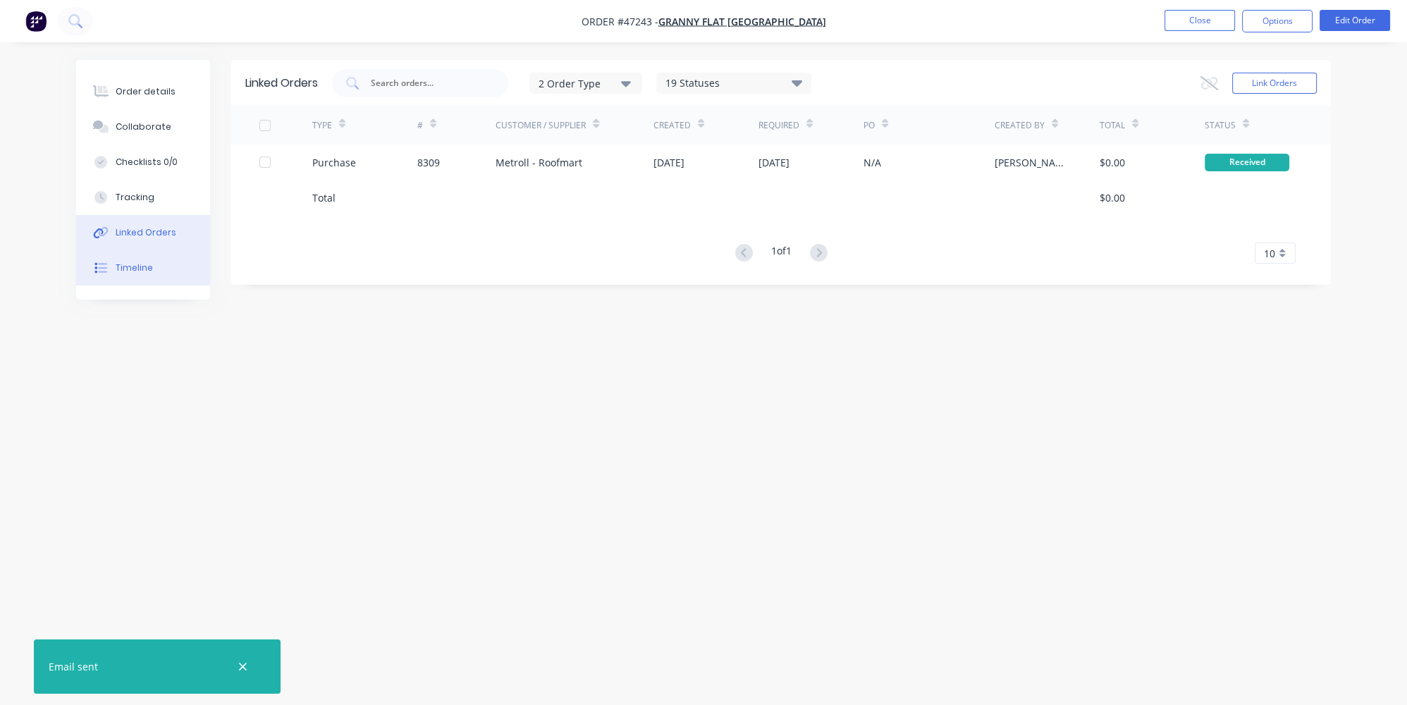
click at [147, 266] on div "Timeline" at bounding box center [134, 267] width 37 height 13
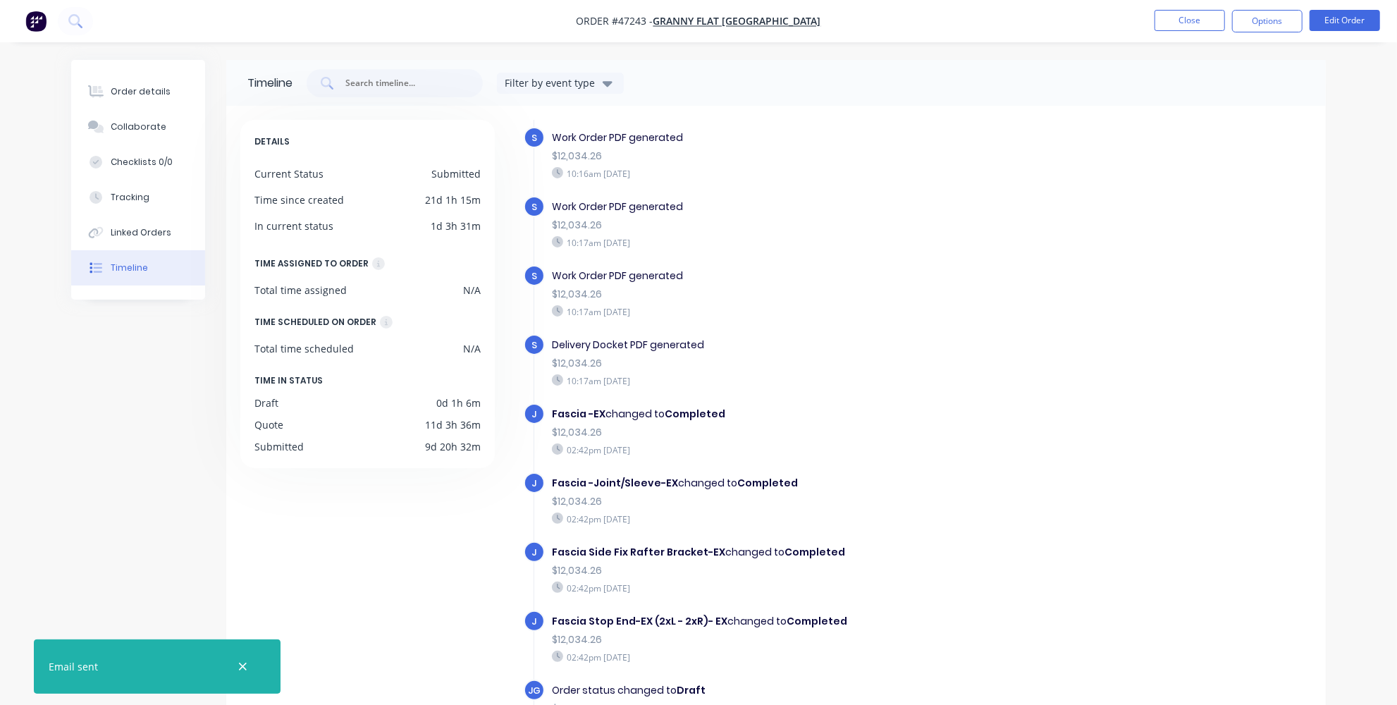
scroll to position [473, 0]
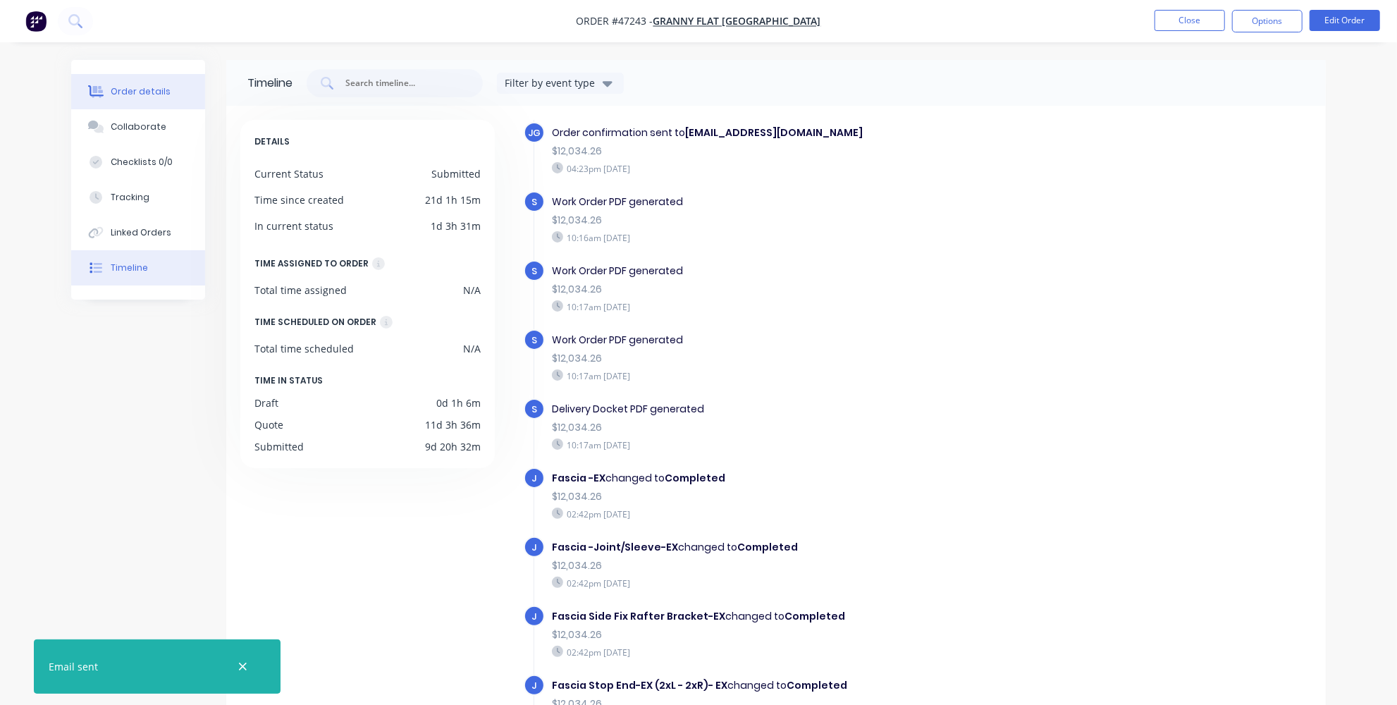
click at [127, 95] on div "Order details" at bounding box center [141, 91] width 60 height 13
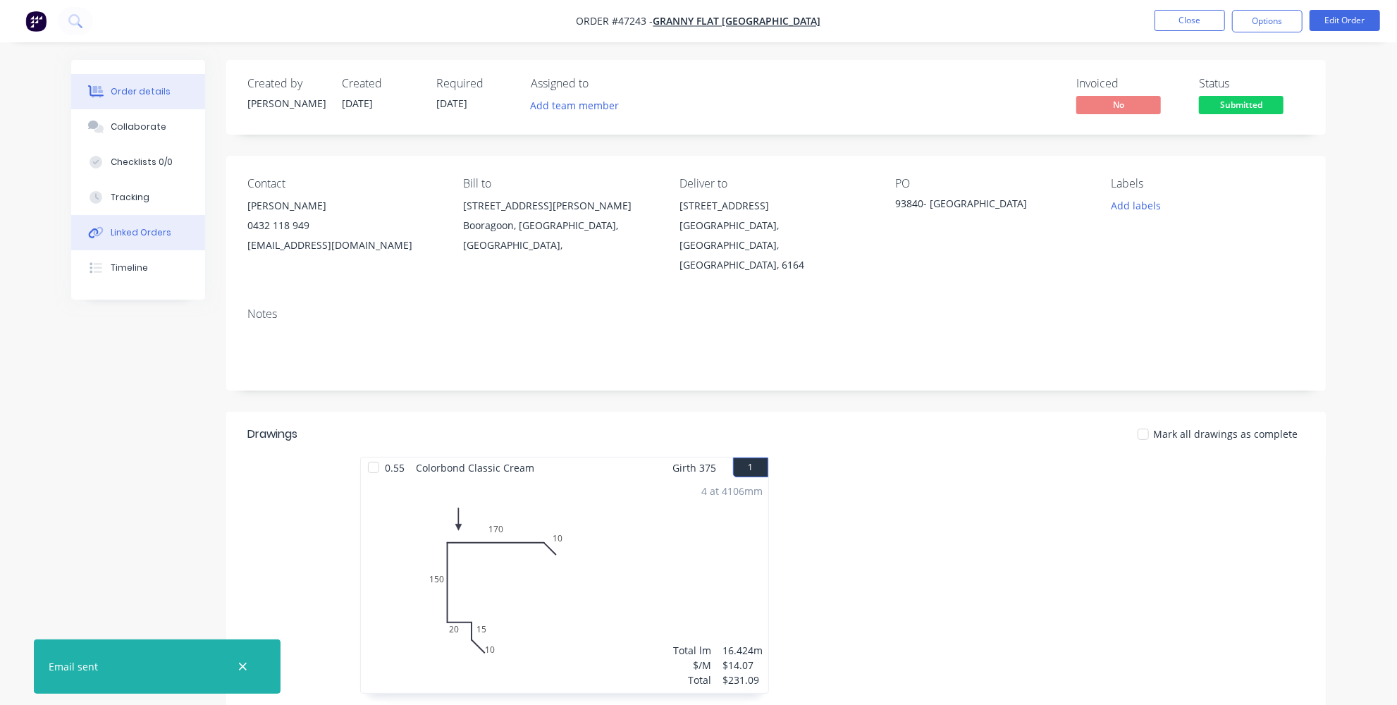
click at [118, 232] on div "Linked Orders" at bounding box center [141, 232] width 61 height 13
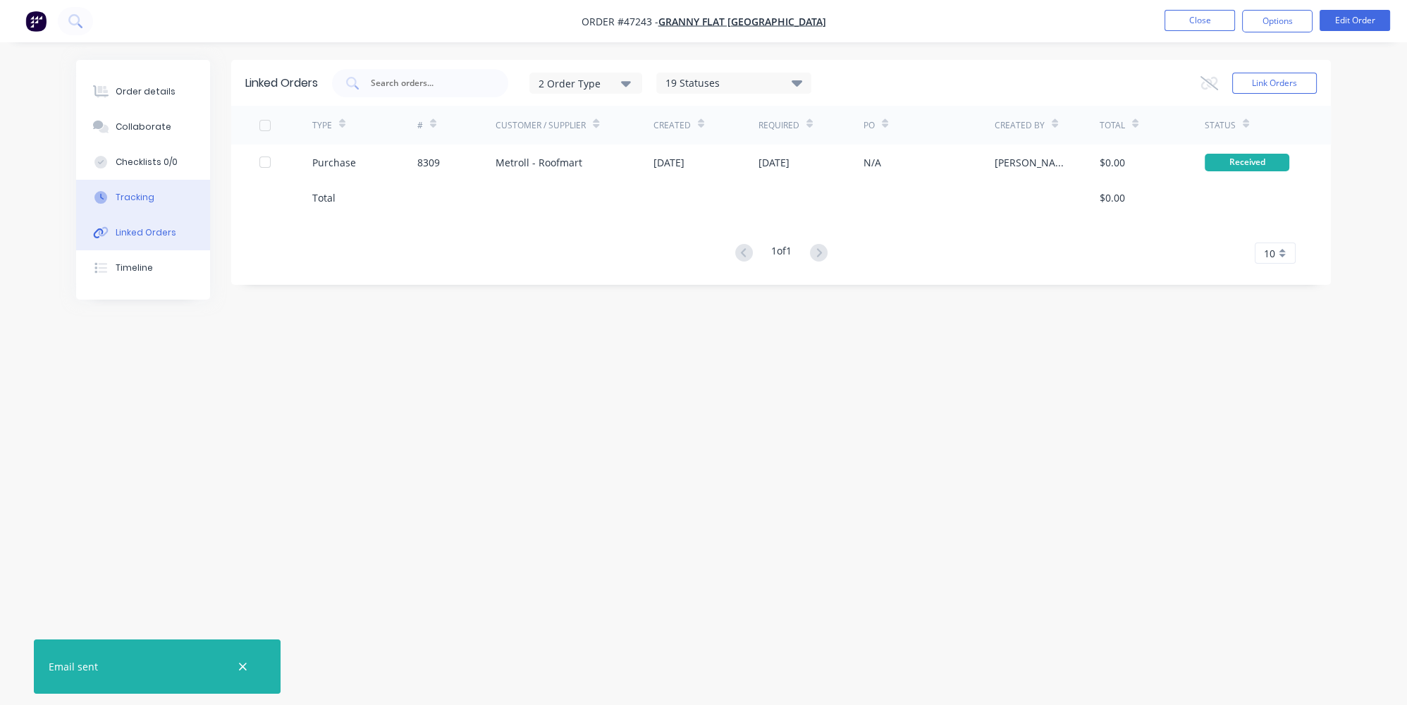
click at [127, 199] on div "Tracking" at bounding box center [135, 197] width 39 height 13
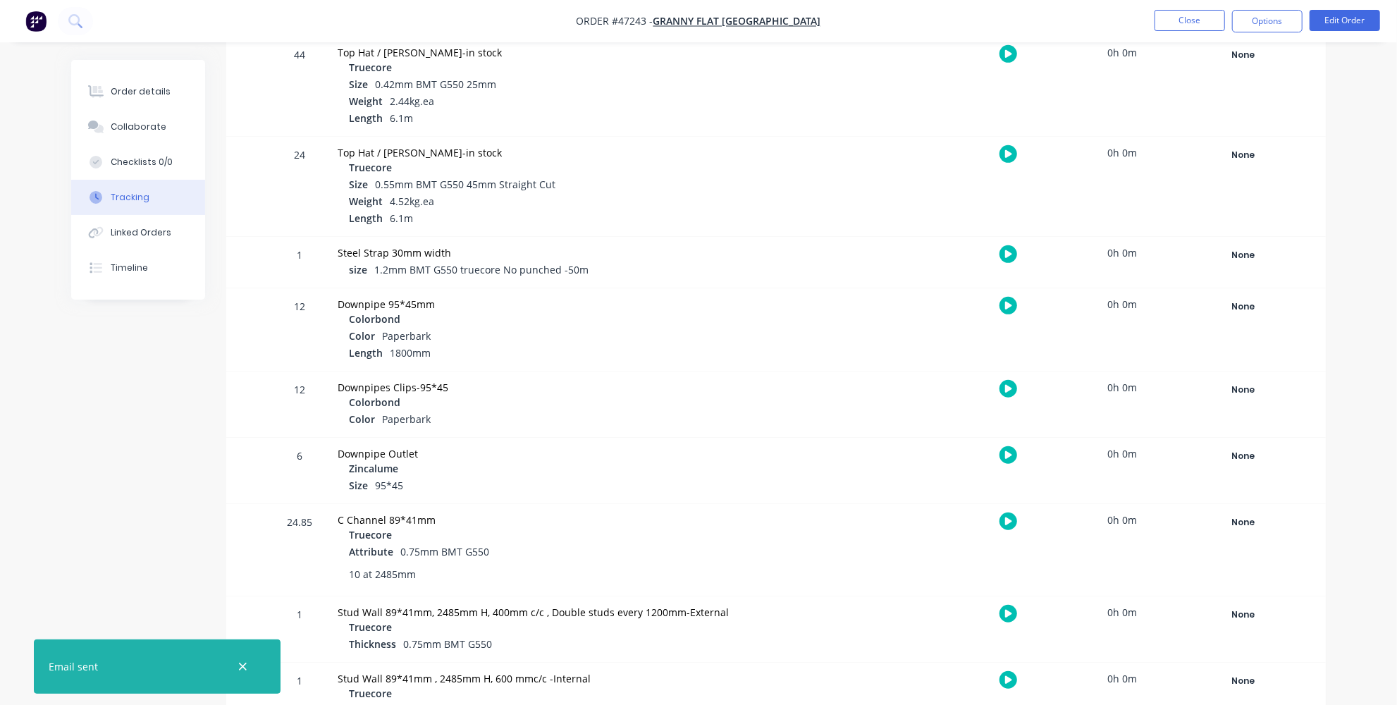
scroll to position [320, 0]
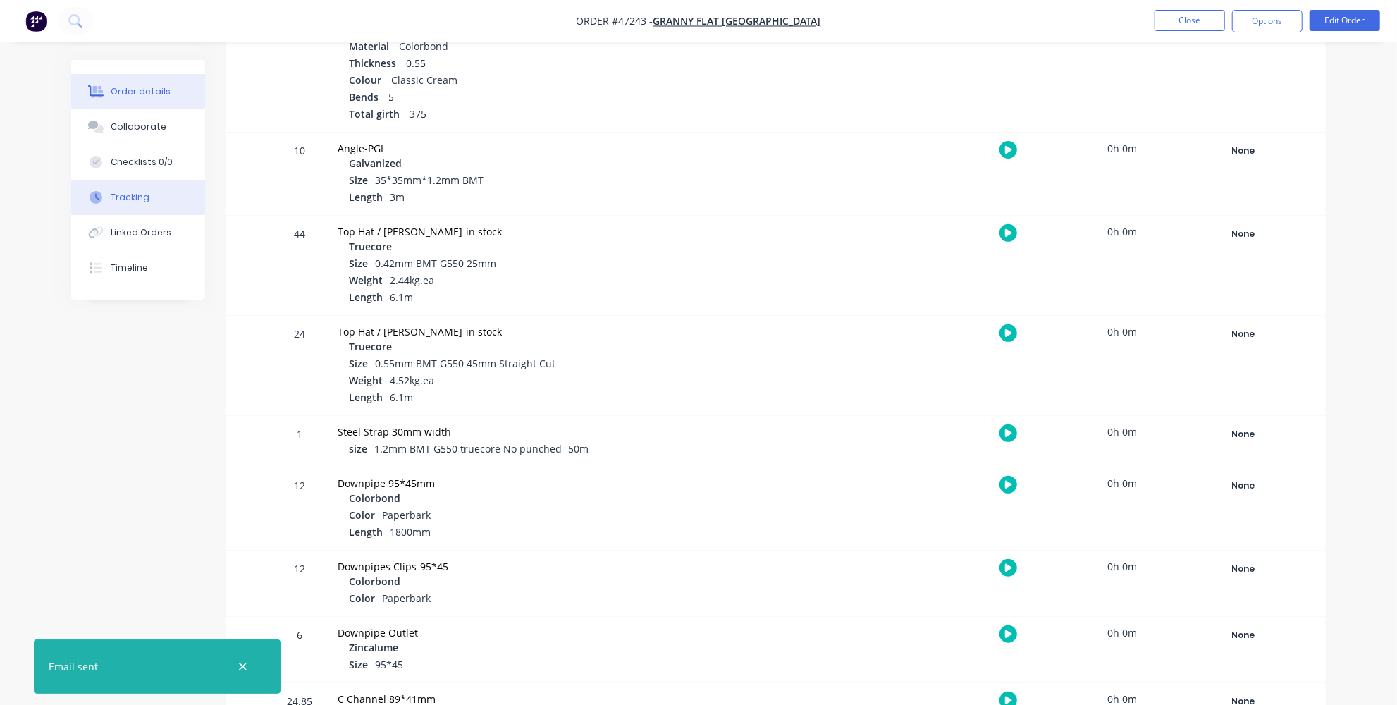
click at [106, 102] on button "Order details" at bounding box center [138, 91] width 134 height 35
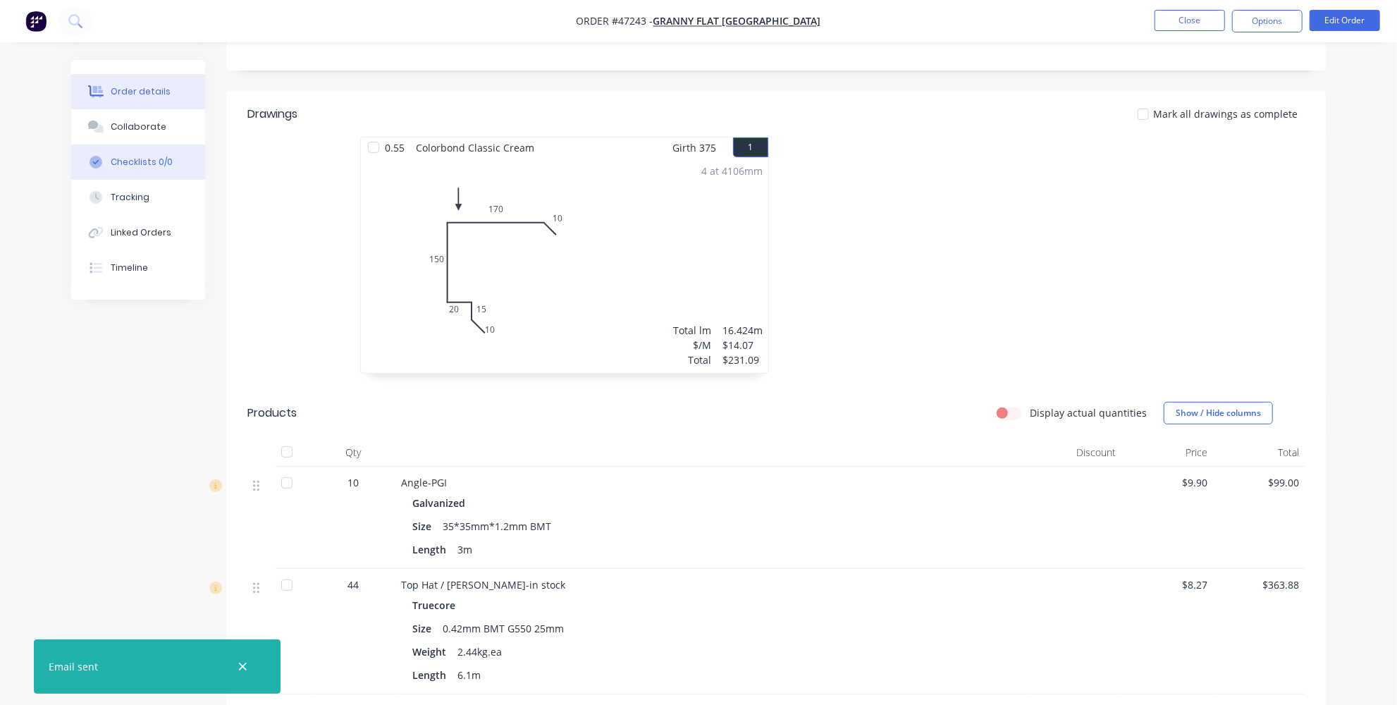
click at [136, 170] on button "Checklists 0/0" at bounding box center [138, 161] width 134 height 35
type textarea "x"
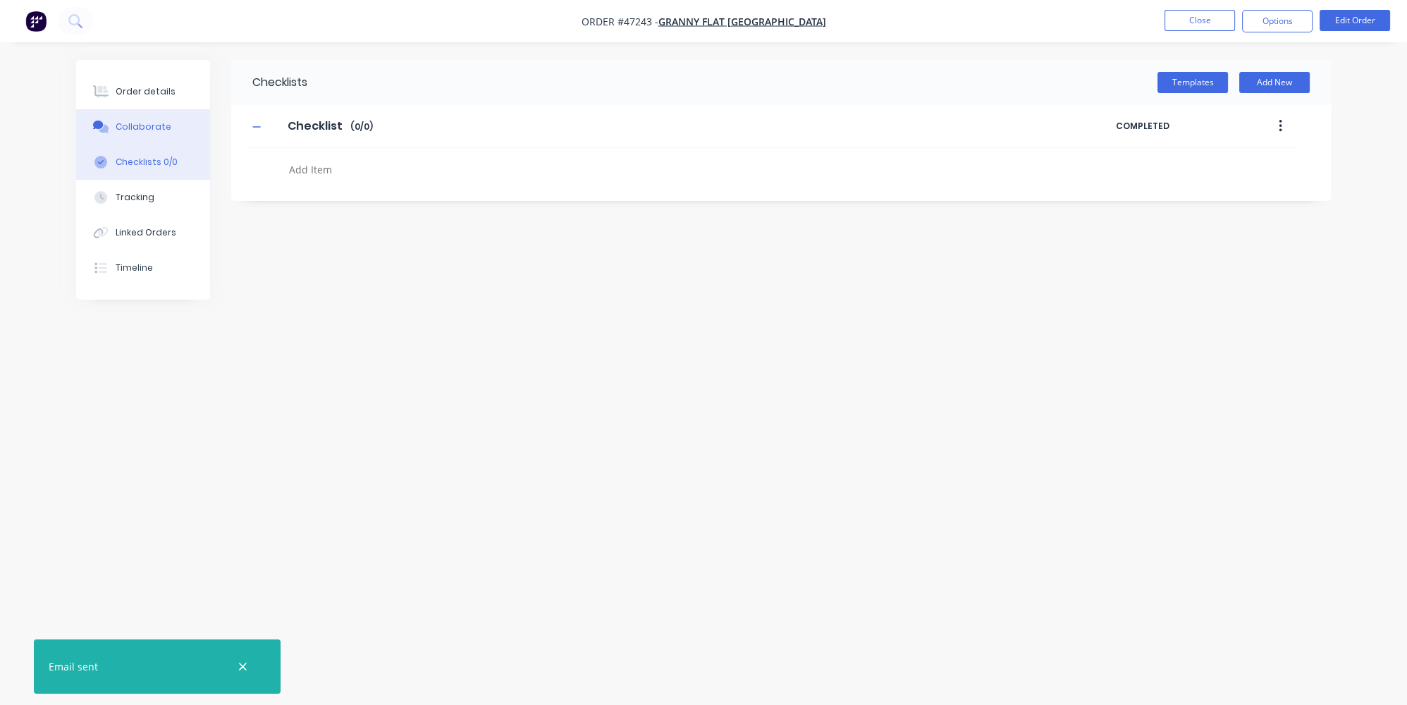
click at [144, 125] on div "Collaborate" at bounding box center [144, 127] width 56 height 13
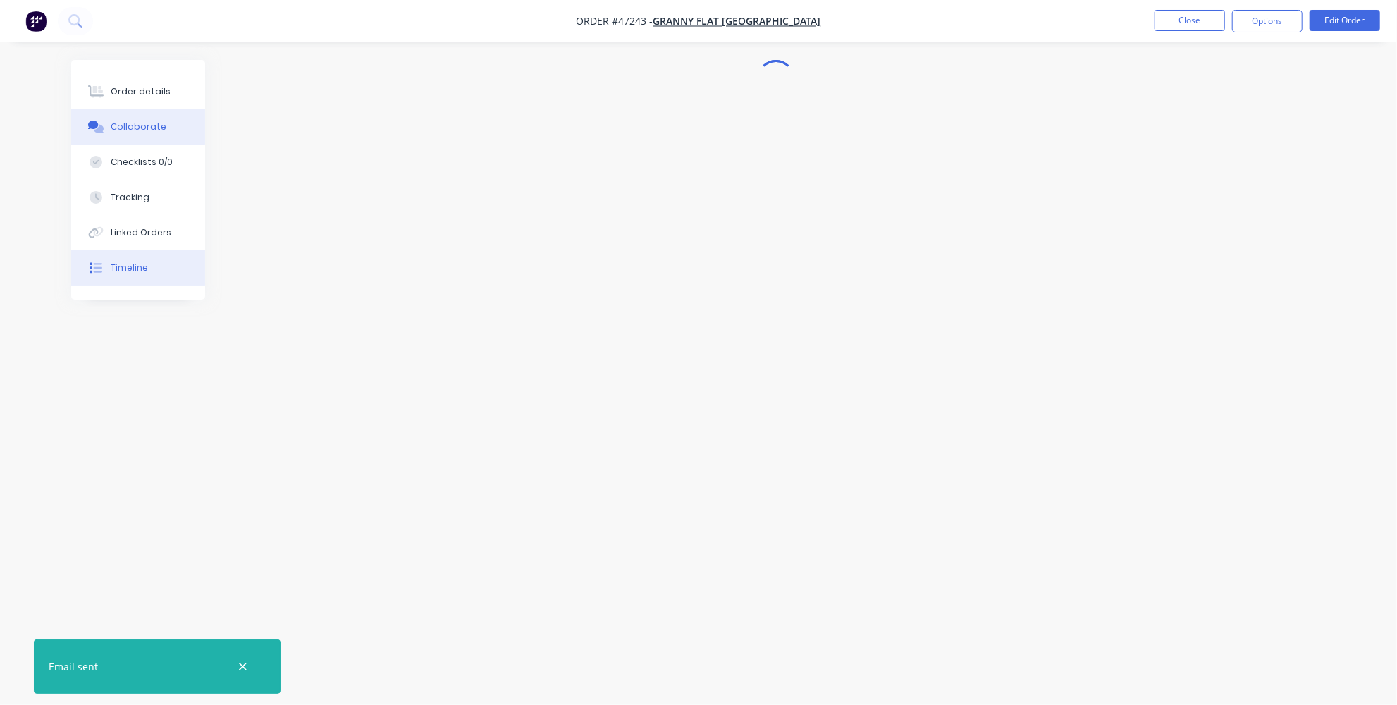
click at [135, 259] on button "Timeline" at bounding box center [138, 267] width 134 height 35
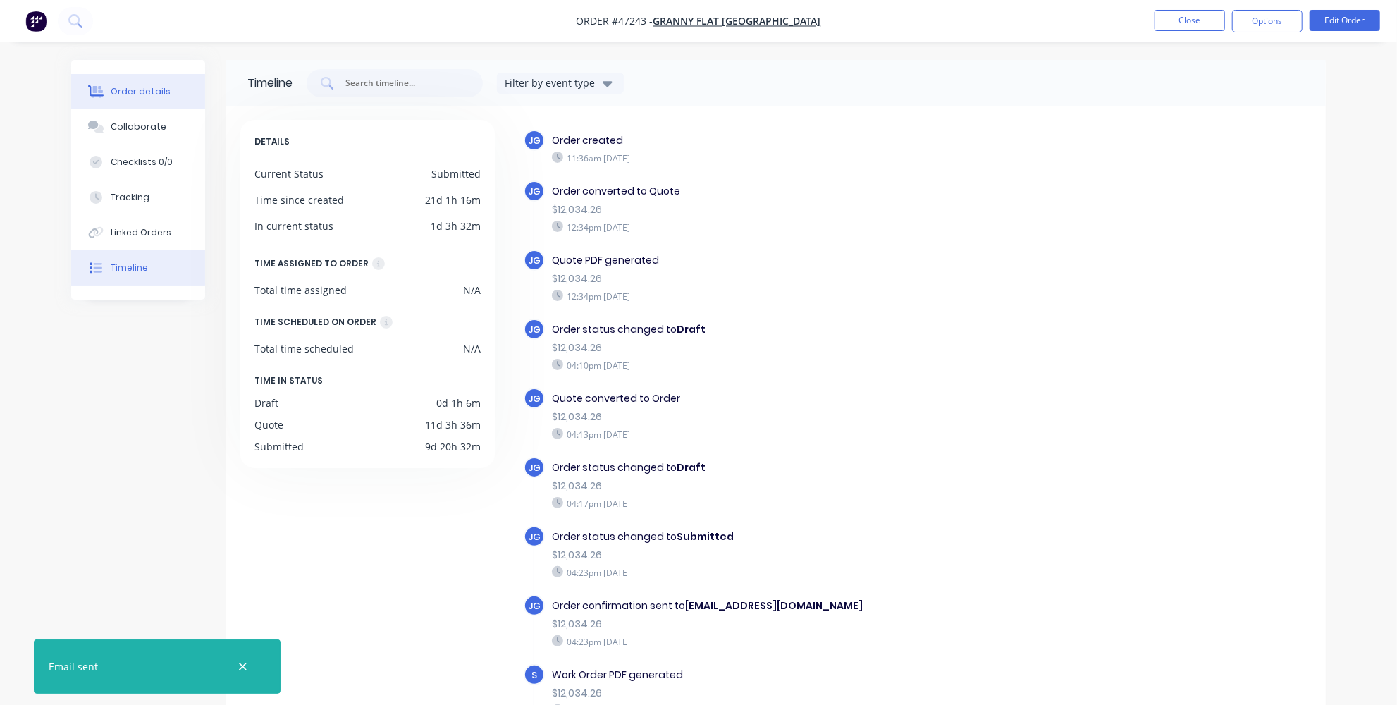
click at [123, 85] on div "Order details" at bounding box center [141, 91] width 60 height 13
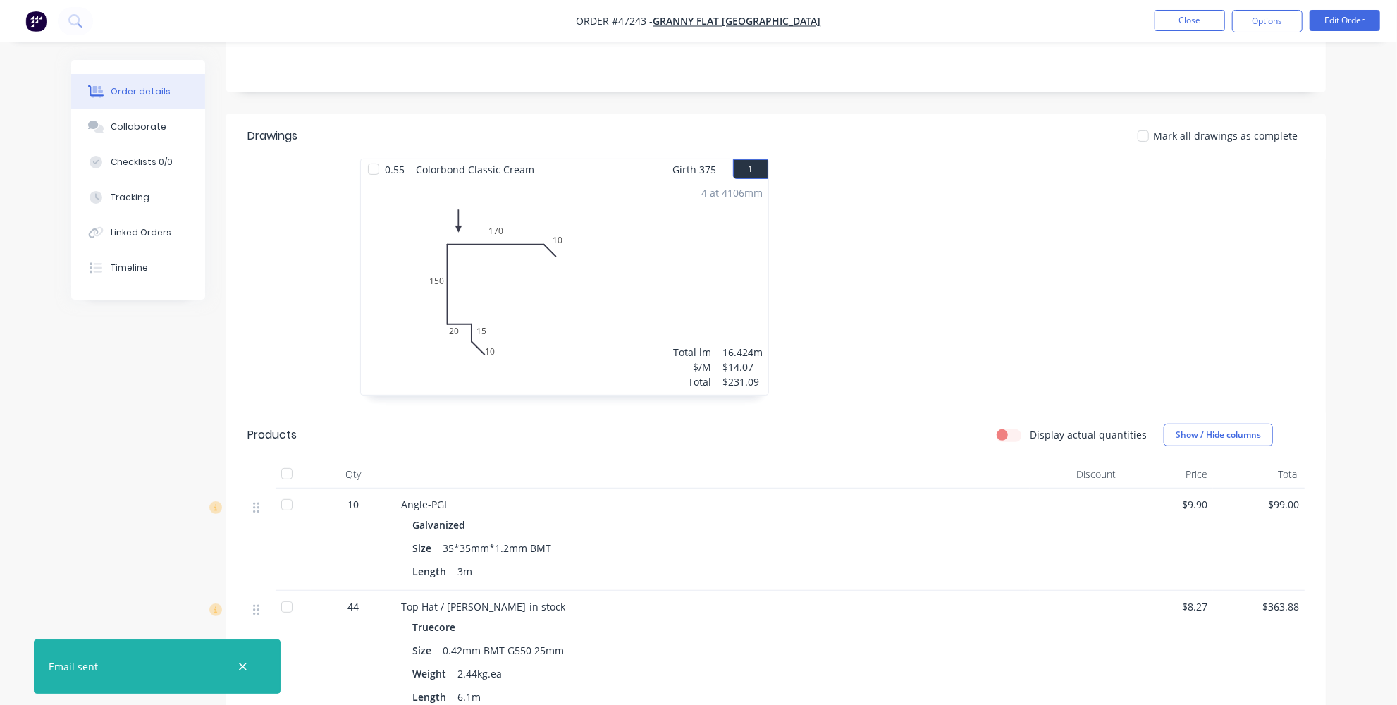
scroll to position [256, 0]
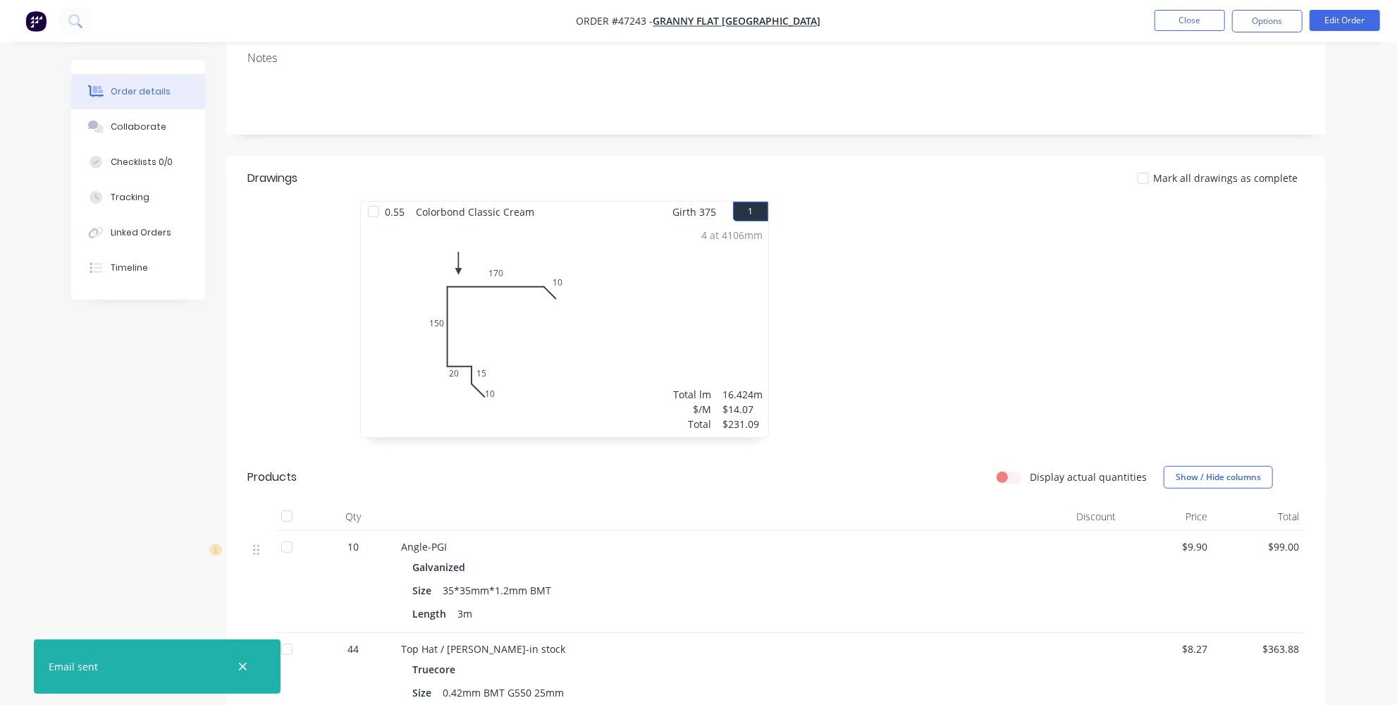
click at [553, 281] on div "4 at 4106mm Total lm $/M Total 16.424m $14.07 $231.09" at bounding box center [564, 329] width 407 height 215
drag, startPoint x: 684, startPoint y: 21, endPoint x: 661, endPoint y: 20, distance: 23.3
click at [653, 20] on span "Order #47243 -" at bounding box center [615, 21] width 77 height 13
click at [43, 17] on img "button" at bounding box center [35, 21] width 21 height 21
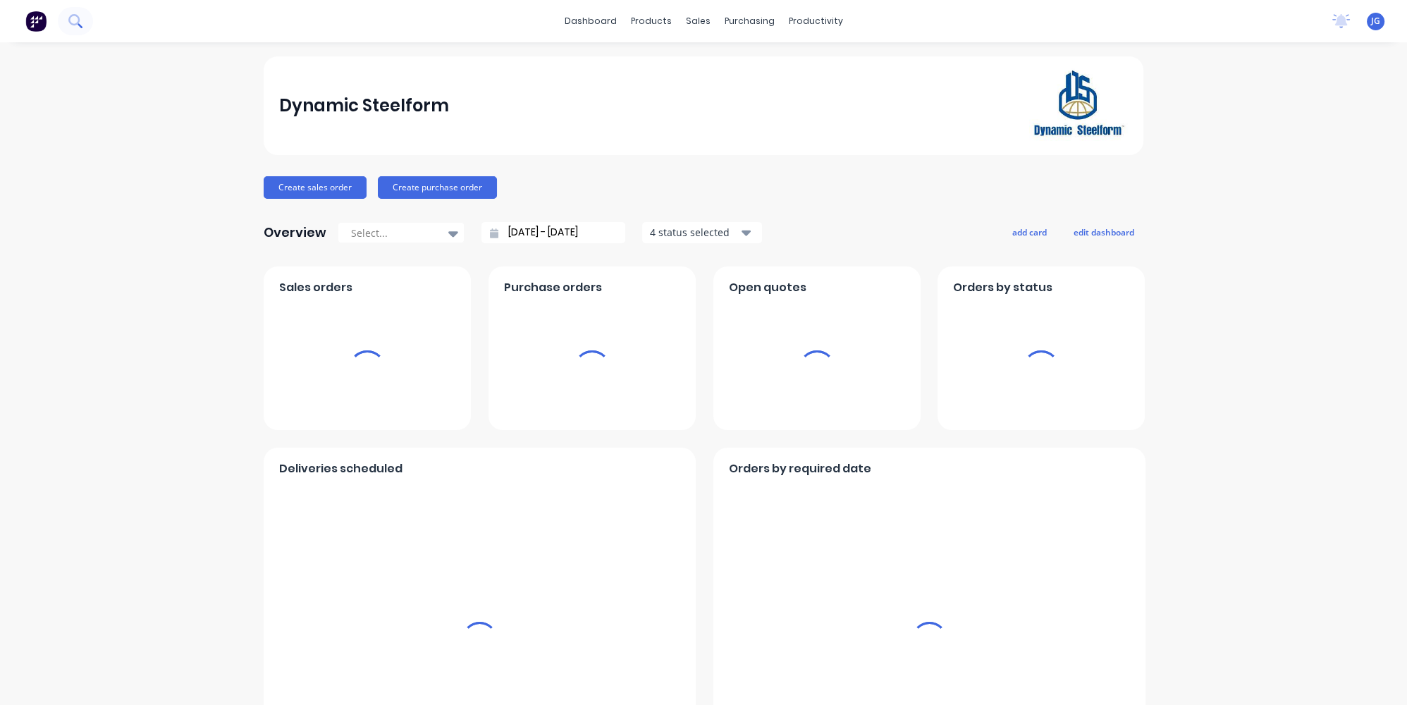
click at [78, 21] on icon at bounding box center [73, 19] width 11 height 11
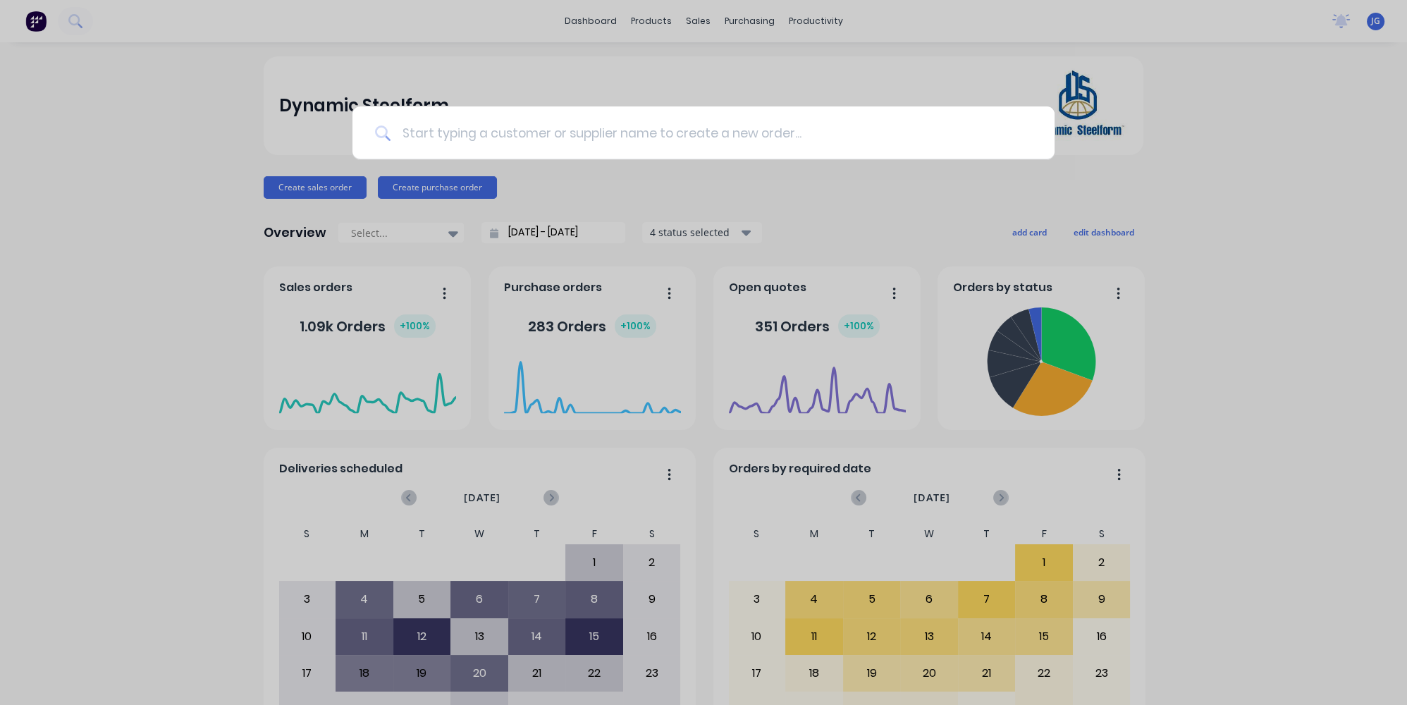
click at [472, 135] on input at bounding box center [710, 132] width 641 height 53
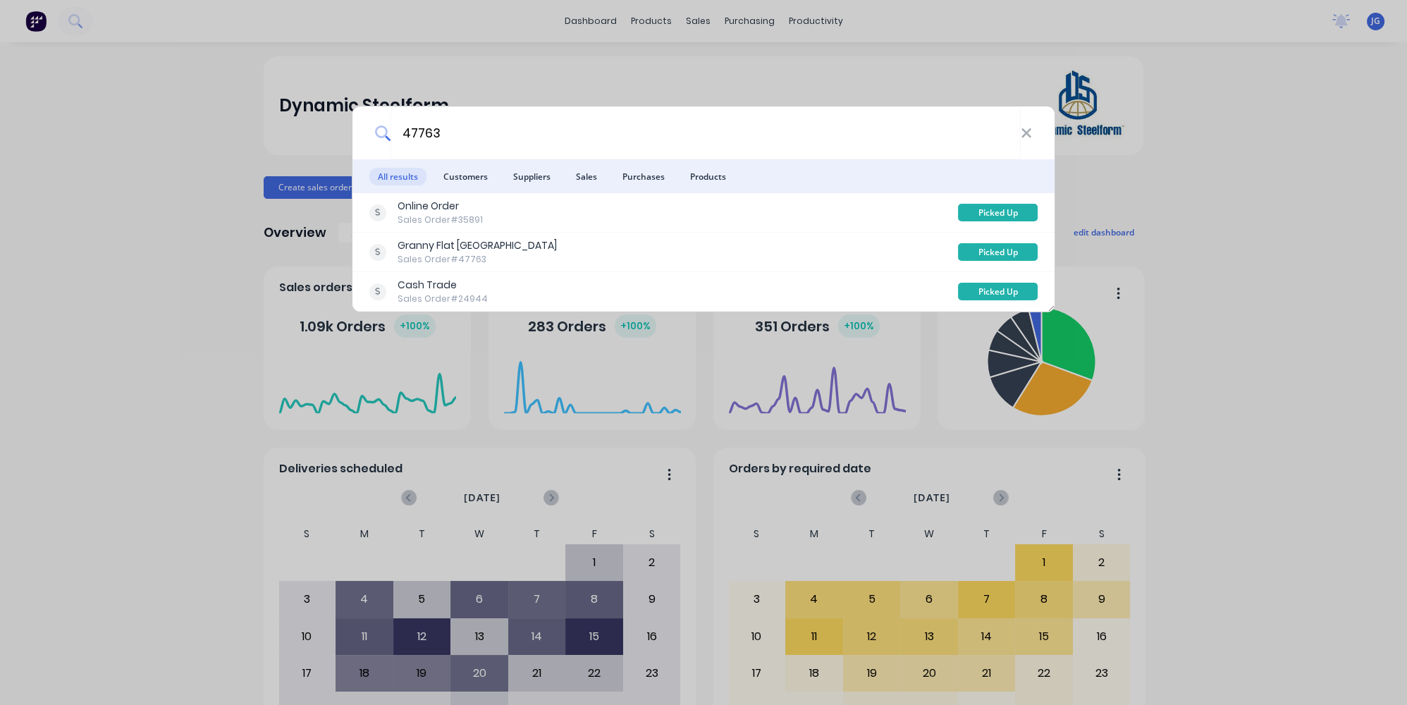
type input "47763"
click at [227, 178] on div "47763 All results Customers Suppliers Sales Purchases Products Online Order Sal…" at bounding box center [703, 352] width 1407 height 705
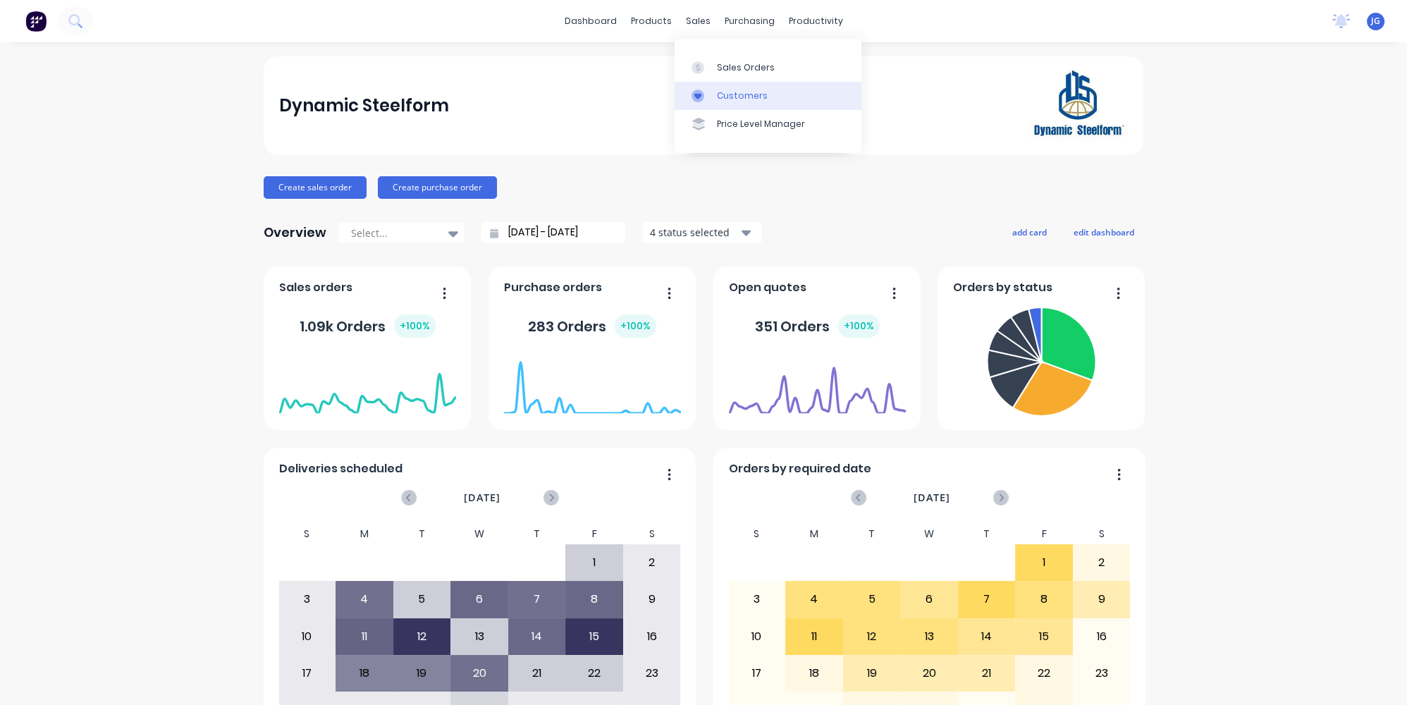
click at [708, 92] on div at bounding box center [701, 96] width 21 height 13
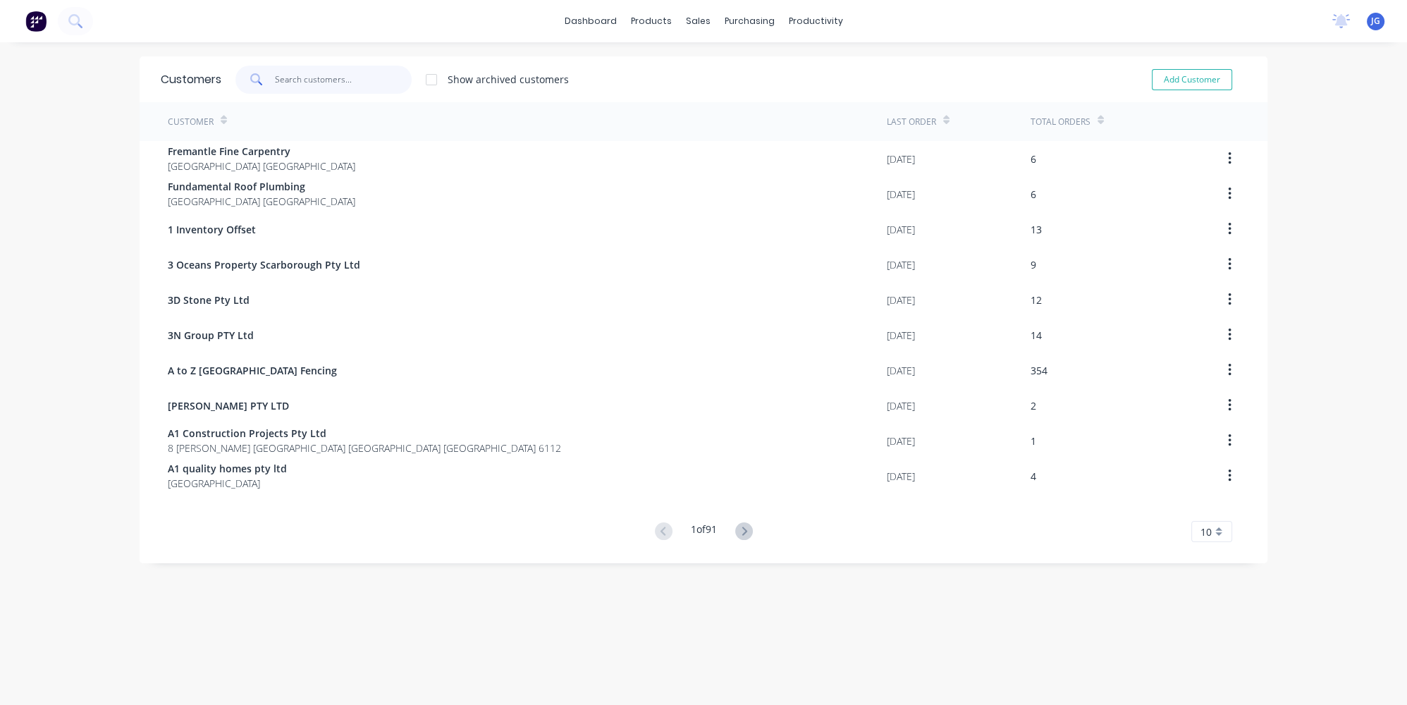
click at [333, 82] on input "text" at bounding box center [343, 80] width 137 height 28
click at [708, 59] on link "Sales Orders" at bounding box center [767, 67] width 187 height 28
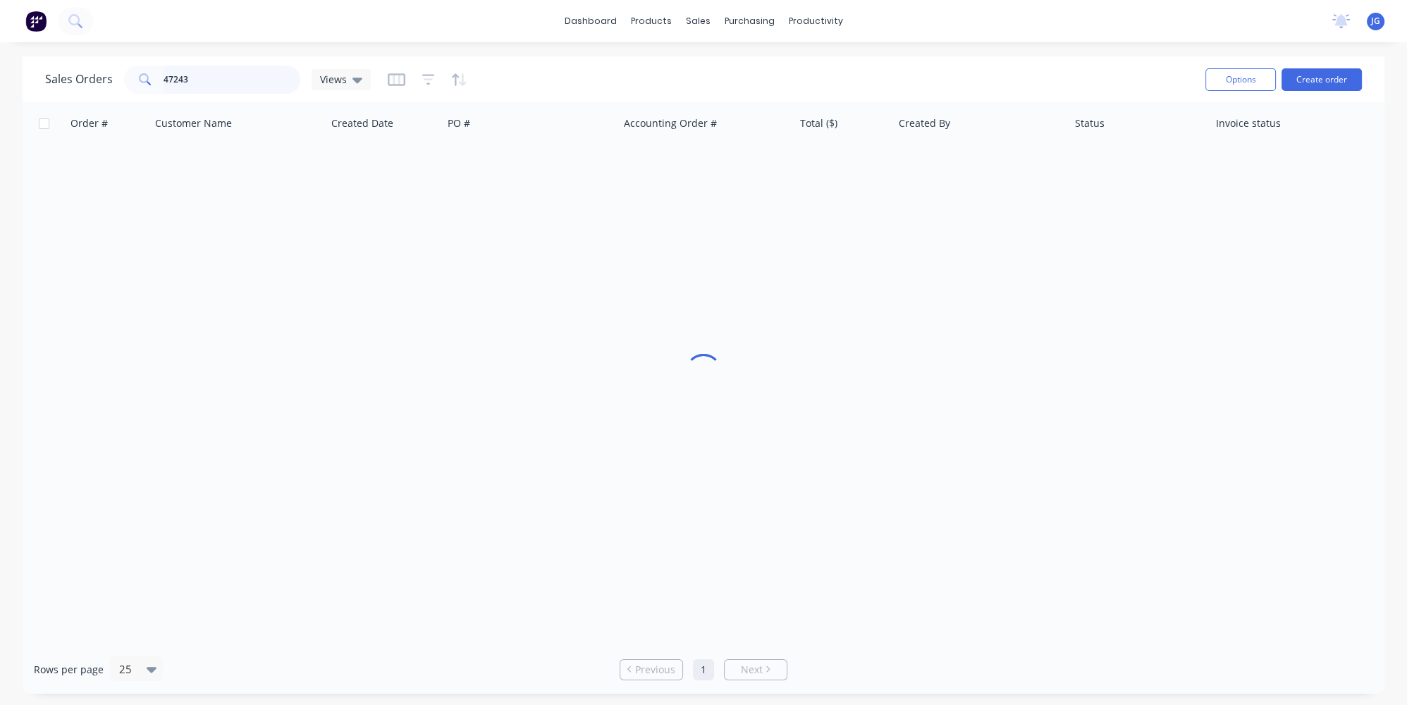
click at [280, 72] on input "47243" at bounding box center [232, 80] width 137 height 28
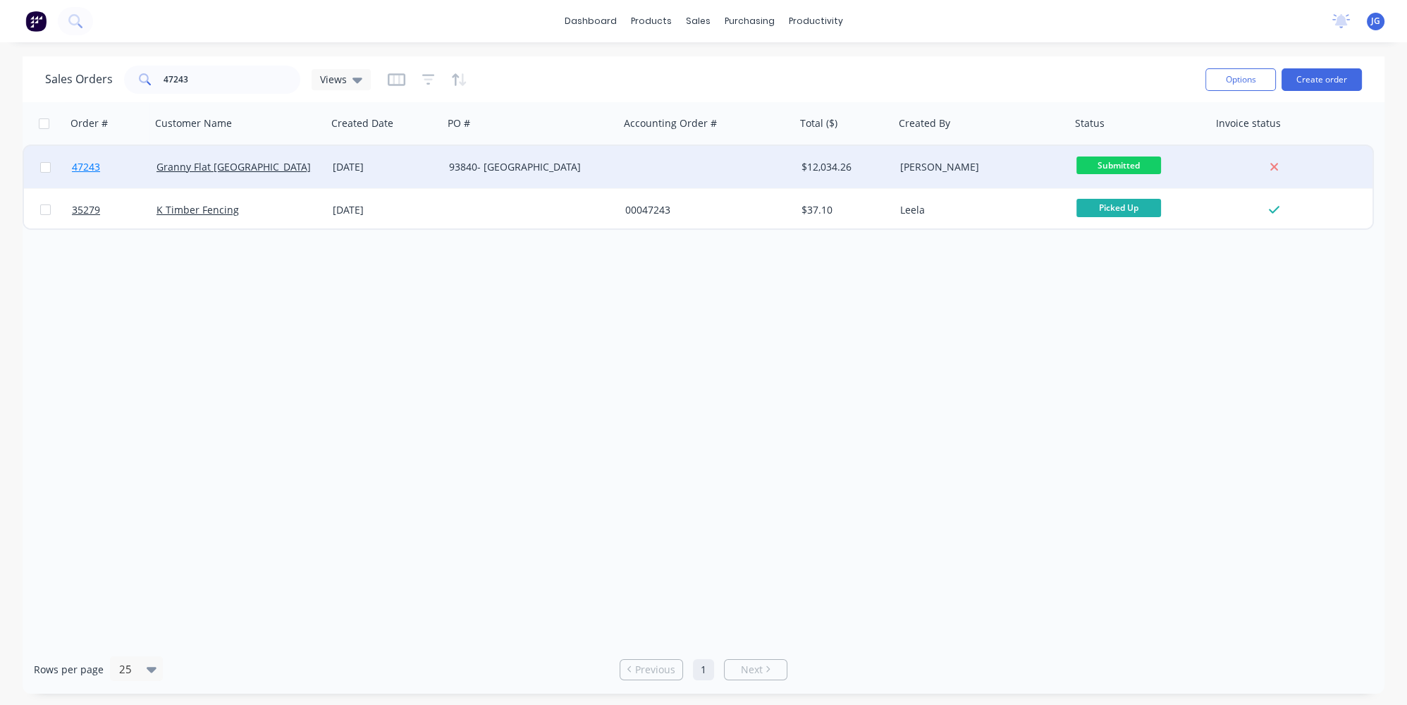
click at [120, 159] on link "47243" at bounding box center [114, 167] width 85 height 42
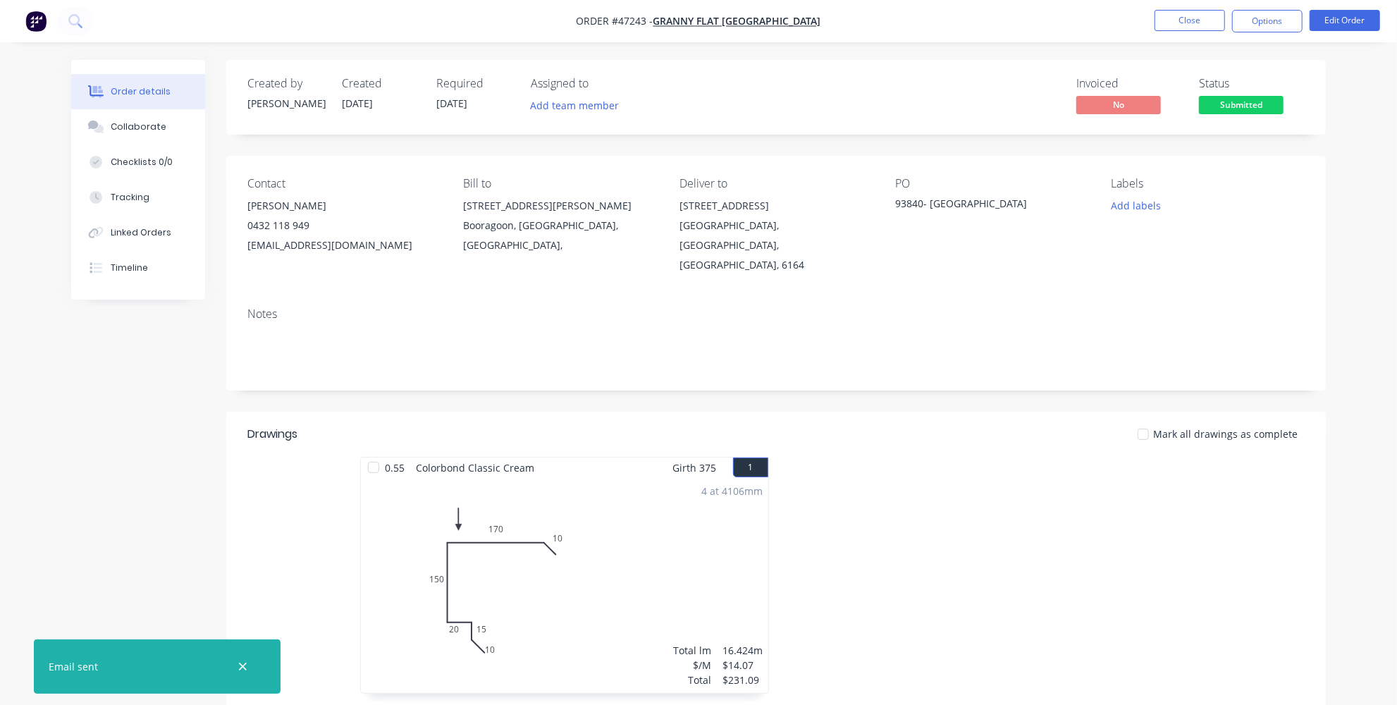
click at [35, 25] on img "button" at bounding box center [35, 21] width 21 height 21
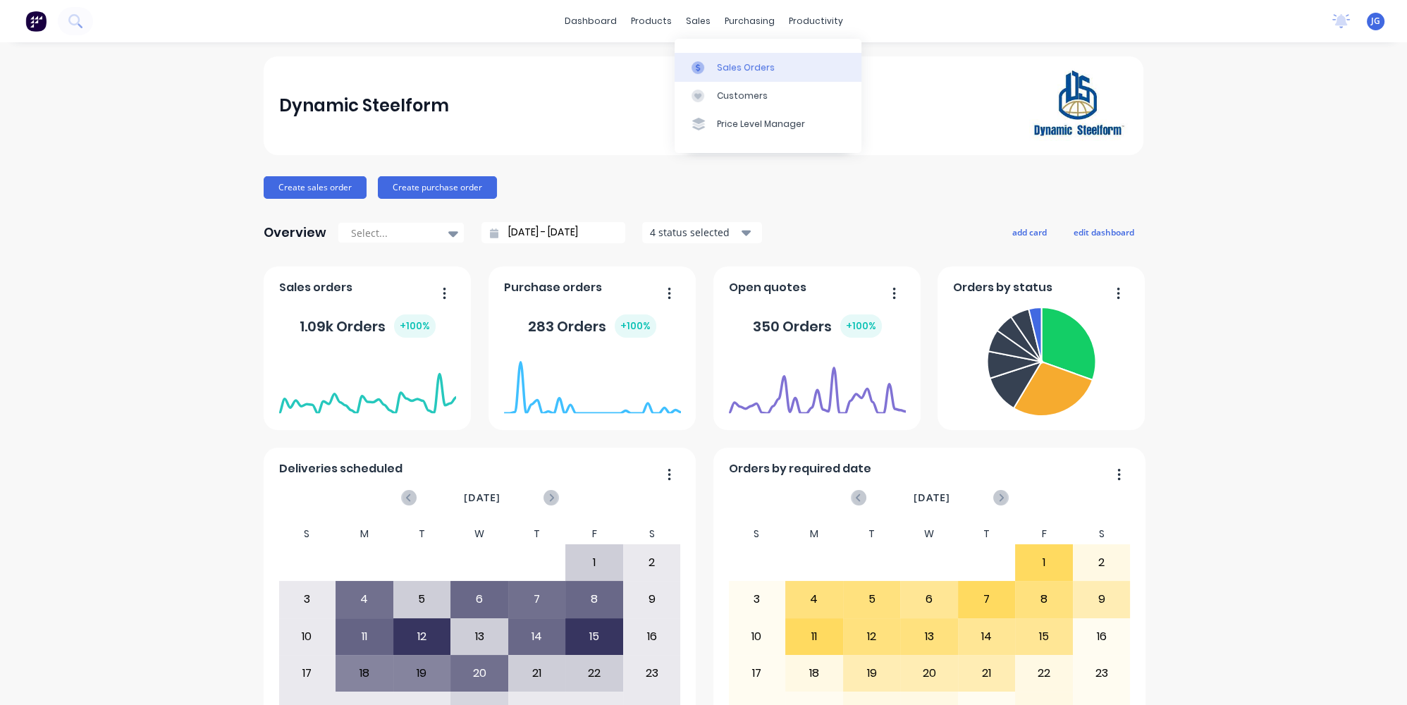
click at [693, 55] on link "Sales Orders" at bounding box center [767, 67] width 187 height 28
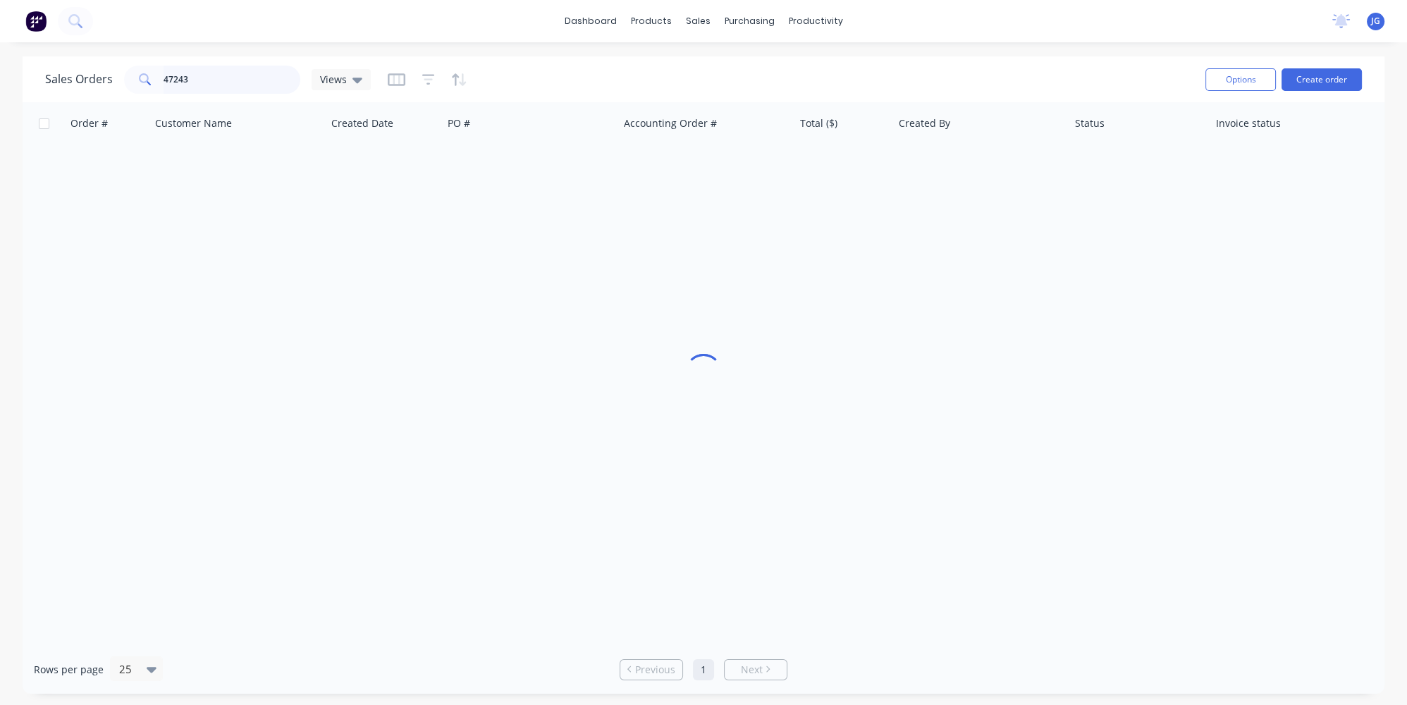
click at [214, 82] on input "47243" at bounding box center [232, 80] width 137 height 28
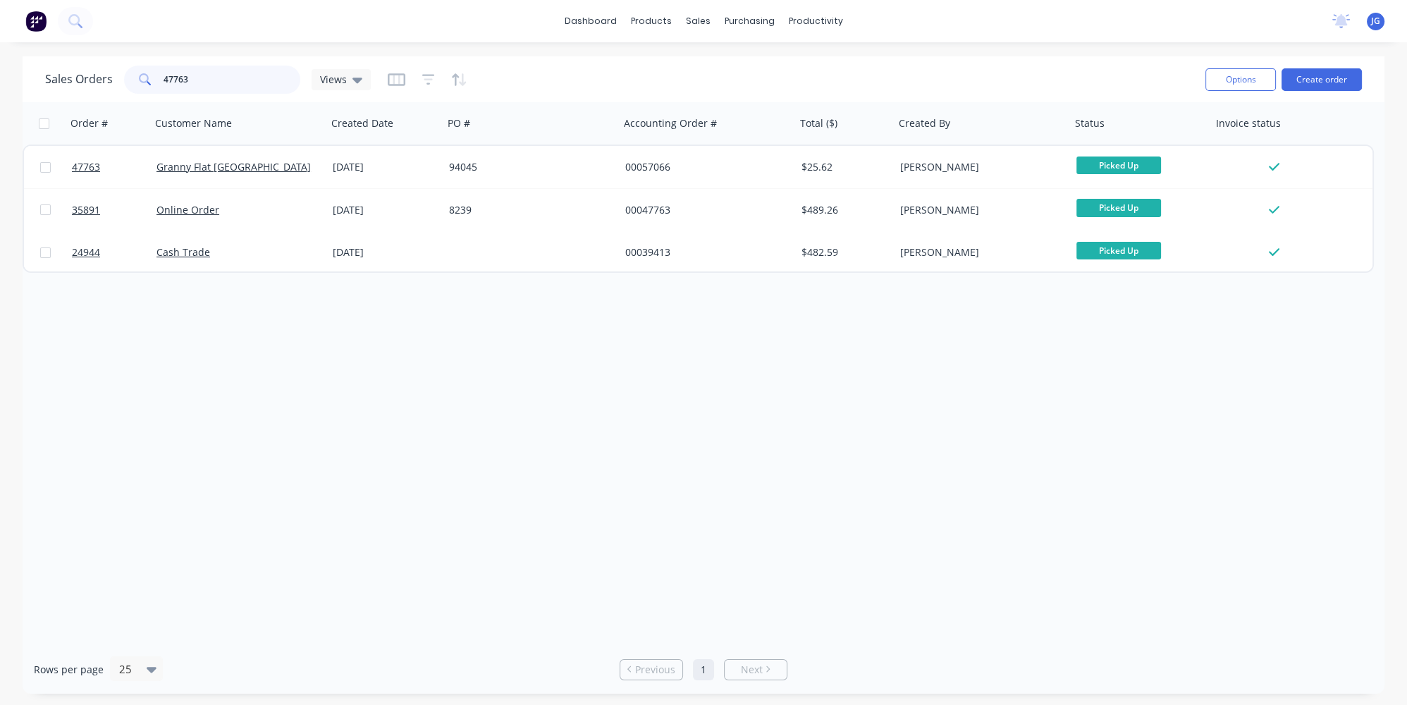
type input "47763"
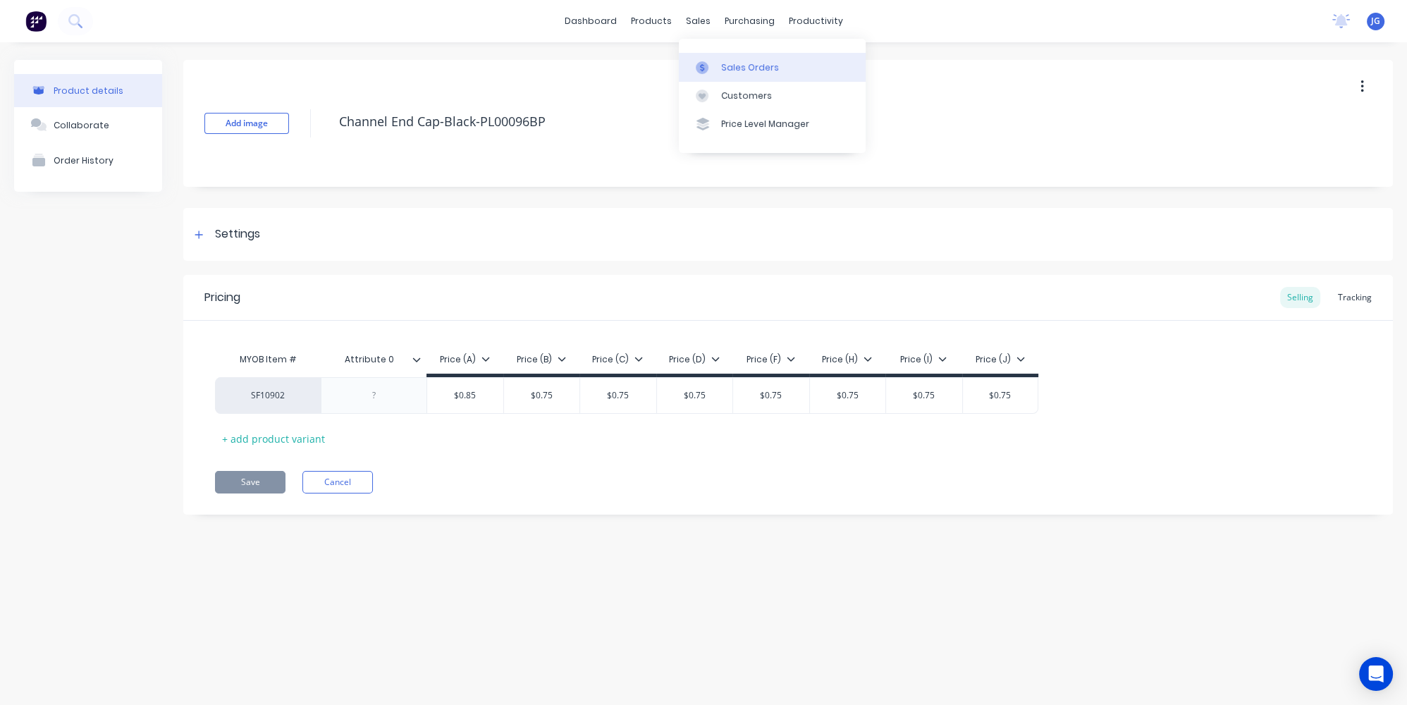
click at [708, 75] on link "Sales Orders" at bounding box center [772, 67] width 187 height 28
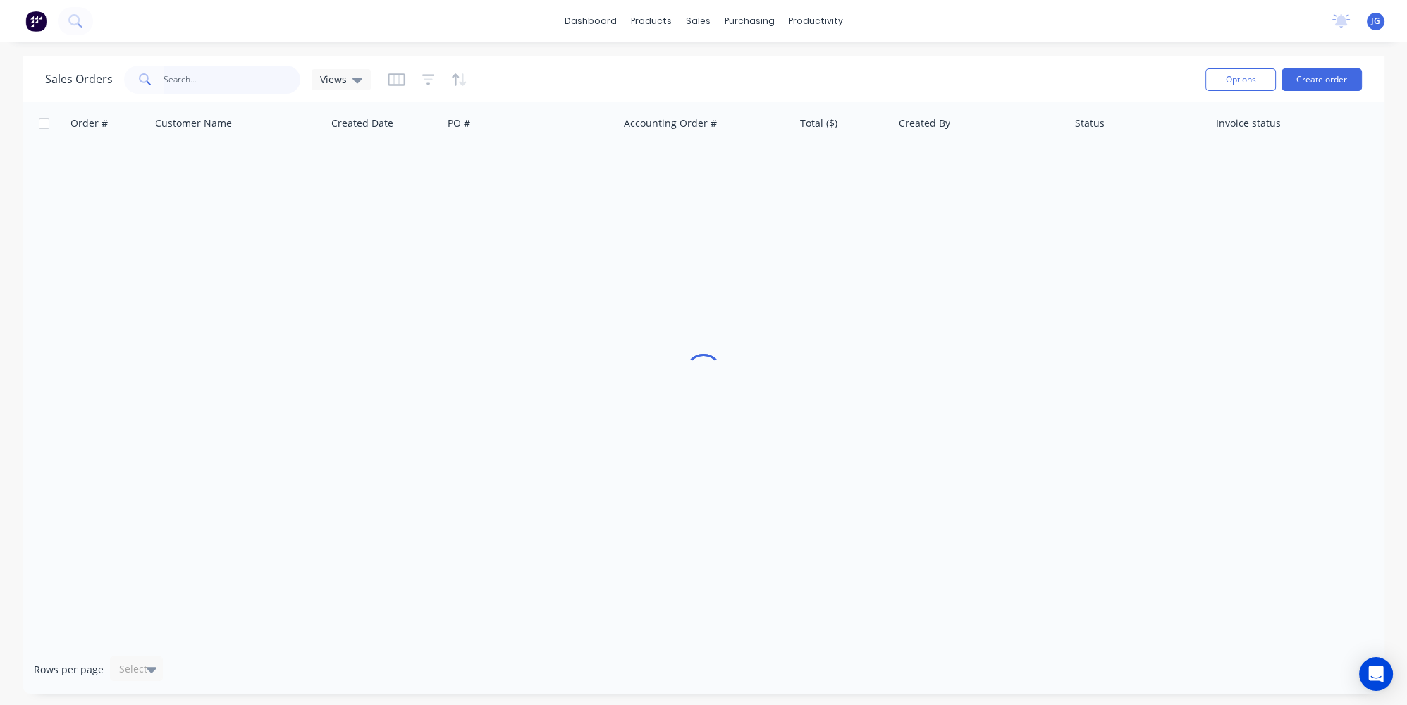
click at [202, 79] on input "text" at bounding box center [232, 80] width 137 height 28
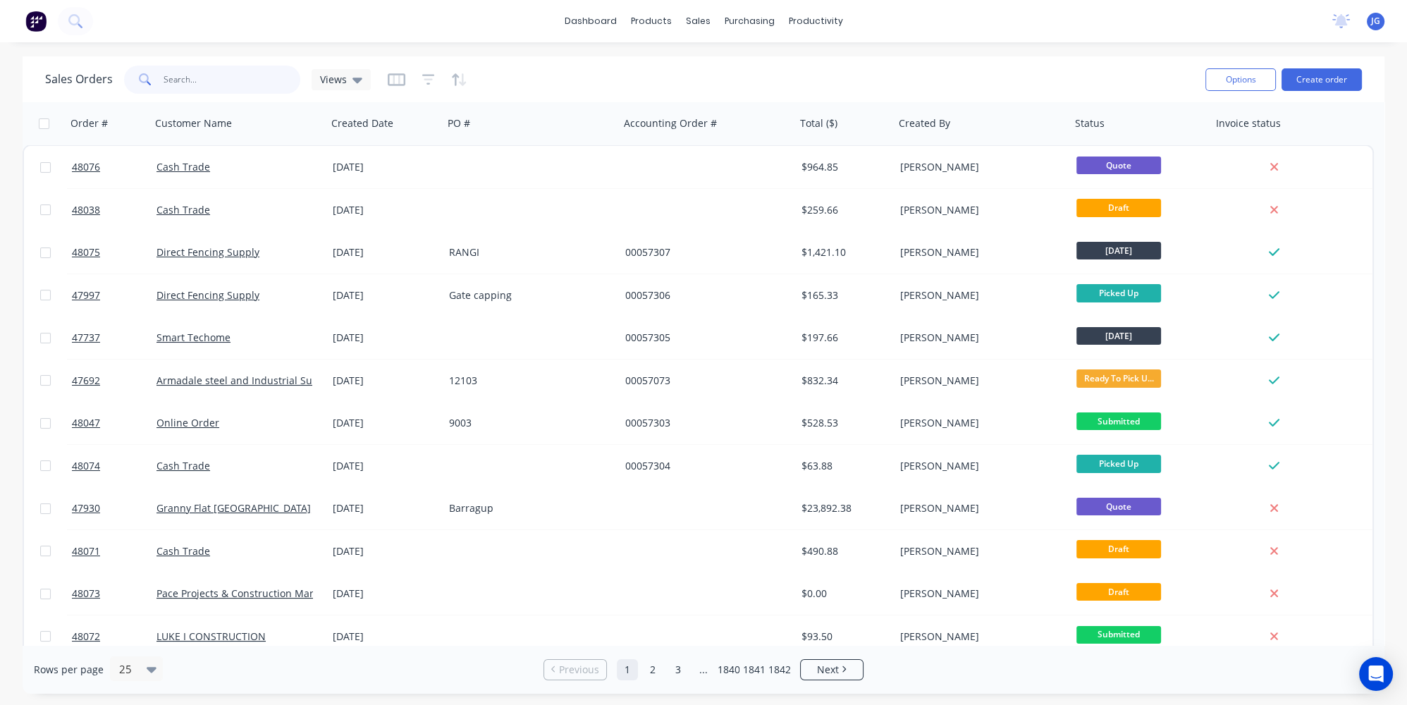
paste input "47243"
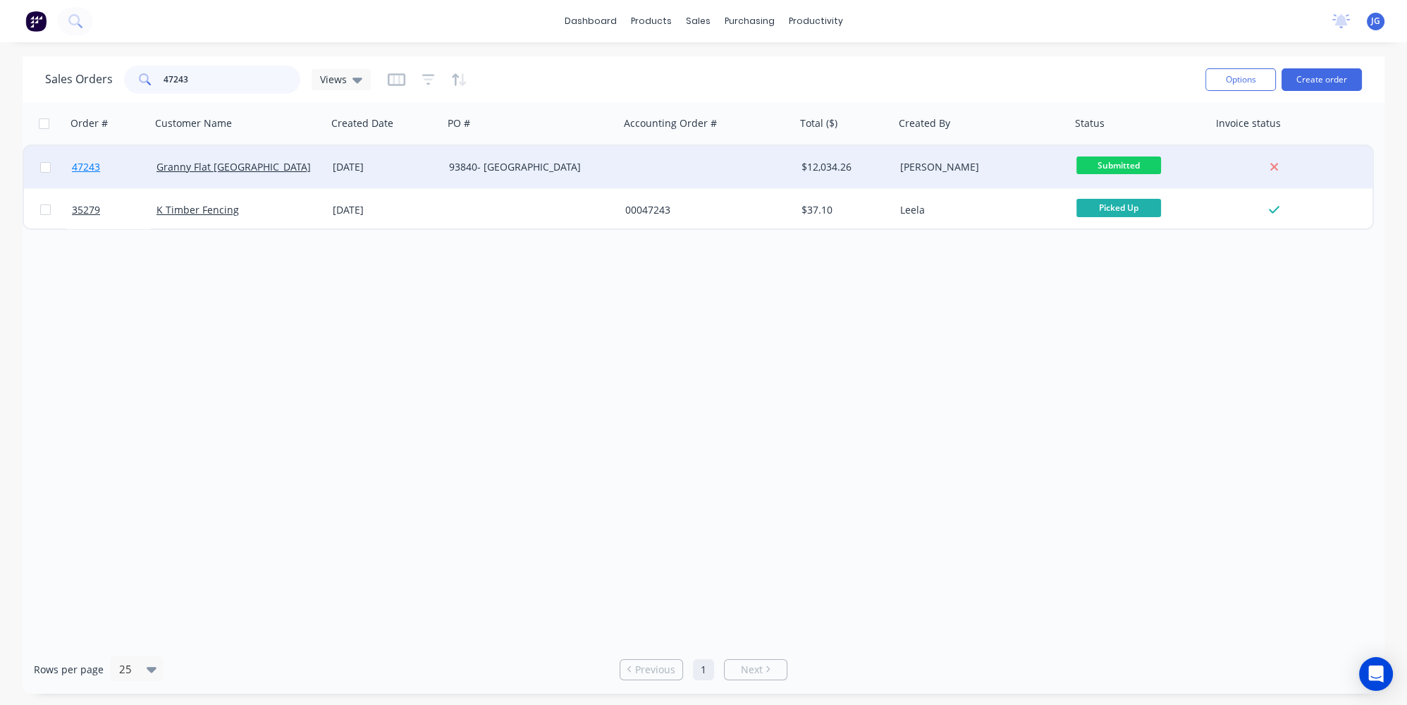
type input "47243"
click at [131, 171] on link "47243" at bounding box center [114, 167] width 85 height 42
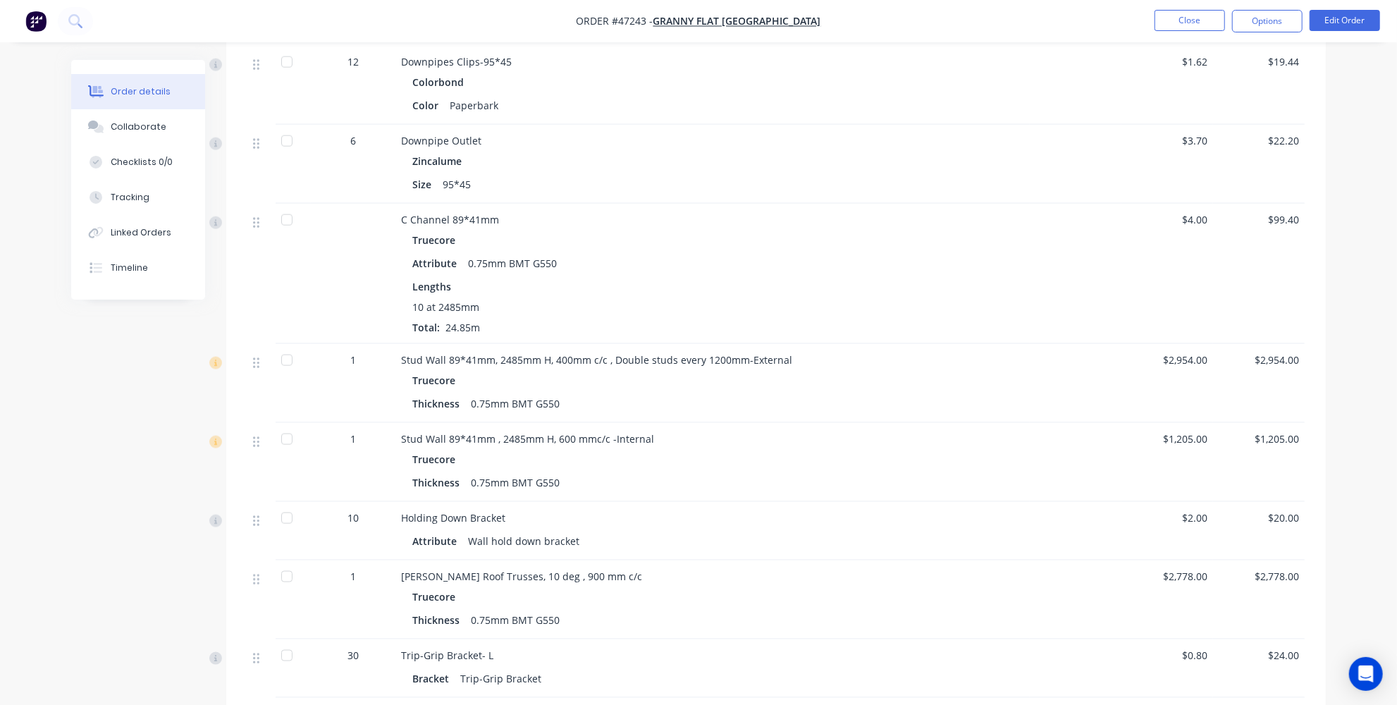
scroll to position [1281, 0]
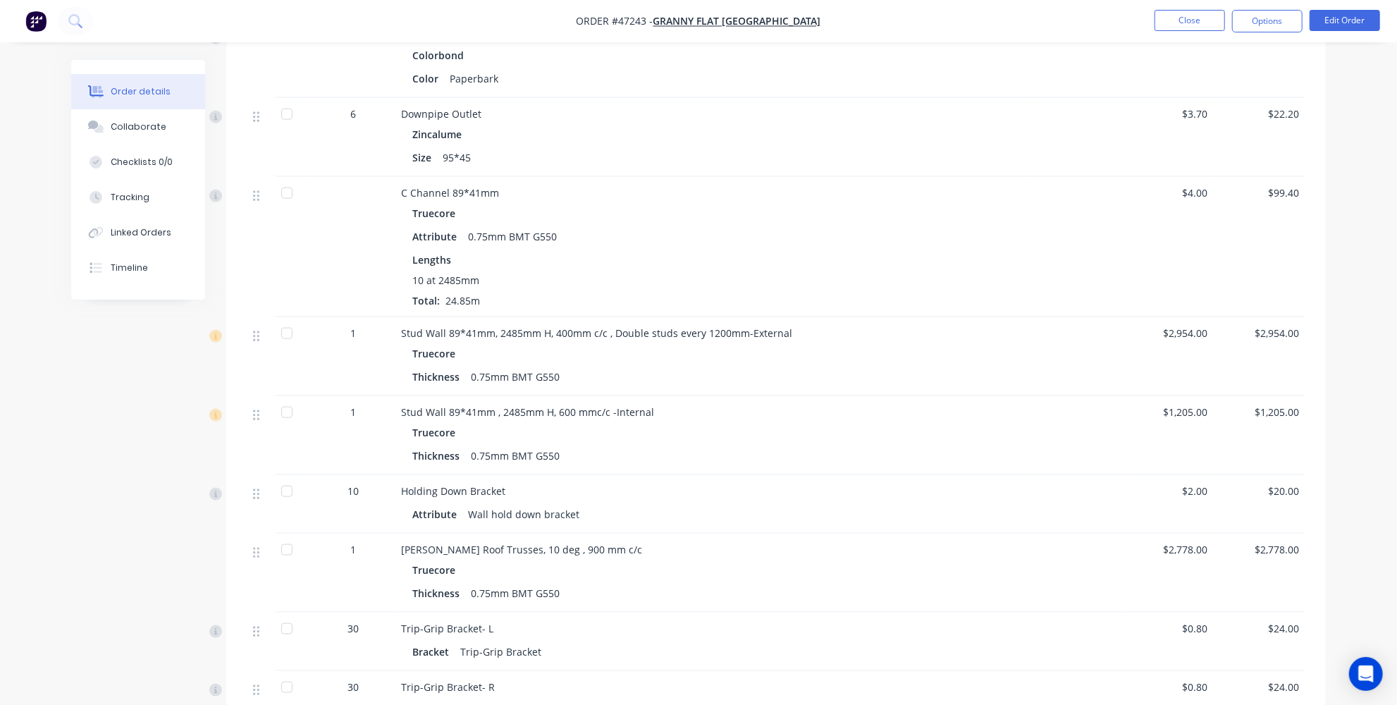
click at [570, 543] on span "[PERSON_NAME] Roof Trusses, 10 deg , 900 mm c/c" at bounding box center [521, 549] width 241 height 13
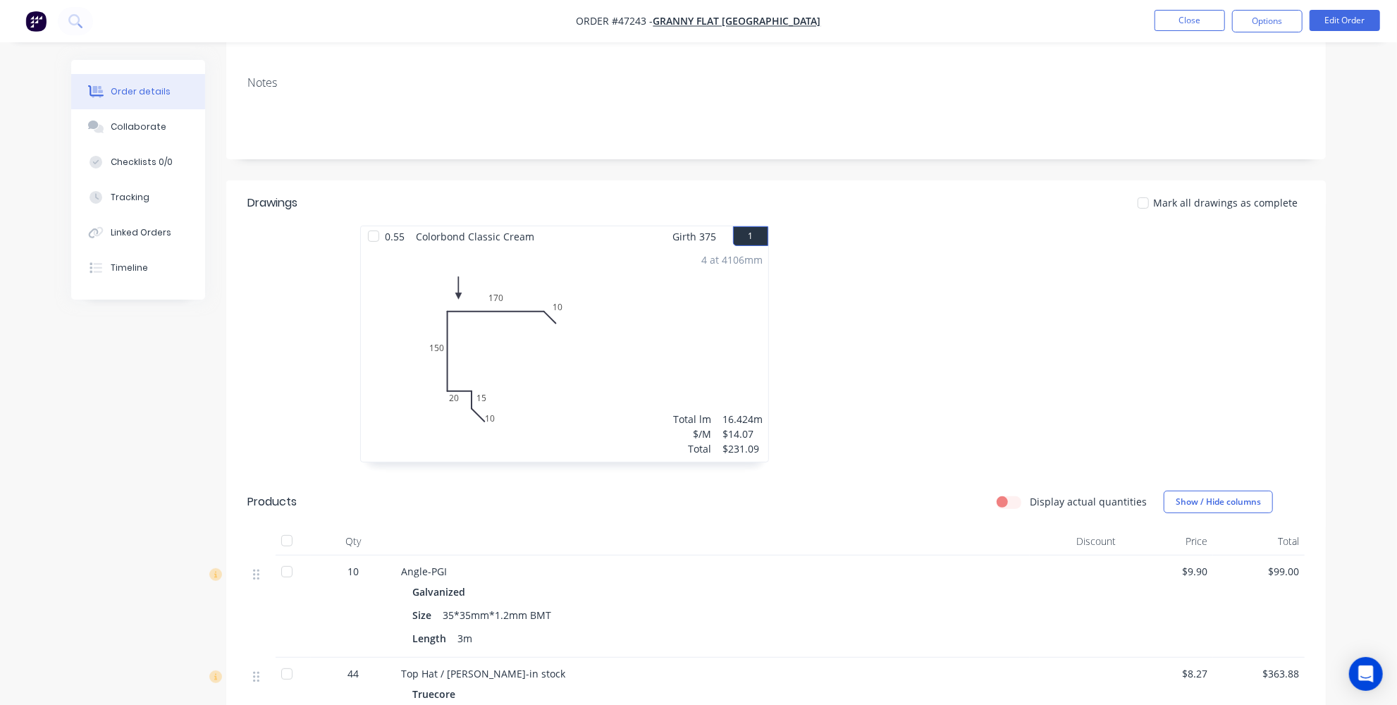
scroll to position [0, 0]
